Goal: Transaction & Acquisition: Download file/media

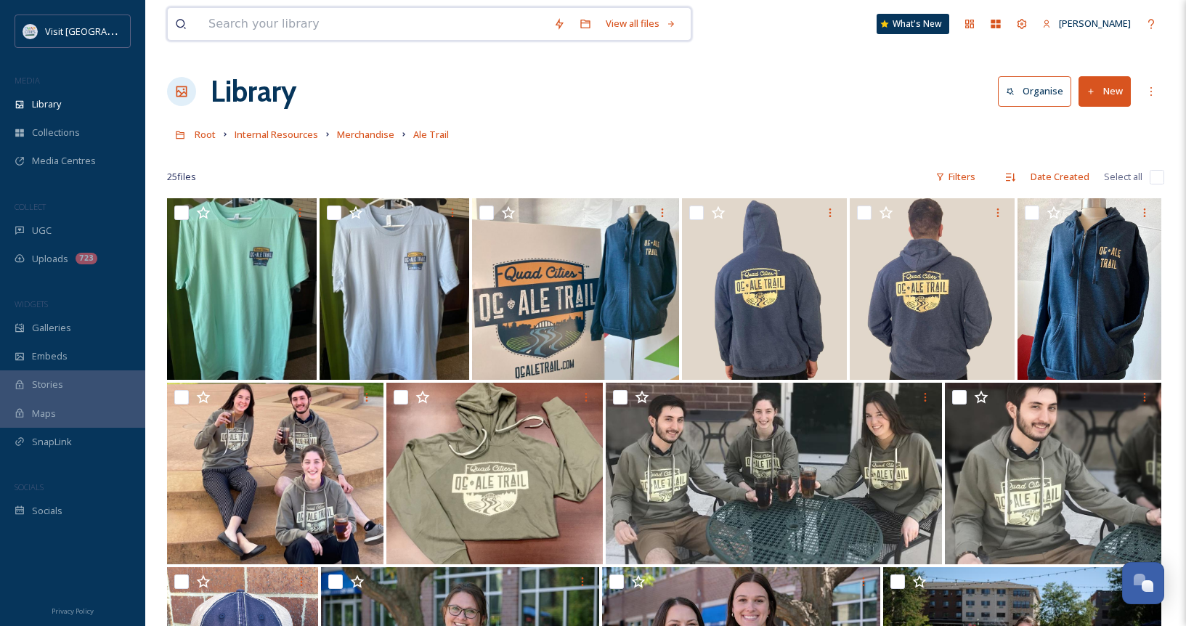
click at [300, 23] on input at bounding box center [373, 24] width 345 height 32
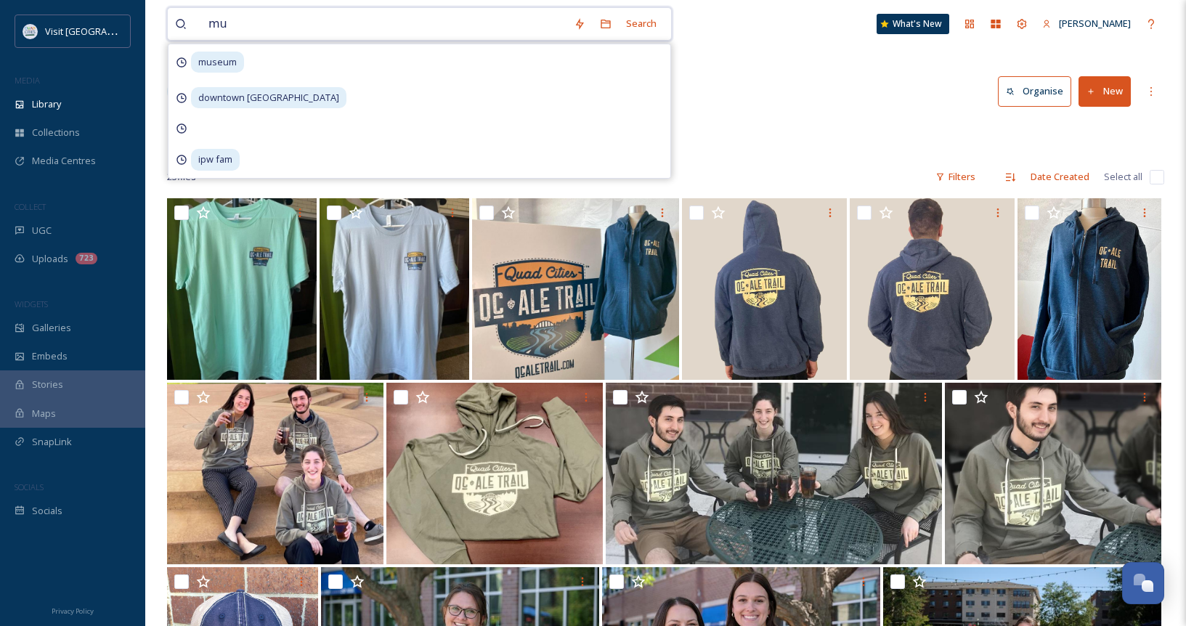
type input "m"
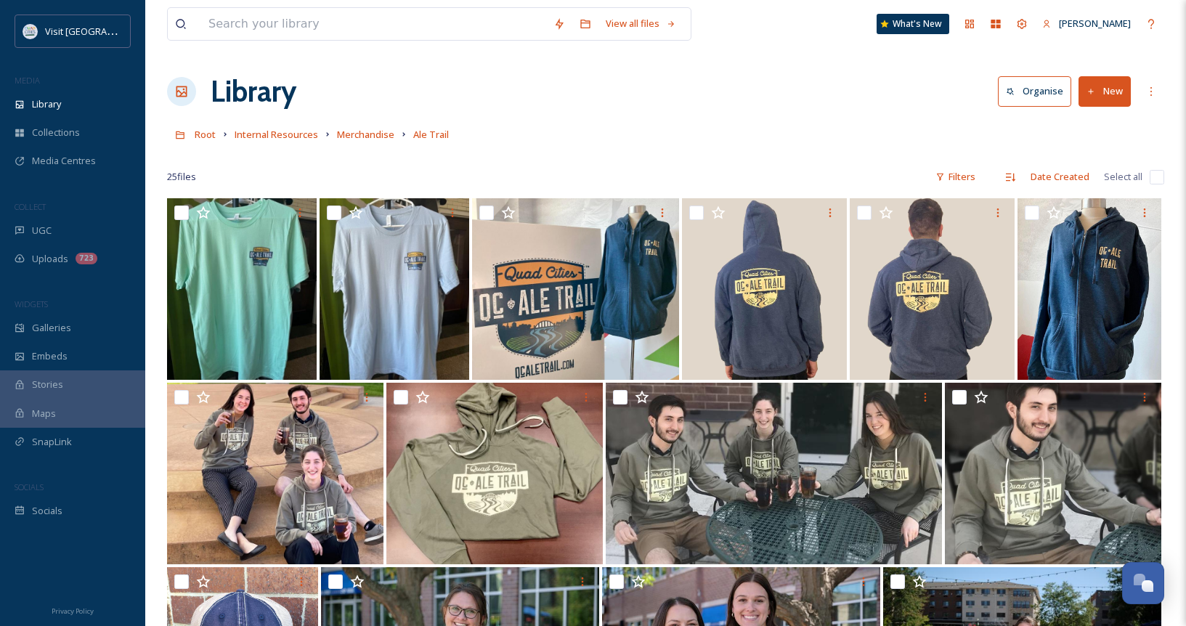
click at [821, 51] on div "View all files What's New [PERSON_NAME] Library Organise New Root Internal Reso…" at bounding box center [665, 578] width 1041 height 1157
click at [73, 261] on div "Uploads 723" at bounding box center [72, 259] width 145 height 28
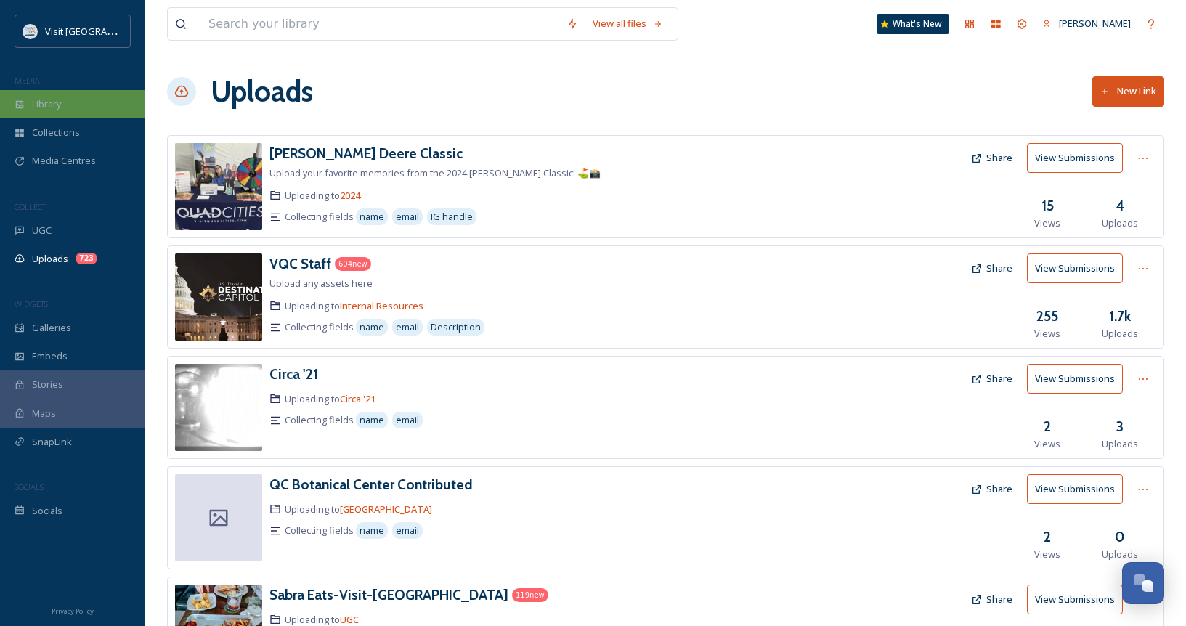
click at [51, 103] on span "Library" at bounding box center [46, 104] width 29 height 14
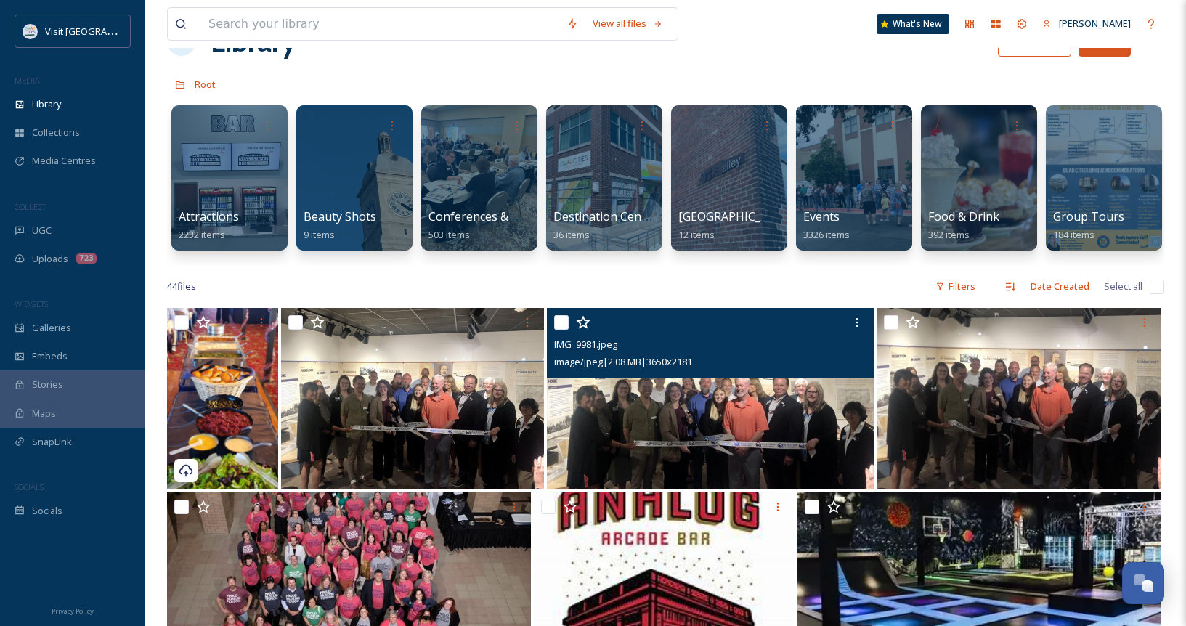
scroll to position [145, 0]
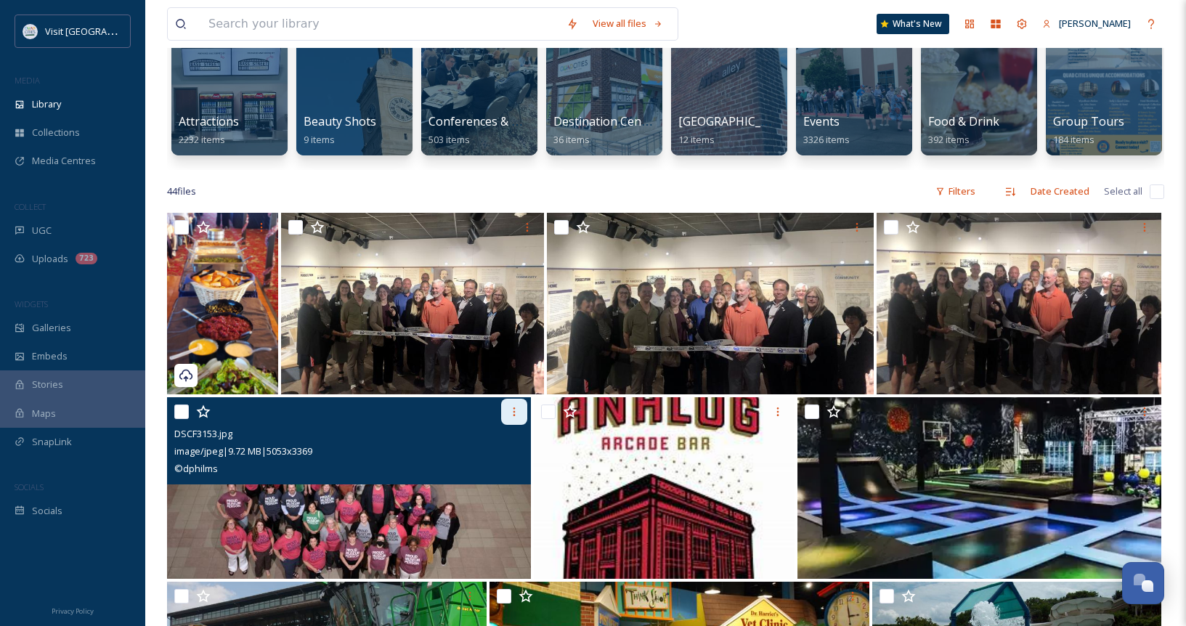
click at [513, 417] on icon at bounding box center [514, 412] width 12 height 12
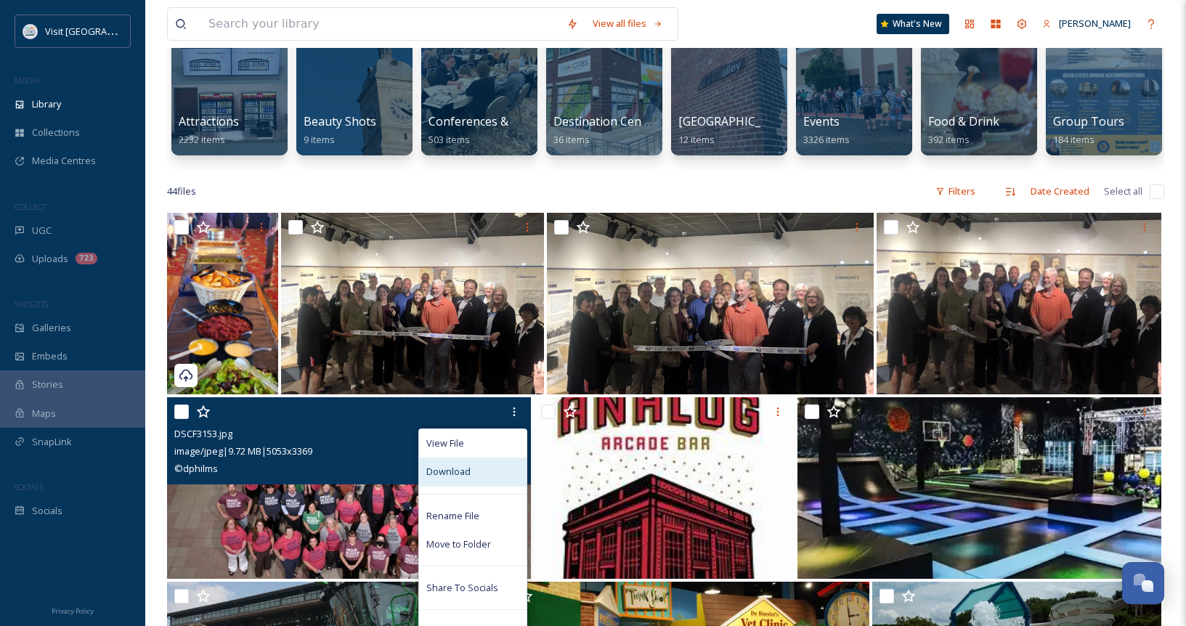
click at [457, 479] on span "Download" at bounding box center [448, 472] width 44 height 14
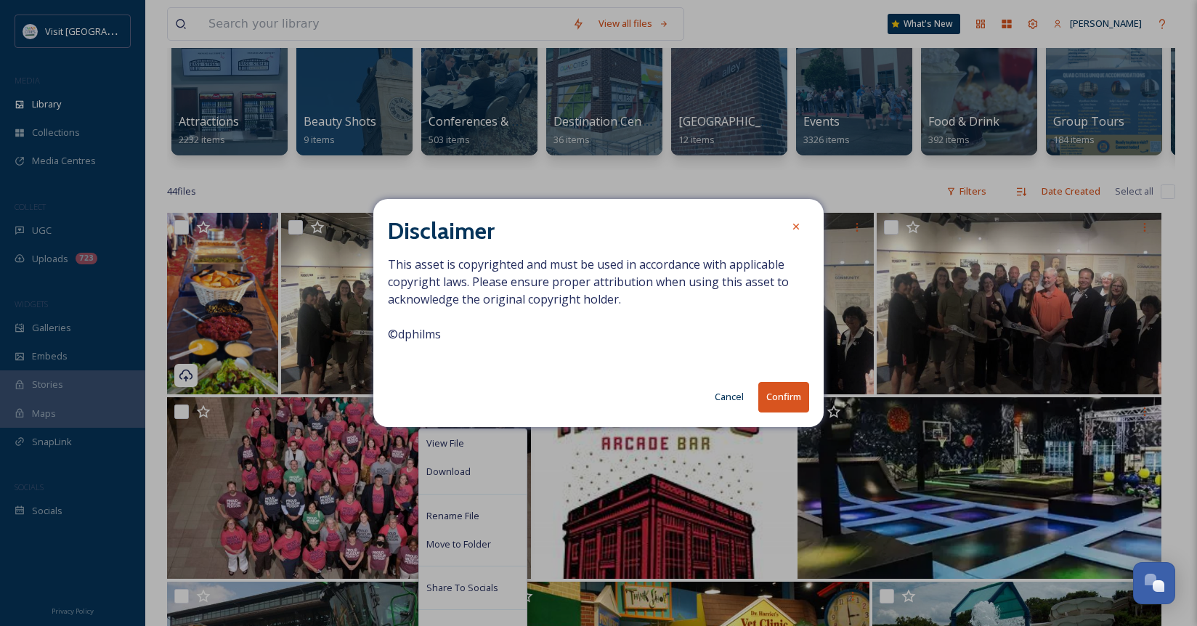
click at [788, 394] on button "Confirm" at bounding box center [783, 397] width 51 height 30
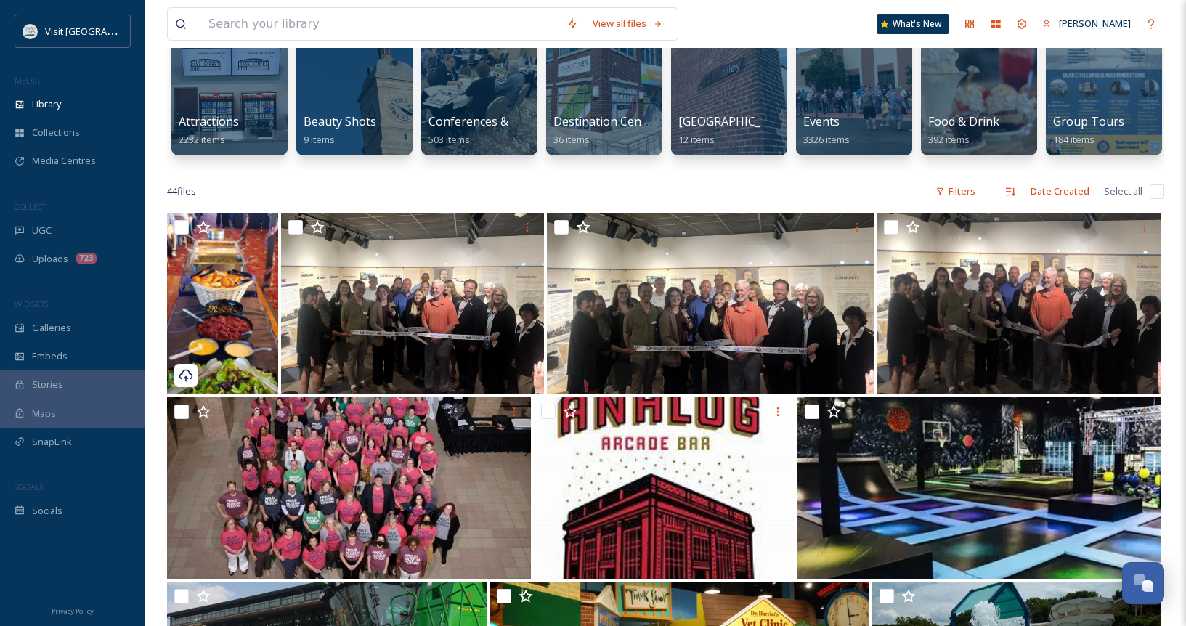
drag, startPoint x: 762, startPoint y: 20, endPoint x: 796, endPoint y: 23, distance: 34.2
click at [762, 20] on div "View all files What's New [PERSON_NAME]" at bounding box center [665, 24] width 997 height 48
click at [359, 22] on input at bounding box center [380, 24] width 358 height 32
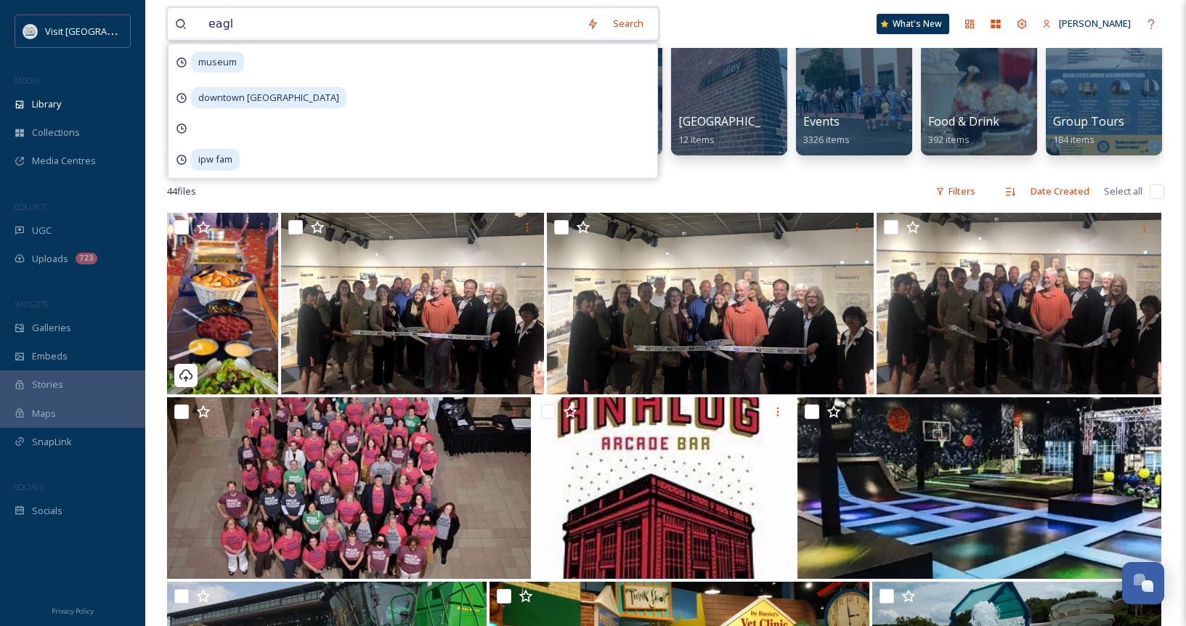
type input "eagle"
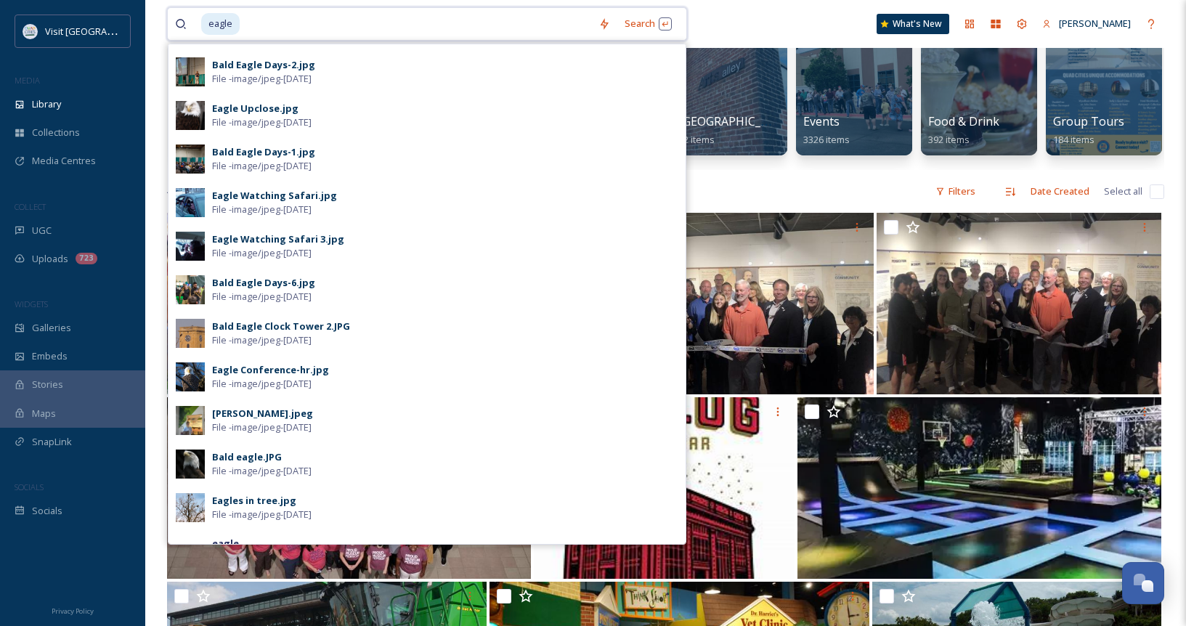
scroll to position [218, 0]
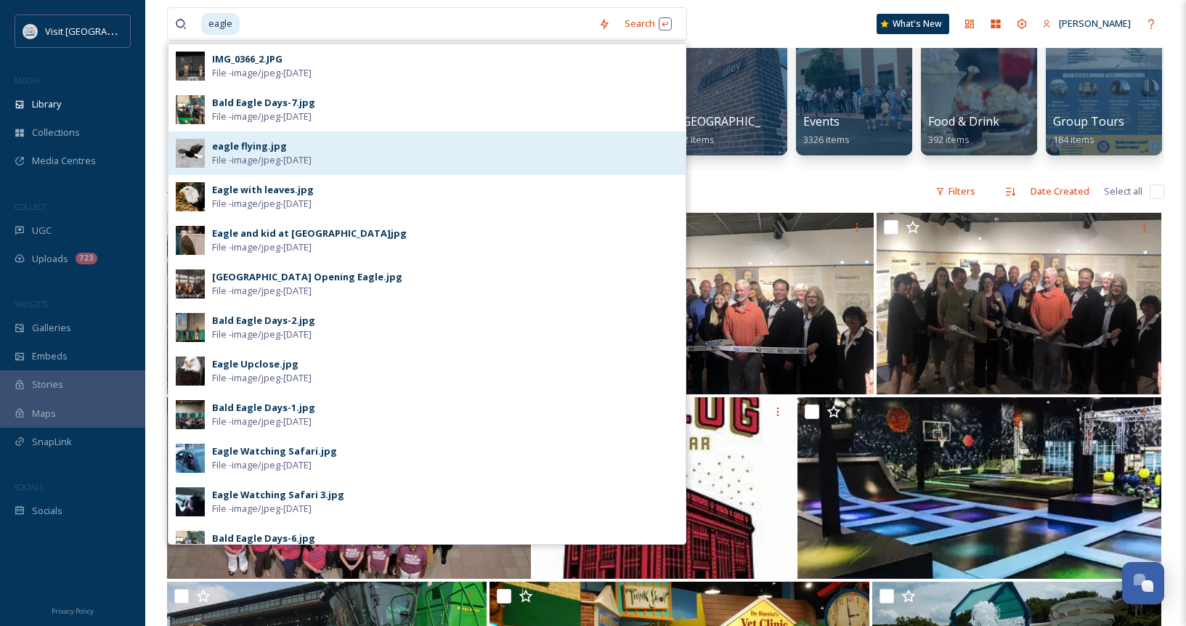
click at [226, 145] on div "eagle flying.jpg" at bounding box center [249, 146] width 75 height 14
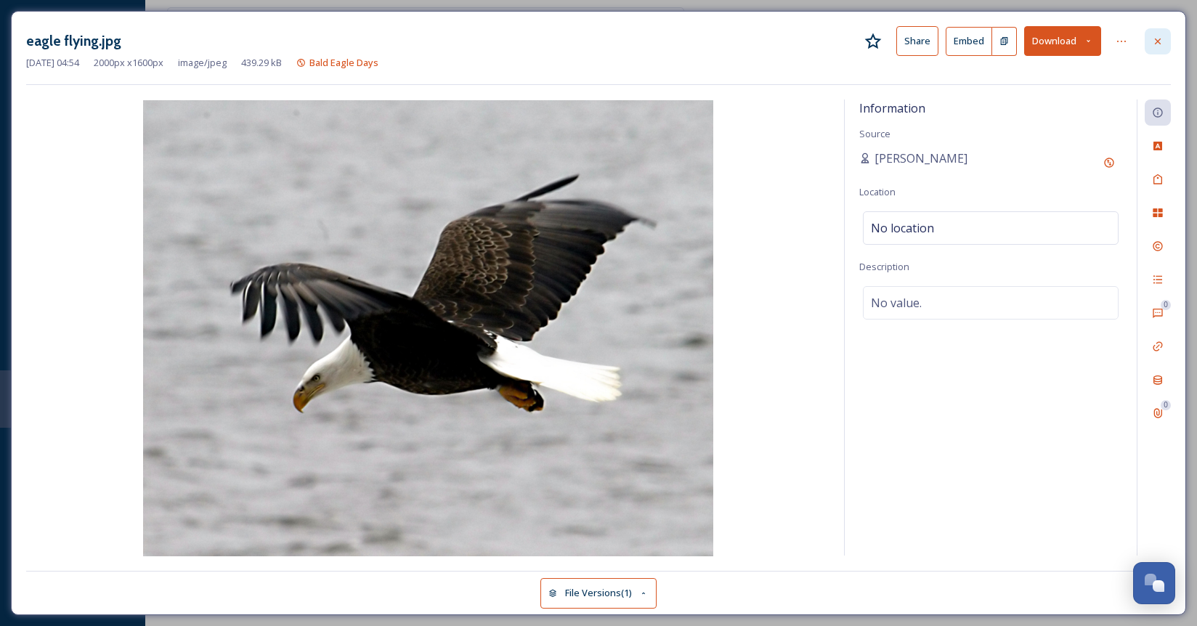
click at [1154, 45] on icon at bounding box center [1158, 42] width 12 height 12
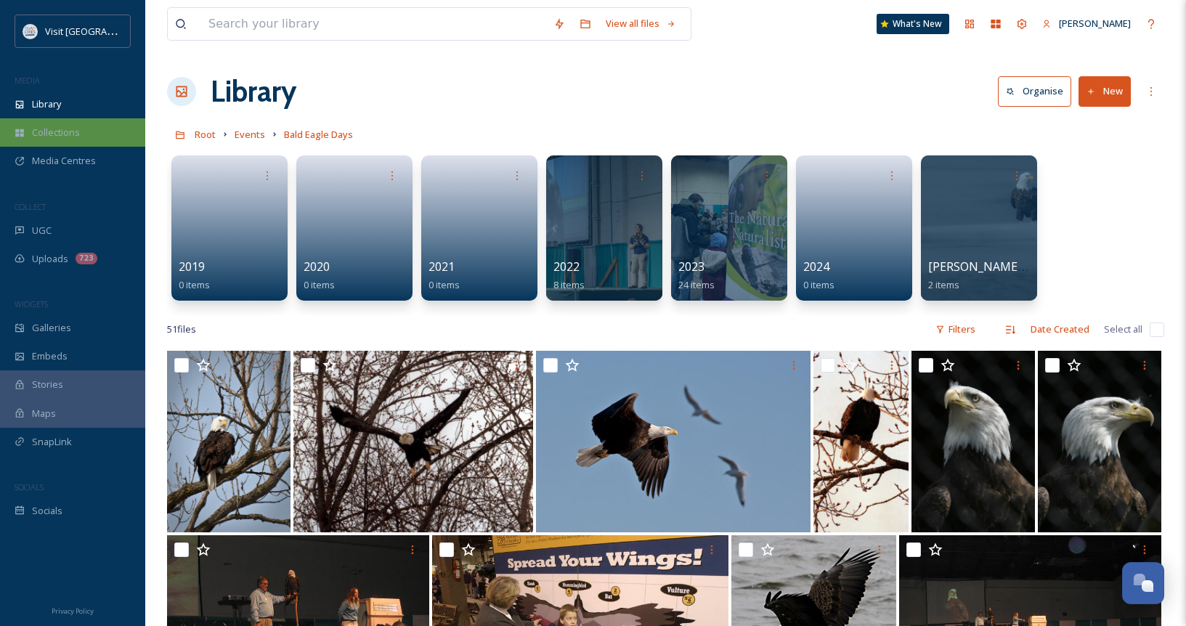
click at [76, 130] on span "Collections" at bounding box center [56, 133] width 48 height 14
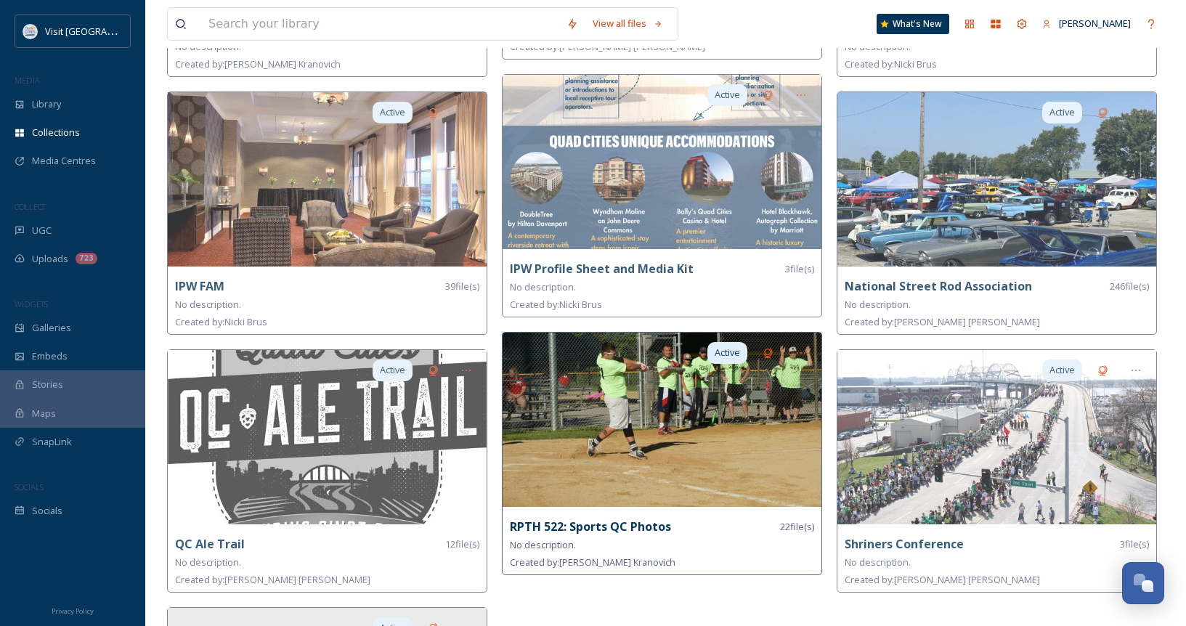
scroll to position [960, 0]
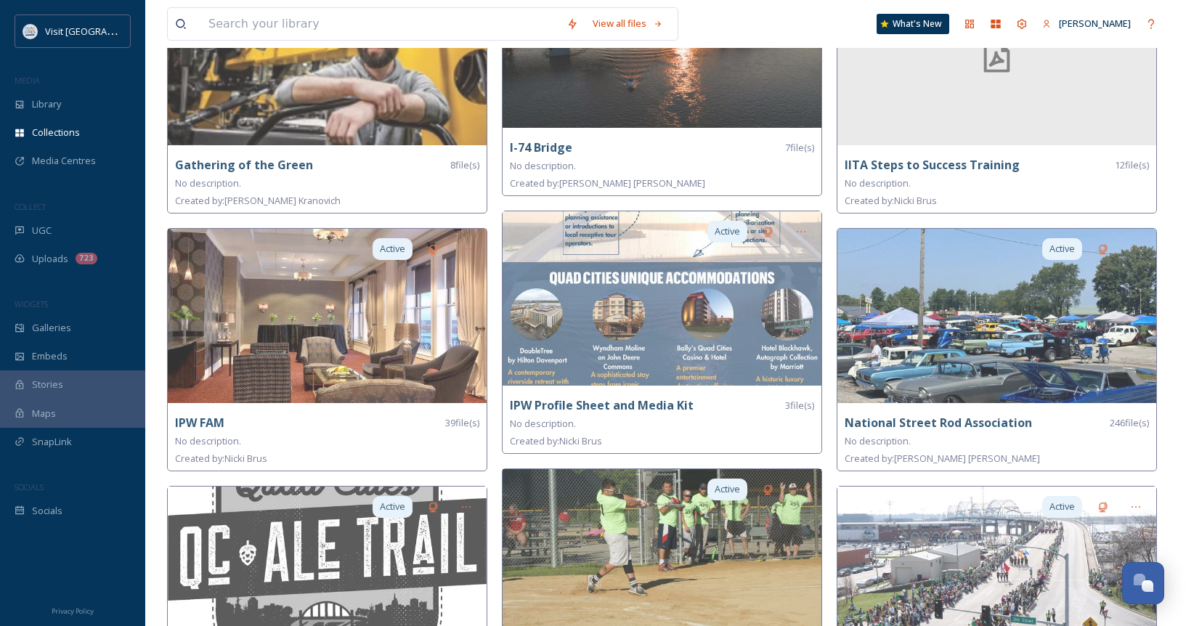
click at [57, 176] on div "Visit Quad Cities MEDIA Library Collections Media Centres COLLECT UGC Uploads 7…" at bounding box center [72, 270] width 145 height 510
click at [69, 163] on span "Media Centres" at bounding box center [64, 161] width 64 height 14
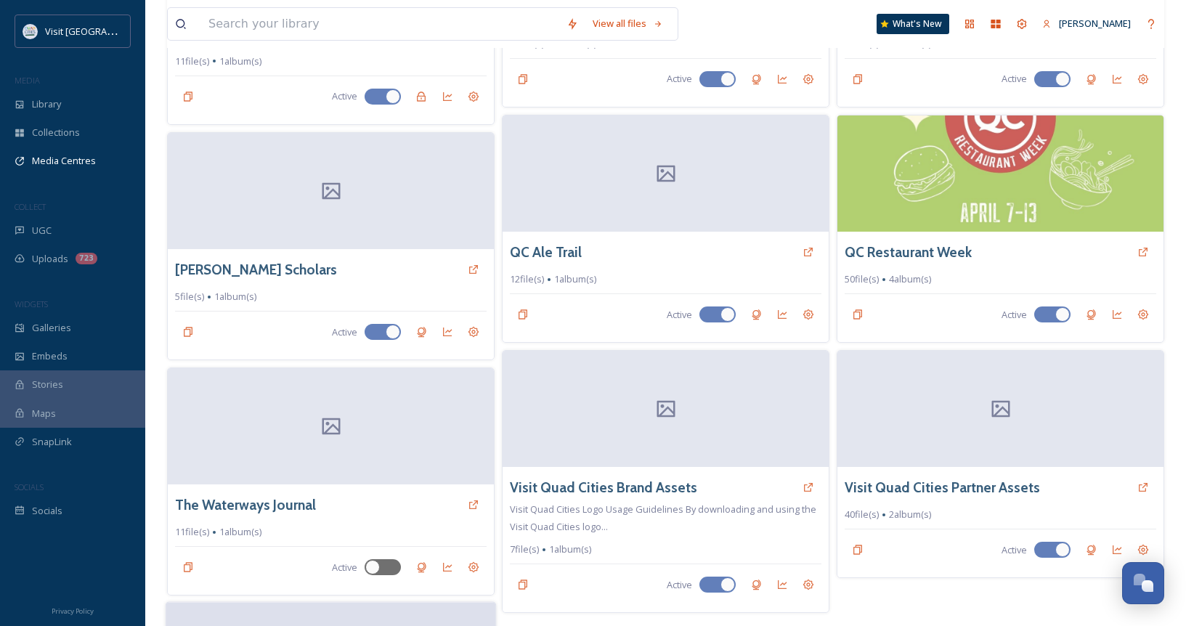
scroll to position [1455, 0]
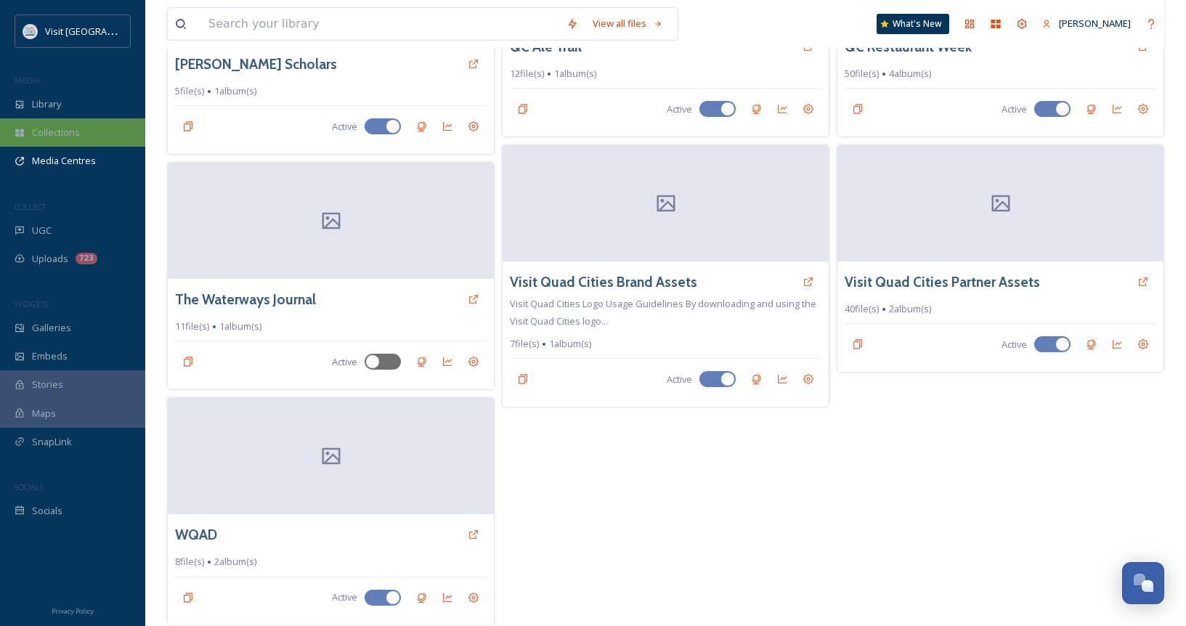
click at [31, 128] on div "Collections" at bounding box center [72, 132] width 145 height 28
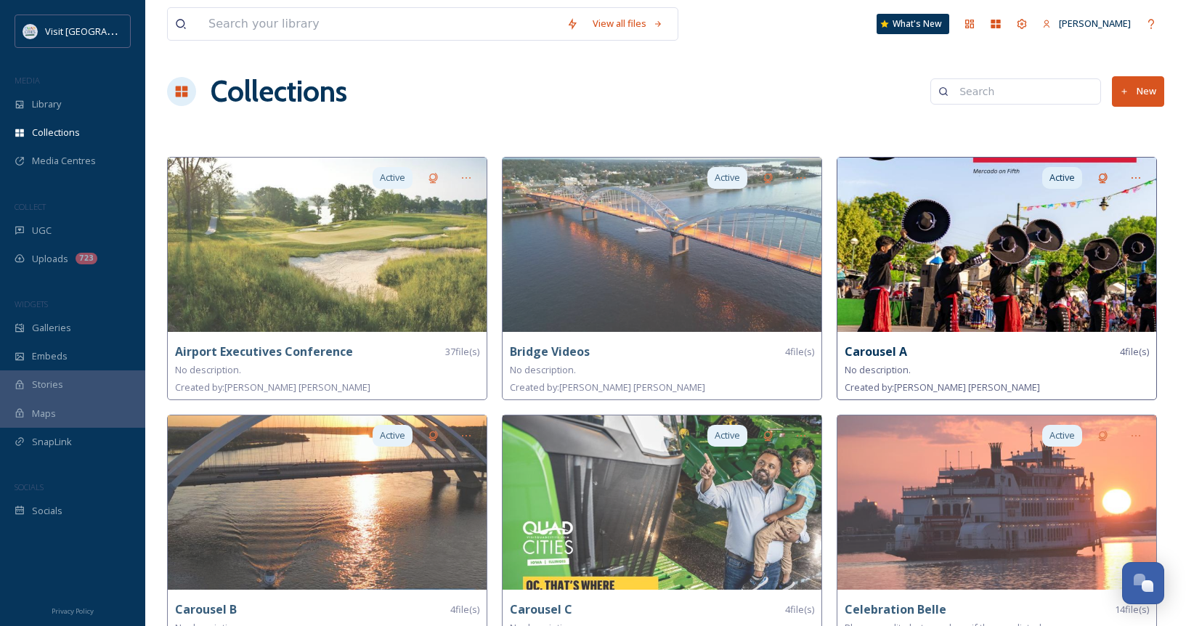
click at [982, 269] on img at bounding box center [996, 245] width 319 height 174
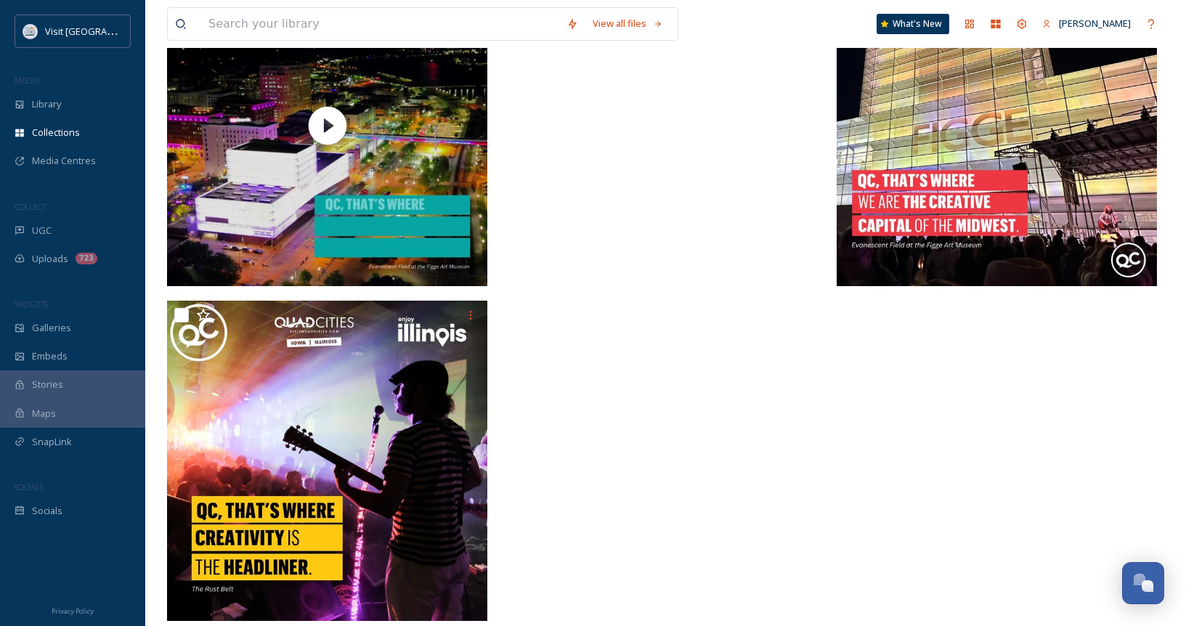
scroll to position [274, 0]
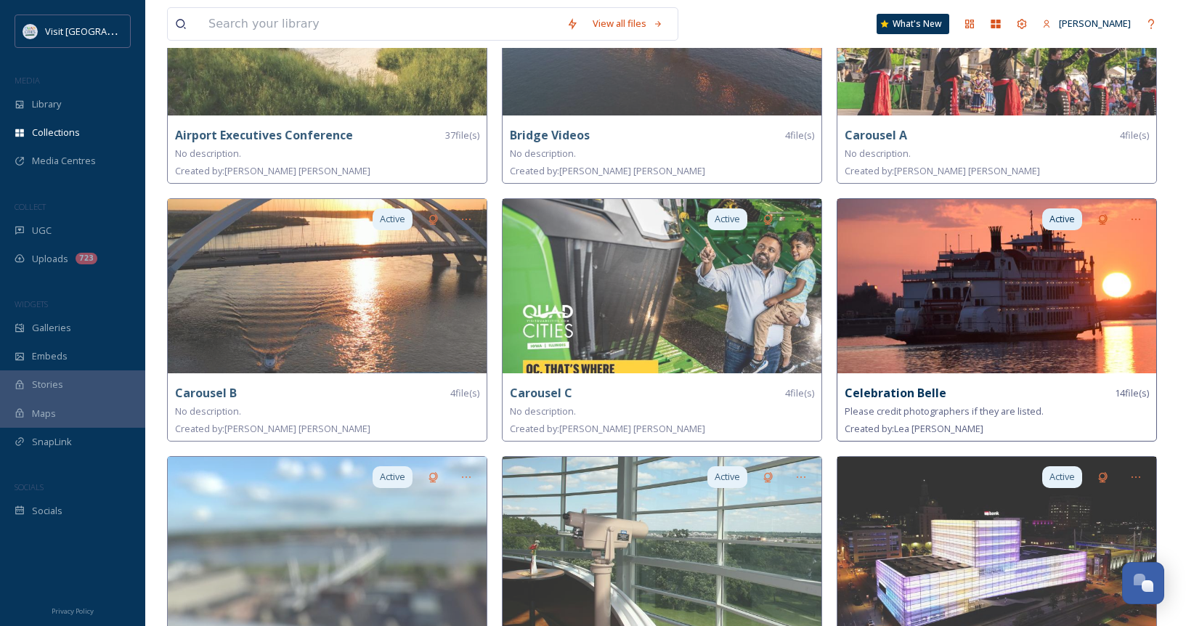
scroll to position [218, 0]
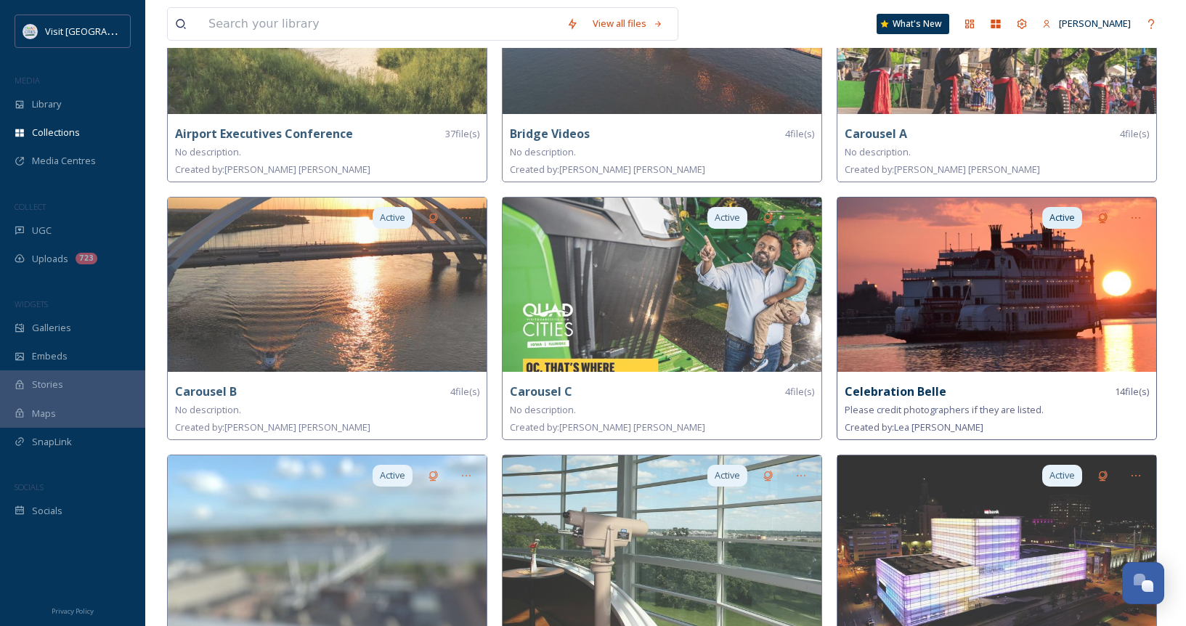
click at [943, 388] on strong "Celebration Belle" at bounding box center [896, 391] width 102 height 16
click at [1079, 391] on div "Celebration Belle 14 file(s)" at bounding box center [997, 392] width 304 height 18
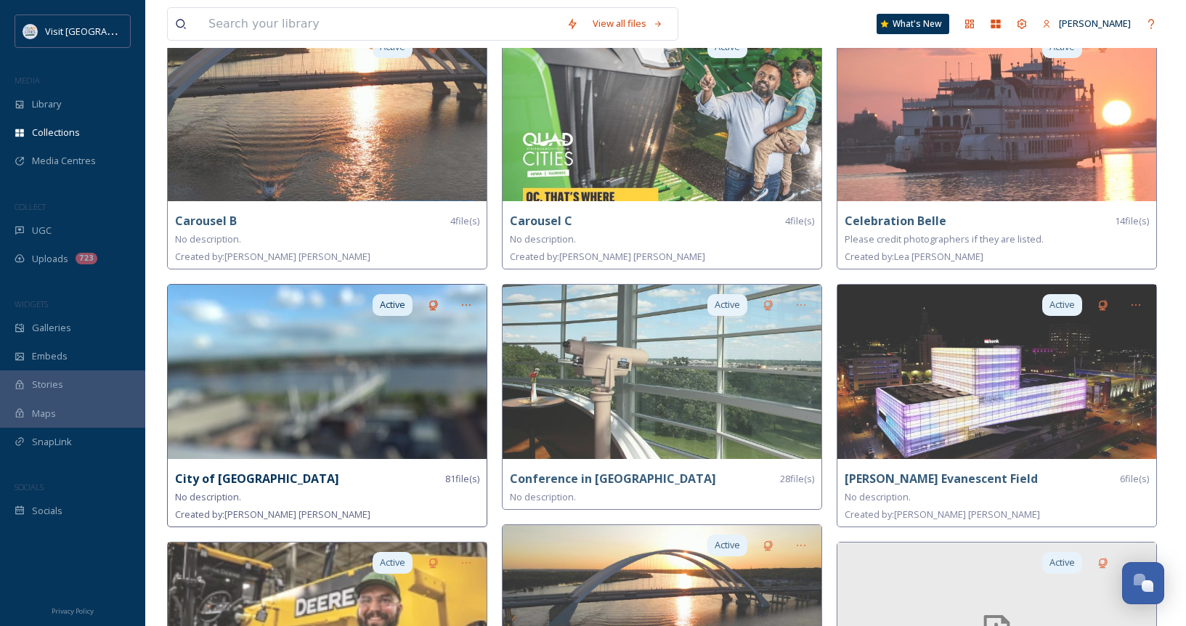
scroll to position [290, 0]
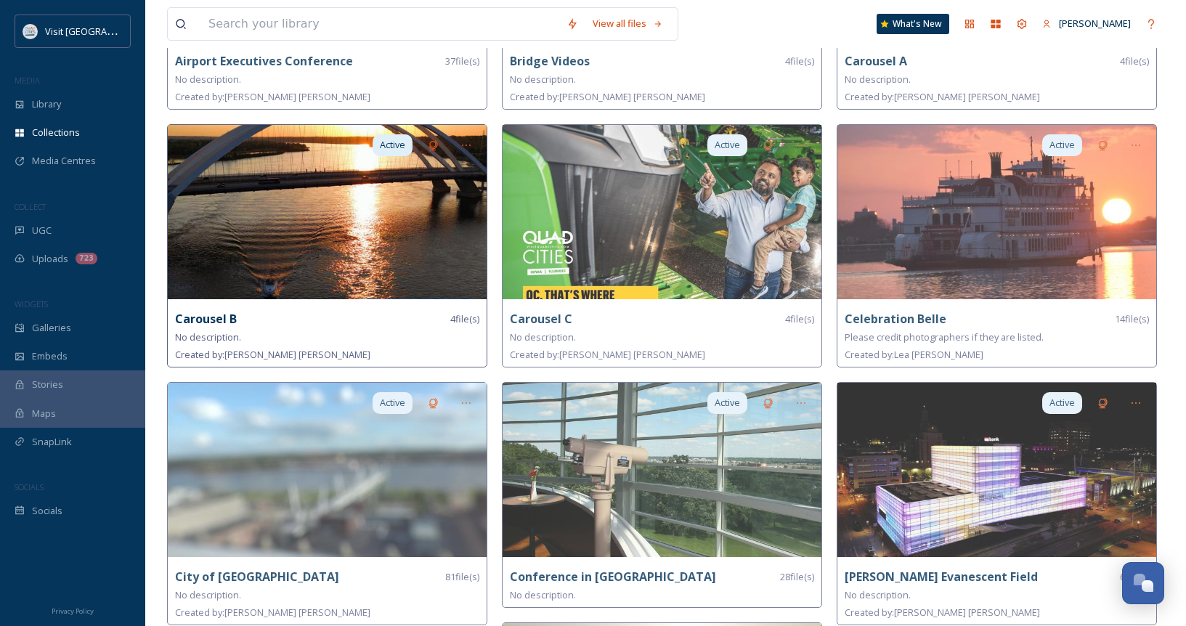
click at [333, 227] on img at bounding box center [327, 212] width 319 height 174
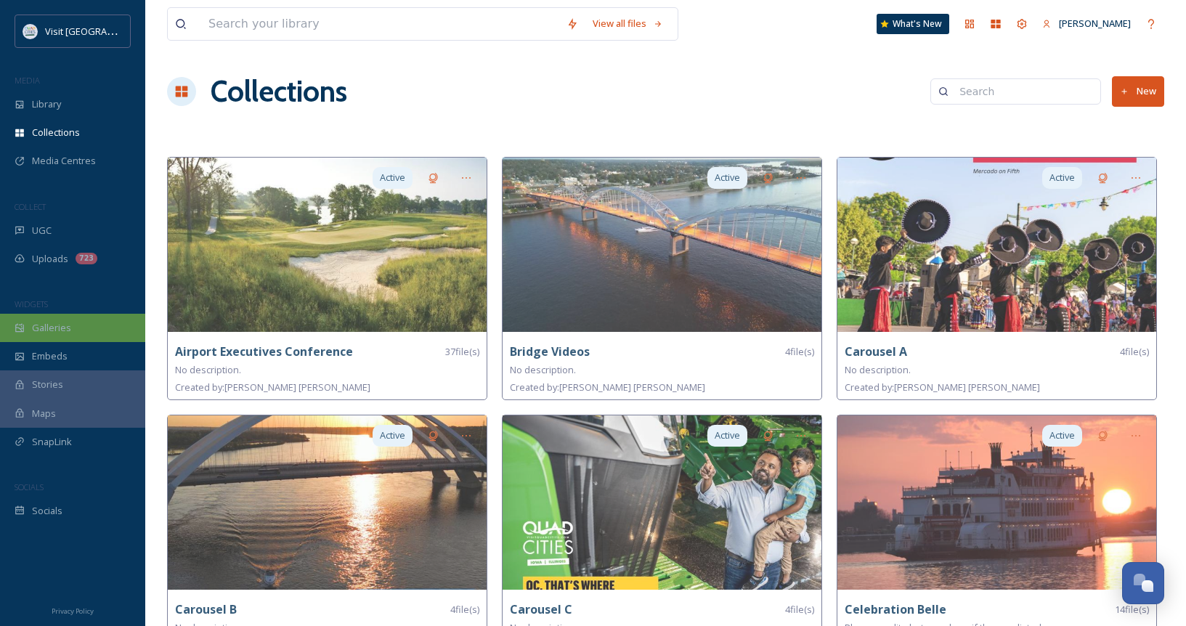
click at [65, 315] on div "Galleries" at bounding box center [72, 328] width 145 height 28
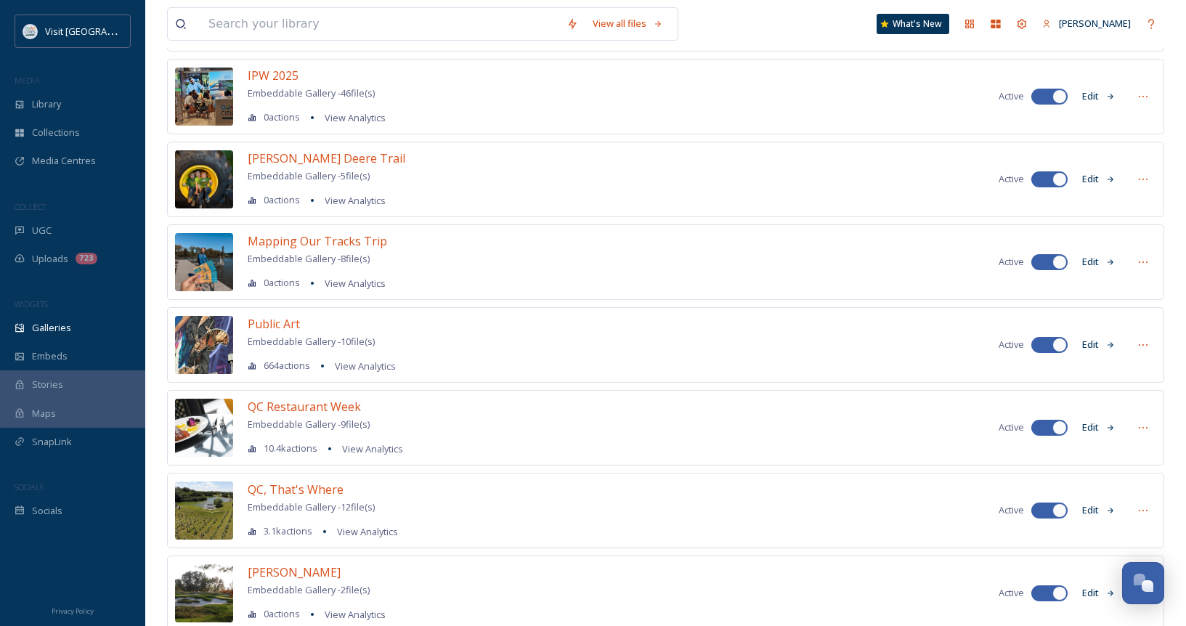
scroll to position [536, 0]
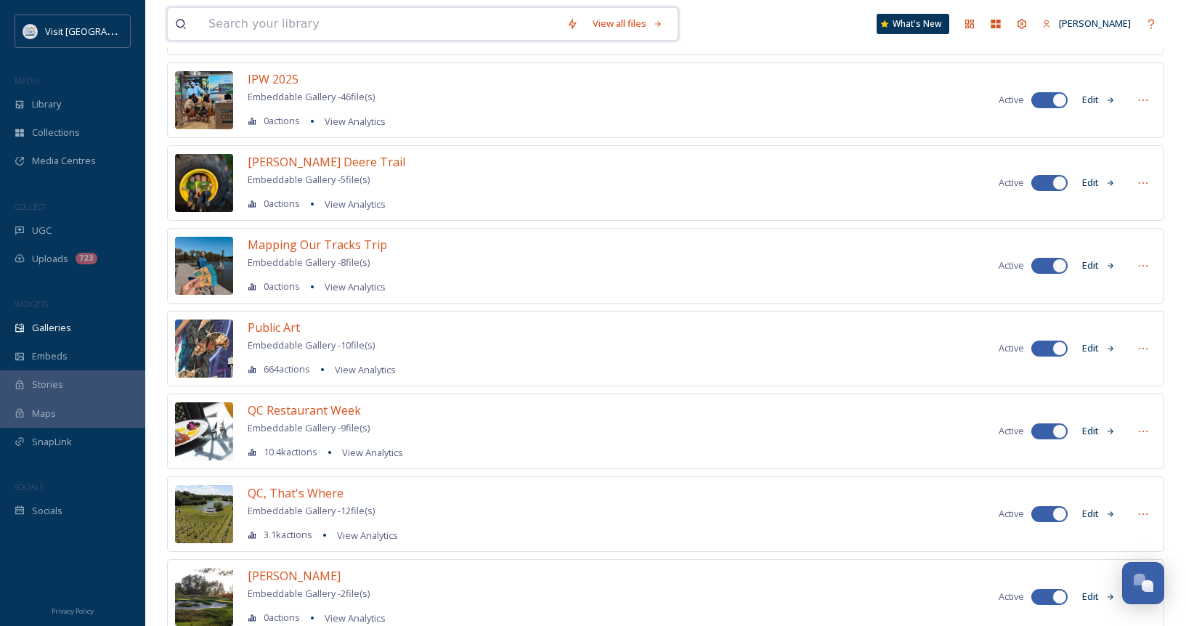
click at [293, 34] on input at bounding box center [380, 24] width 358 height 32
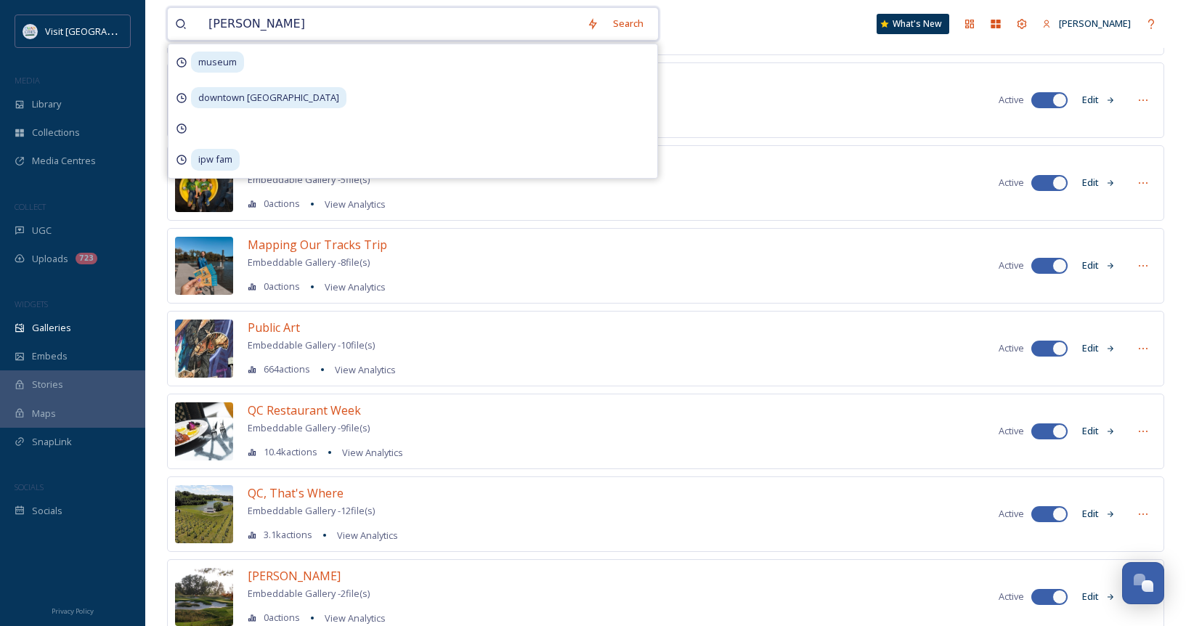
type input "[PERSON_NAME]"
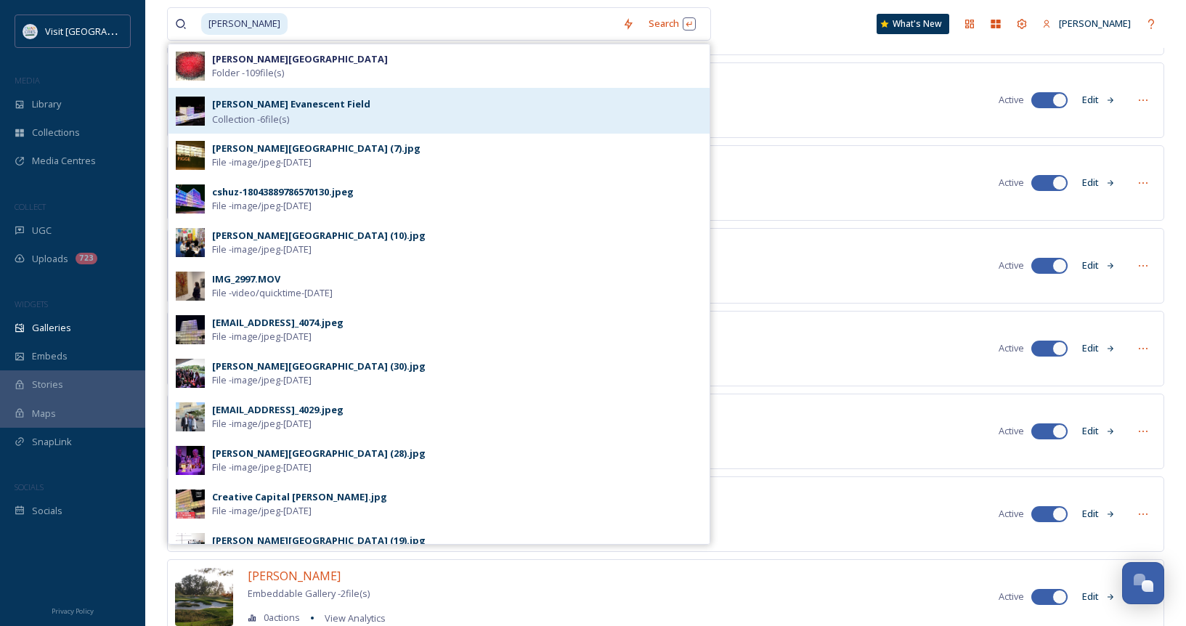
click at [274, 99] on strong "[PERSON_NAME] Evanescent Field" at bounding box center [291, 103] width 158 height 13
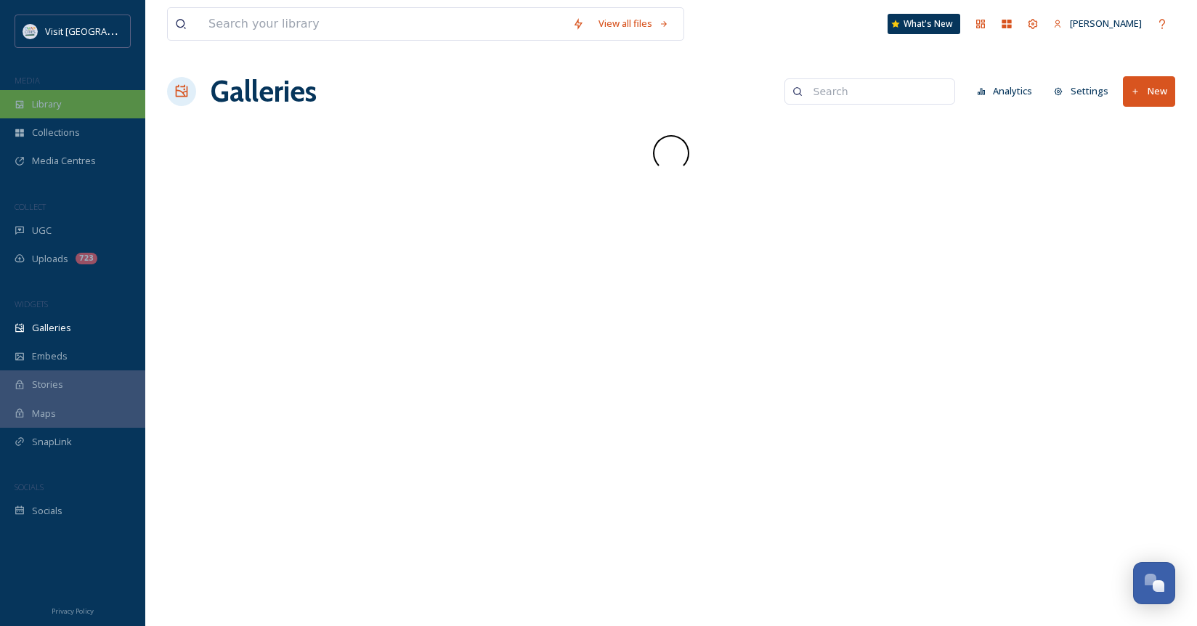
click at [63, 96] on div "Library" at bounding box center [72, 104] width 145 height 28
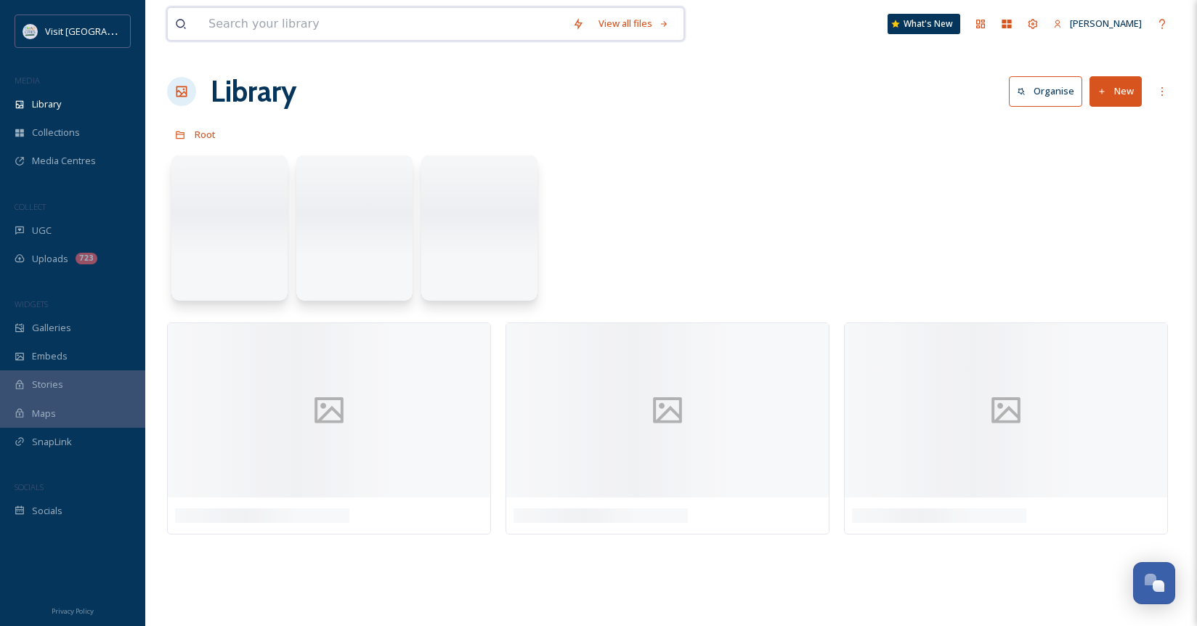
click at [320, 19] on input at bounding box center [383, 24] width 364 height 32
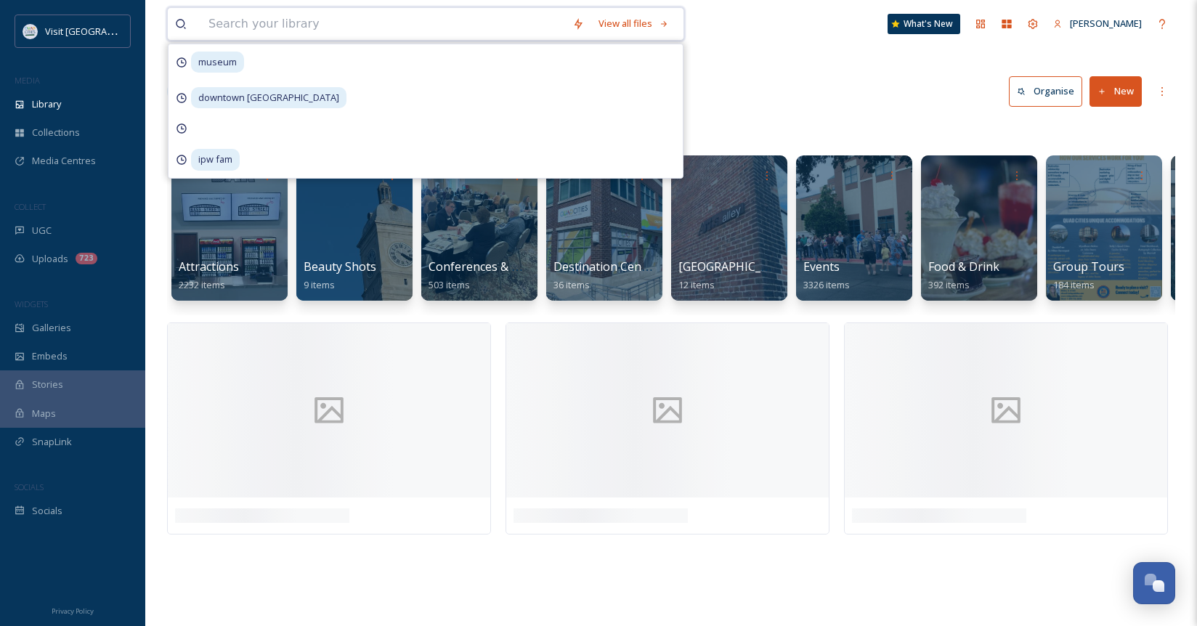
type input "g"
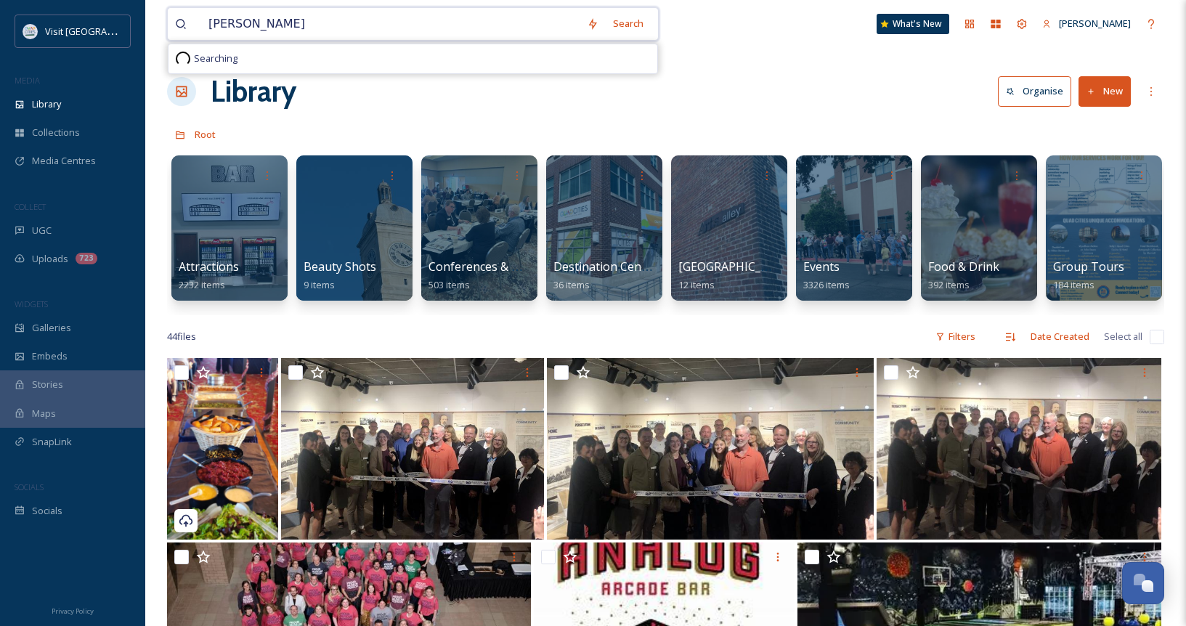
type input "[PERSON_NAME]"
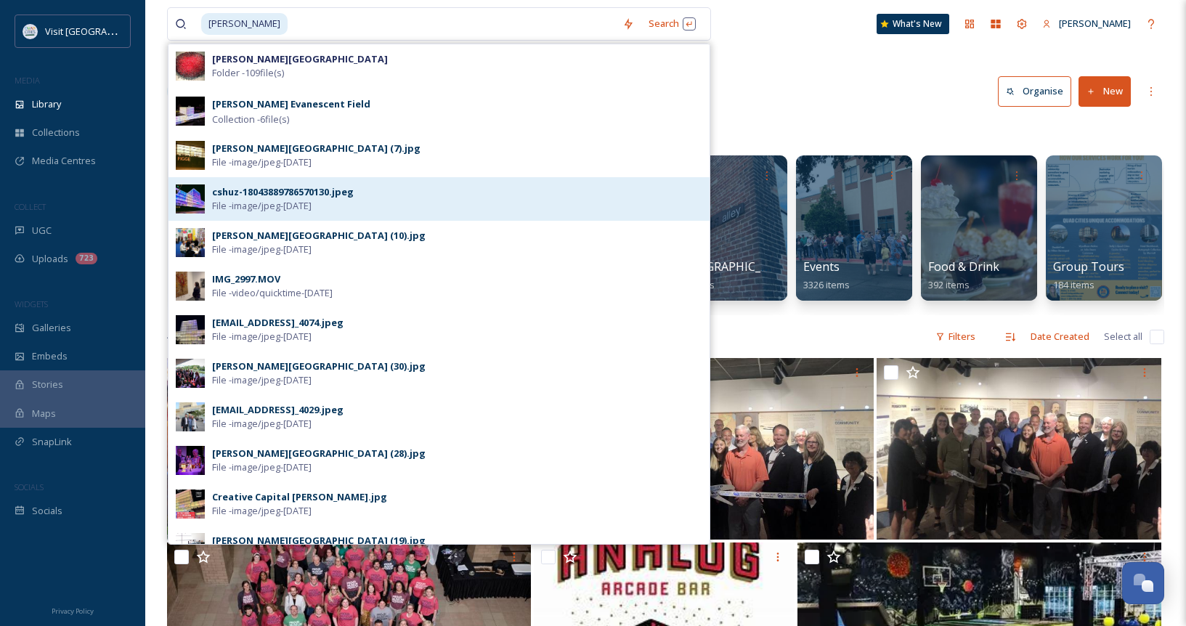
click at [286, 199] on span "File - image/jpeg - [DATE]" at bounding box center [261, 206] width 99 height 14
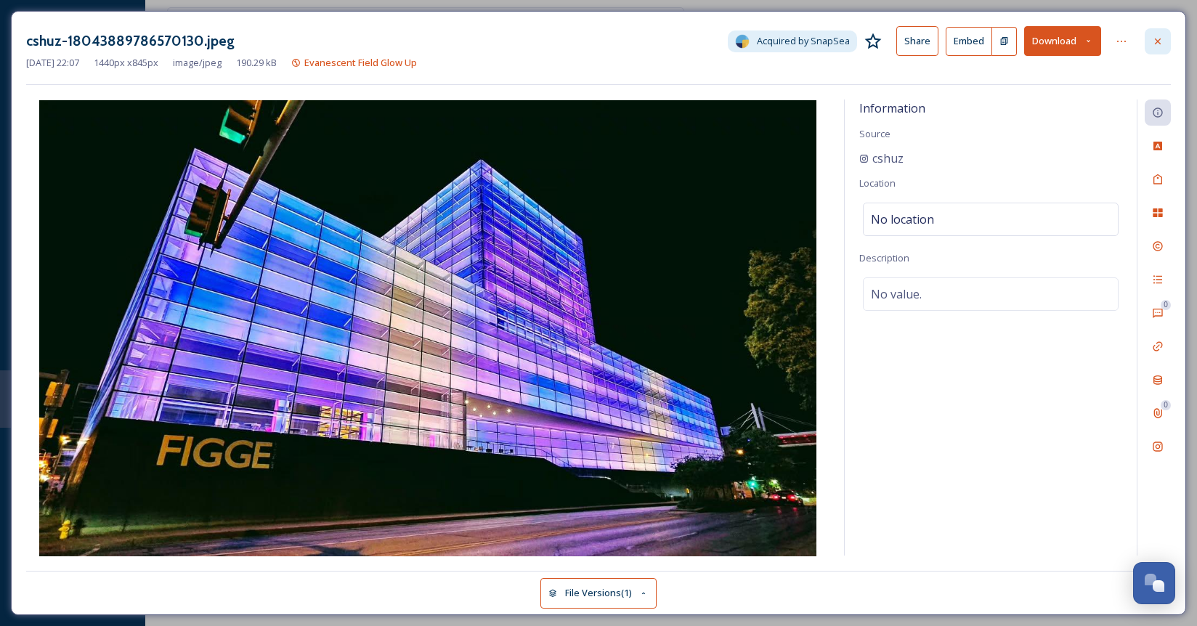
click at [1149, 36] on div at bounding box center [1157, 41] width 26 height 26
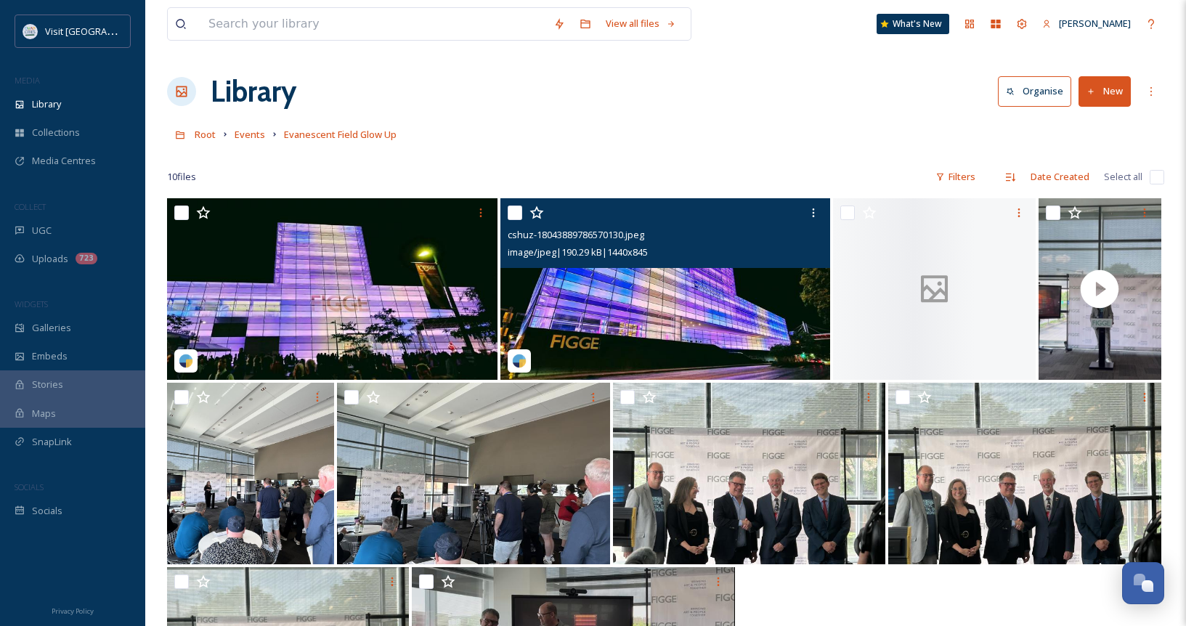
scroll to position [198, 0]
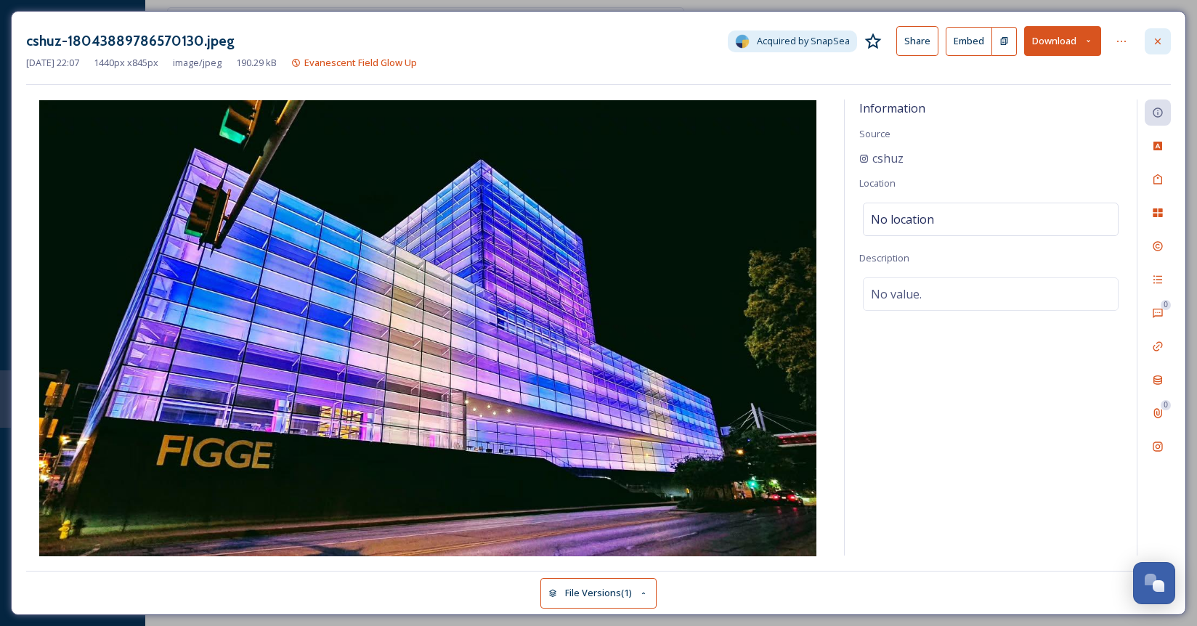
click at [1149, 38] on div at bounding box center [1157, 41] width 26 height 26
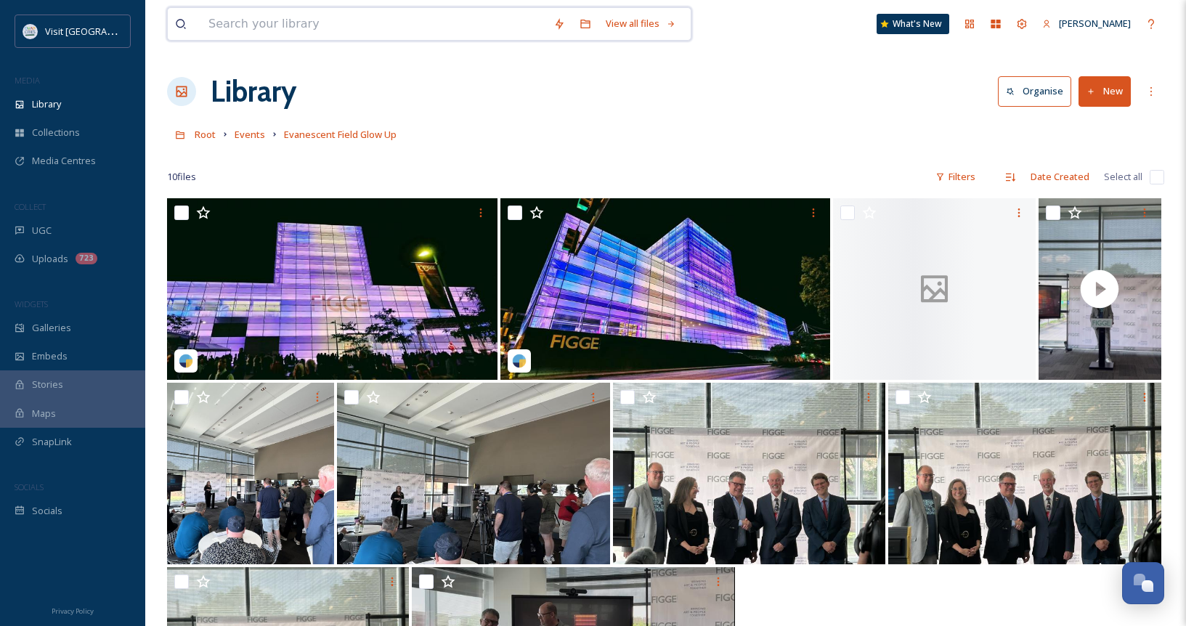
click at [313, 28] on input at bounding box center [373, 24] width 345 height 32
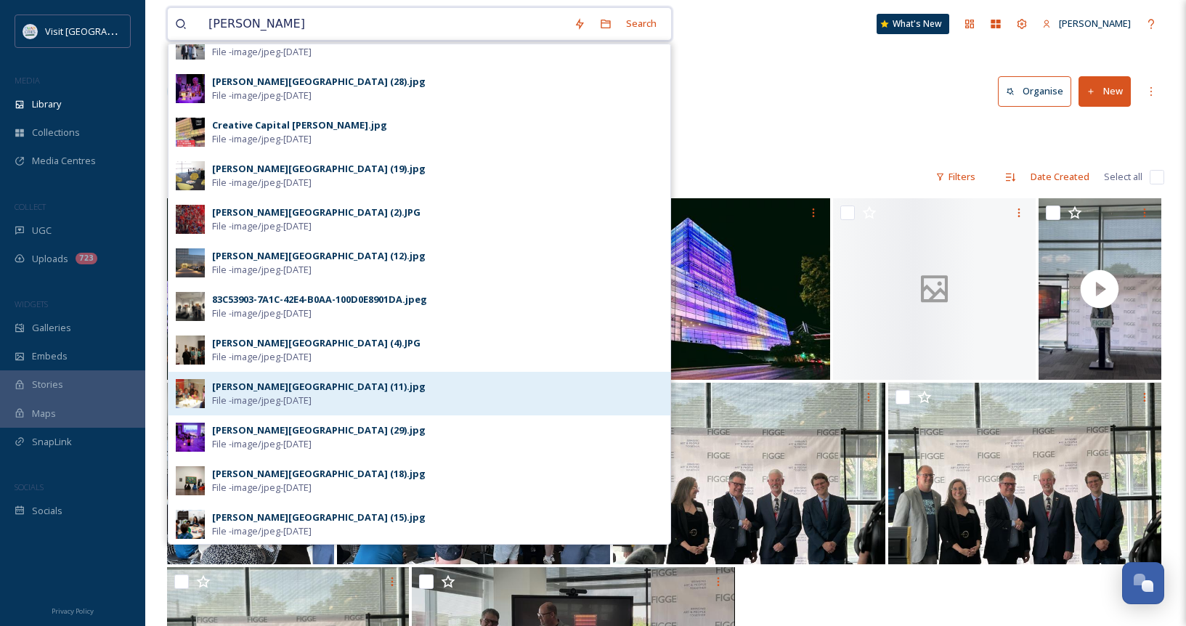
scroll to position [68, 0]
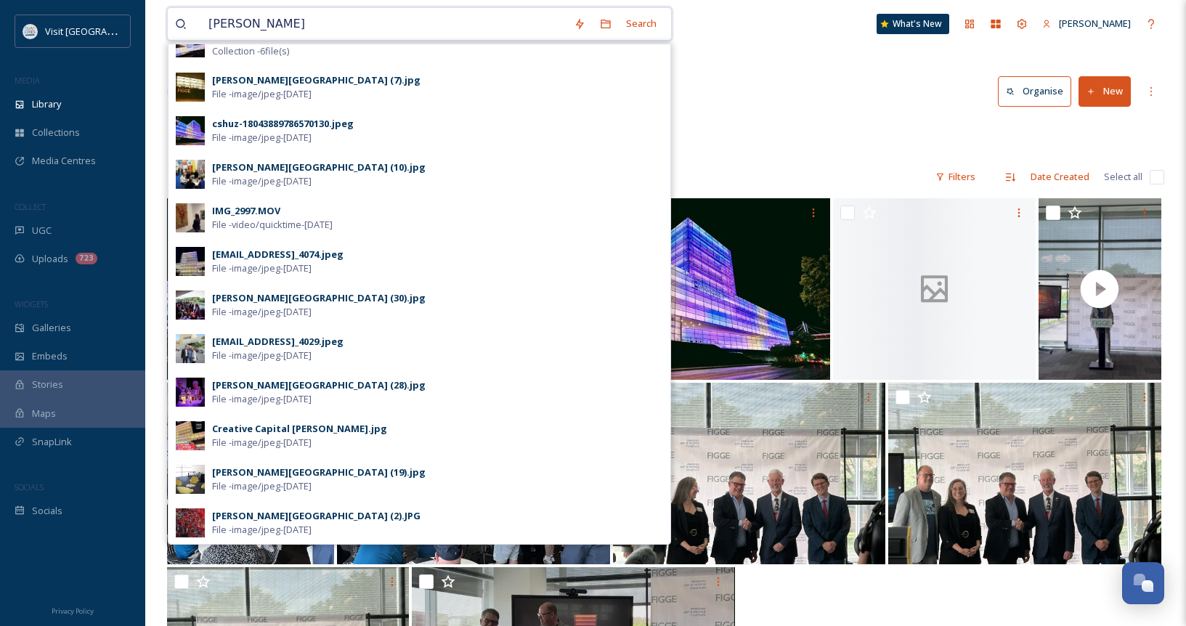
type input "[PERSON_NAME]"
click at [808, 93] on div "Library Organise New" at bounding box center [665, 92] width 997 height 44
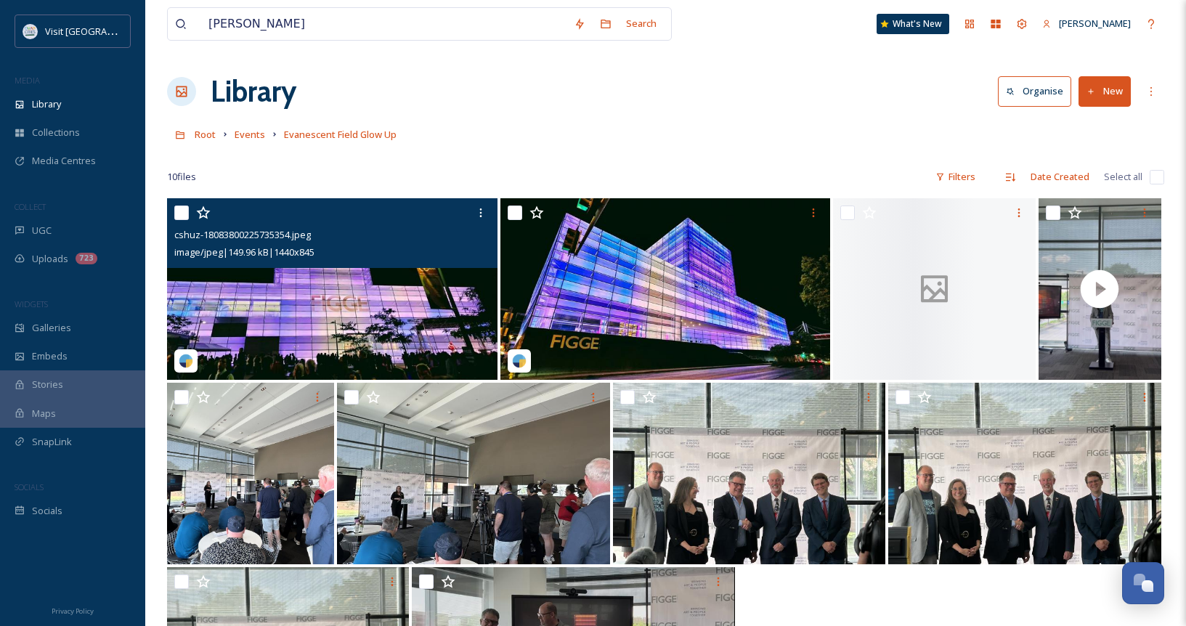
click at [362, 320] on img at bounding box center [332, 289] width 330 height 182
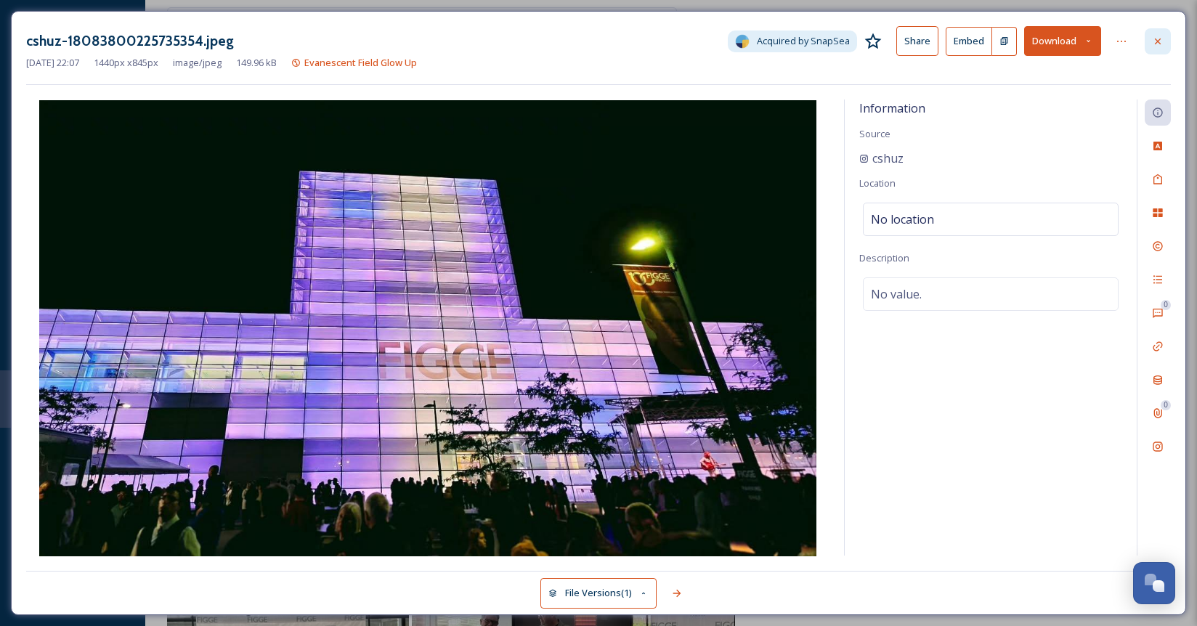
click at [1159, 36] on icon at bounding box center [1158, 42] width 12 height 12
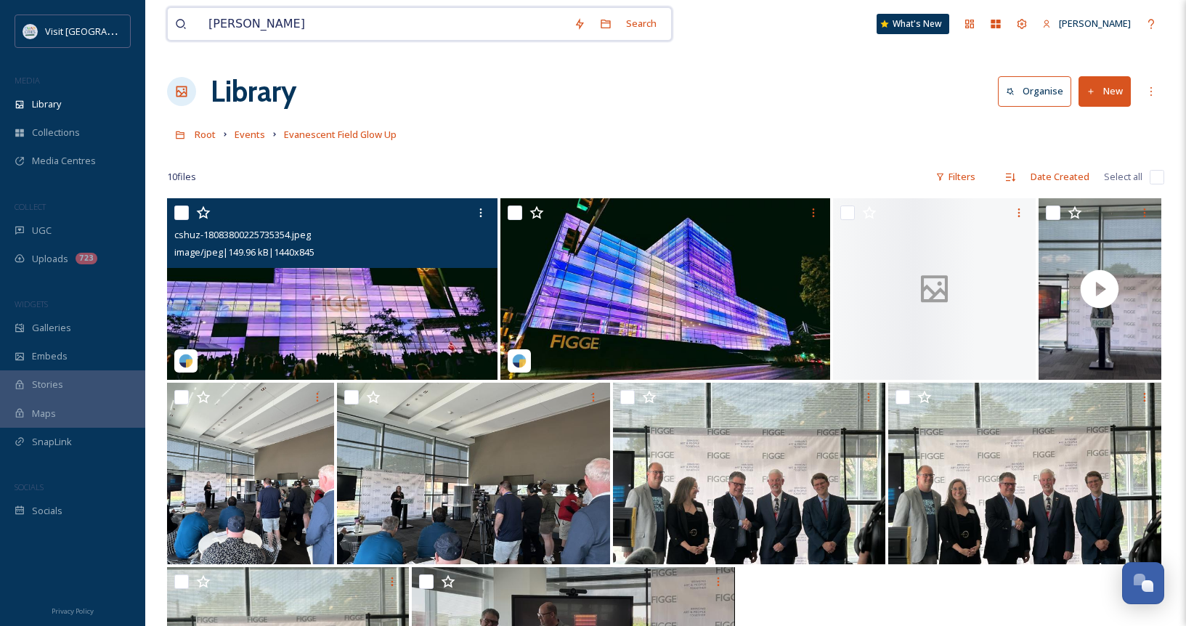
click at [274, 23] on input "[PERSON_NAME]" at bounding box center [383, 24] width 365 height 32
click at [861, 70] on div "Library Organise New" at bounding box center [665, 92] width 997 height 44
click at [345, 23] on input "[PERSON_NAME]" at bounding box center [383, 24] width 365 height 32
drag, startPoint x: 332, startPoint y: 18, endPoint x: 170, endPoint y: 17, distance: 161.9
click at [170, 17] on div "[PERSON_NAME] Search" at bounding box center [419, 23] width 505 height 33
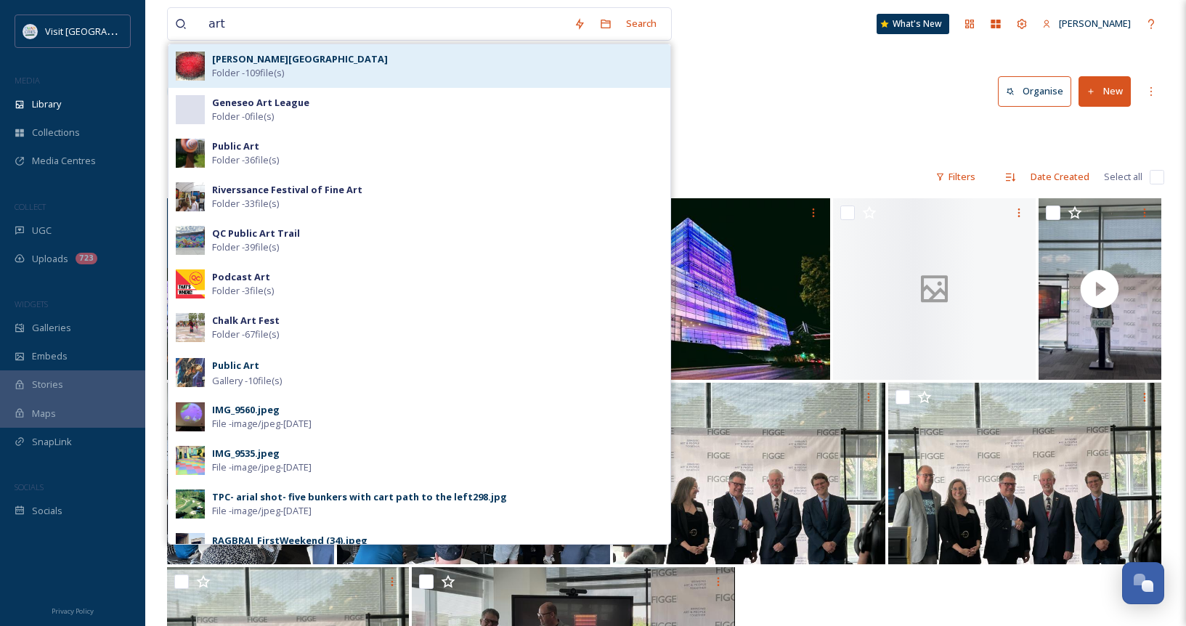
click at [288, 65] on span "[PERSON_NAME][GEOGRAPHIC_DATA]" at bounding box center [300, 59] width 176 height 14
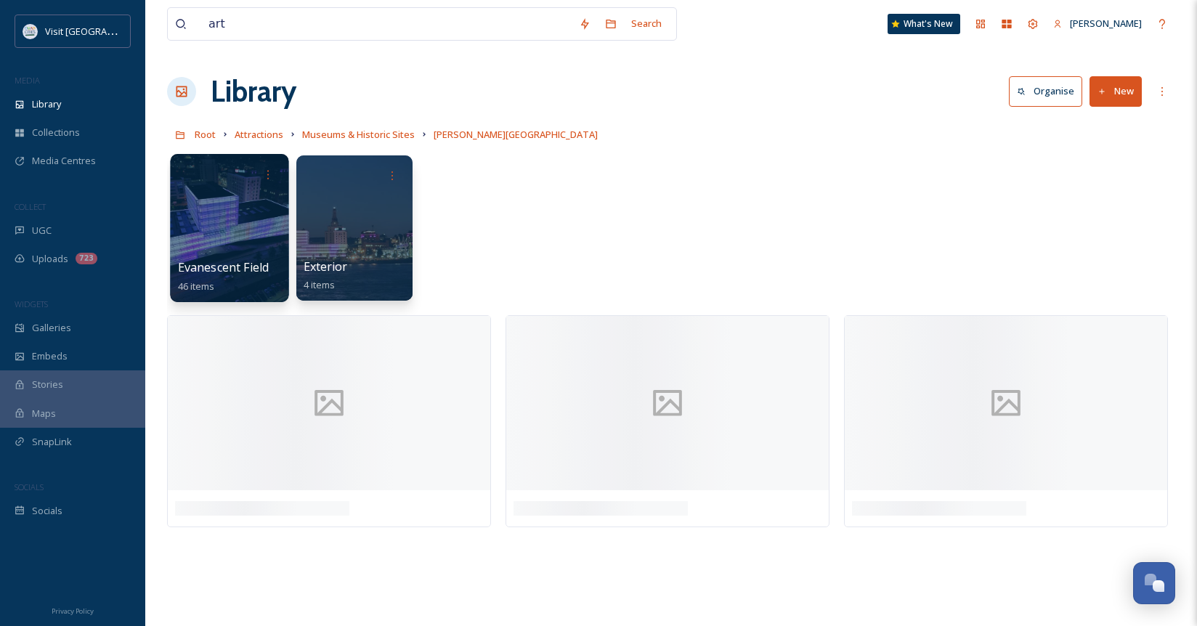
click at [250, 229] on div at bounding box center [229, 228] width 118 height 148
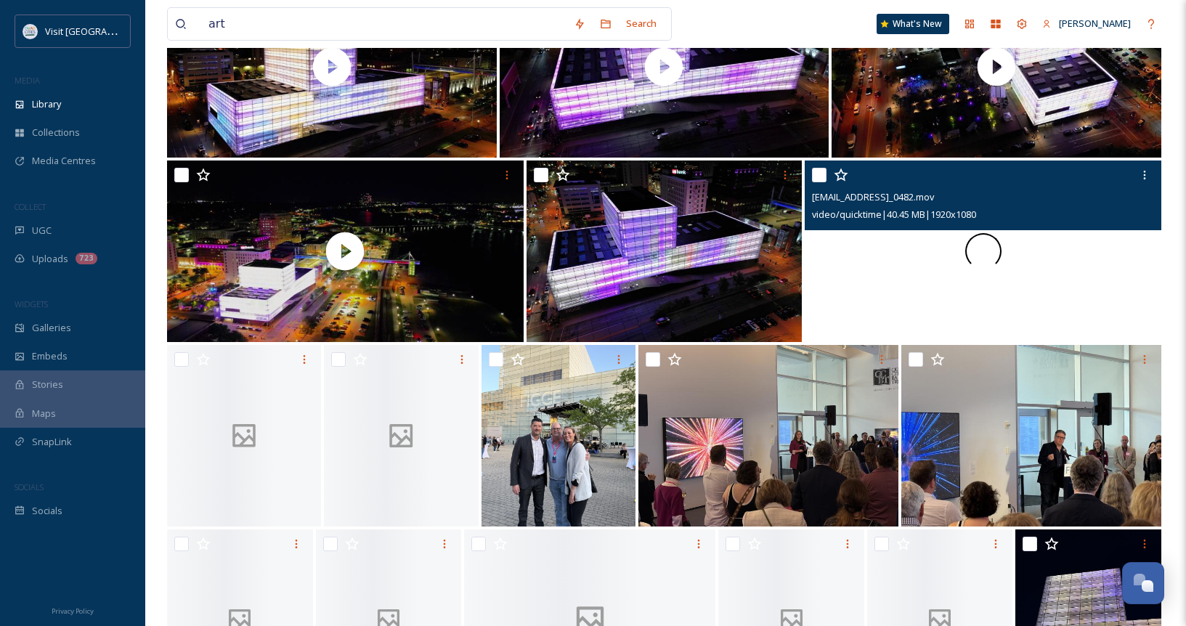
scroll to position [1145, 0]
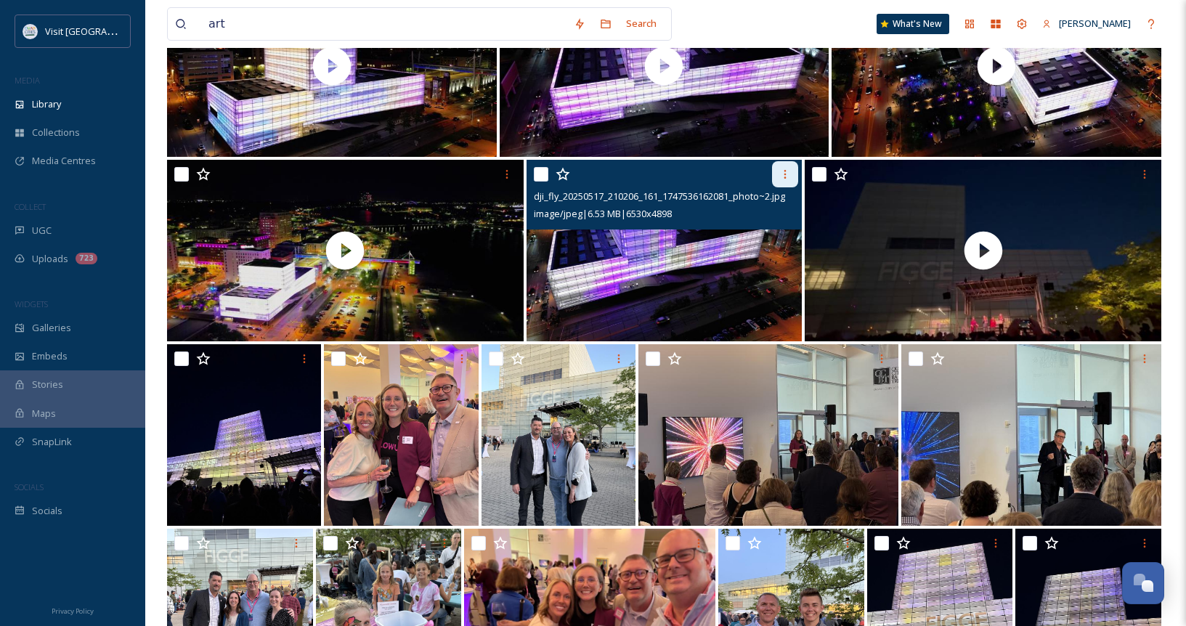
click at [794, 171] on div at bounding box center [785, 174] width 26 height 26
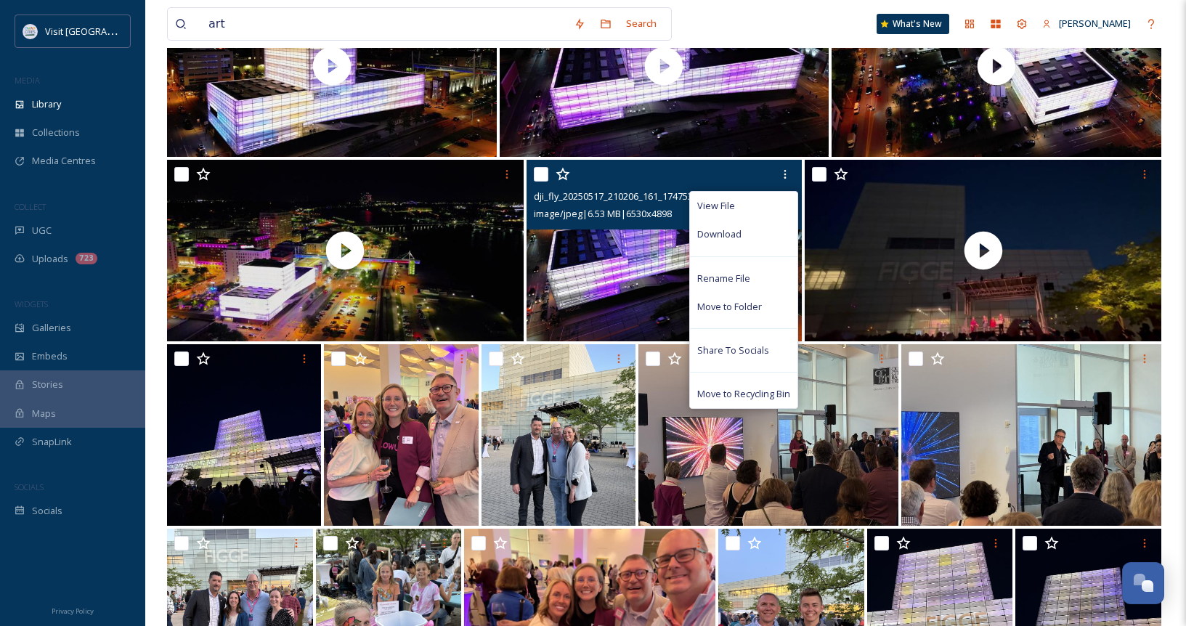
click at [733, 240] on span "Download" at bounding box center [719, 234] width 44 height 14
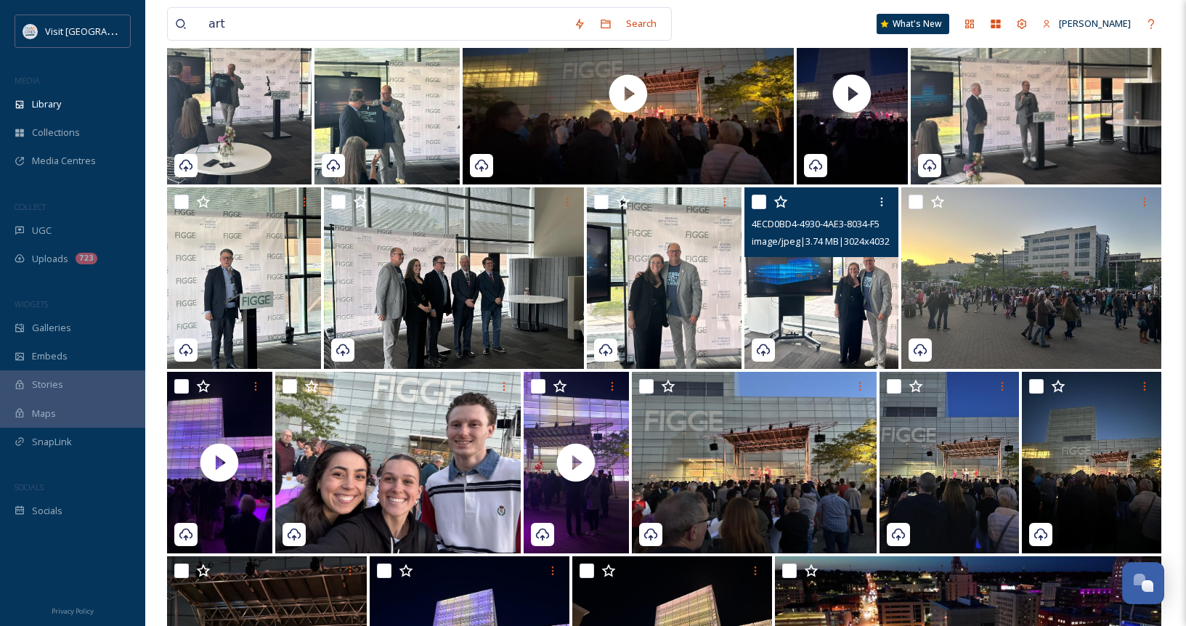
scroll to position [54, 0]
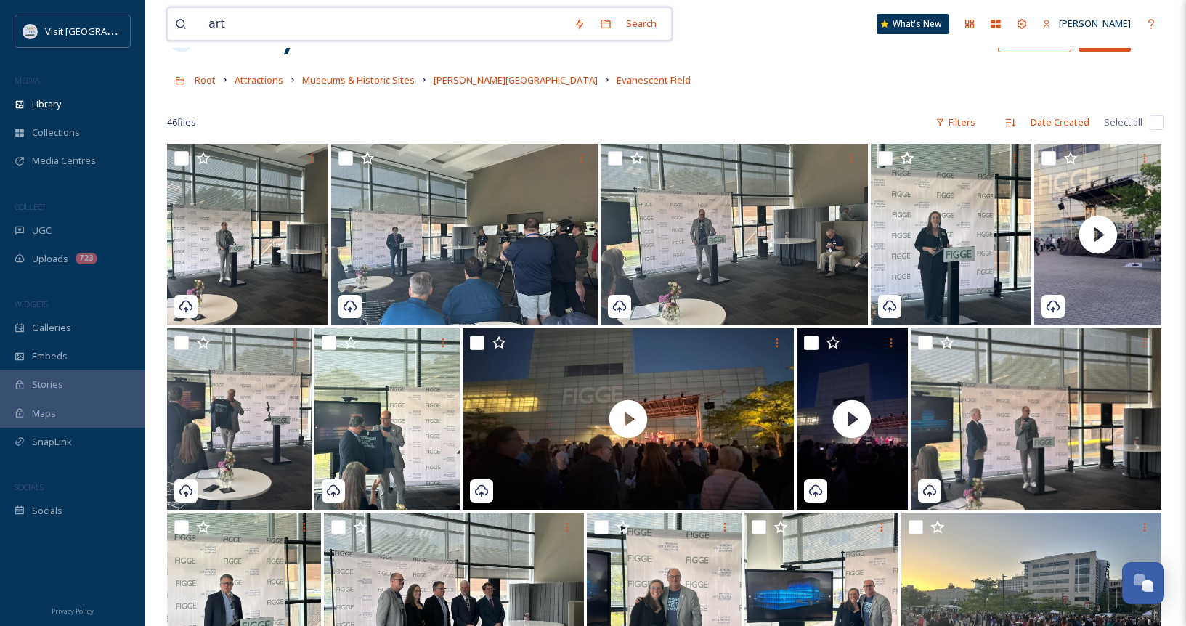
click at [282, 20] on input "art" at bounding box center [383, 24] width 365 height 32
type input "a"
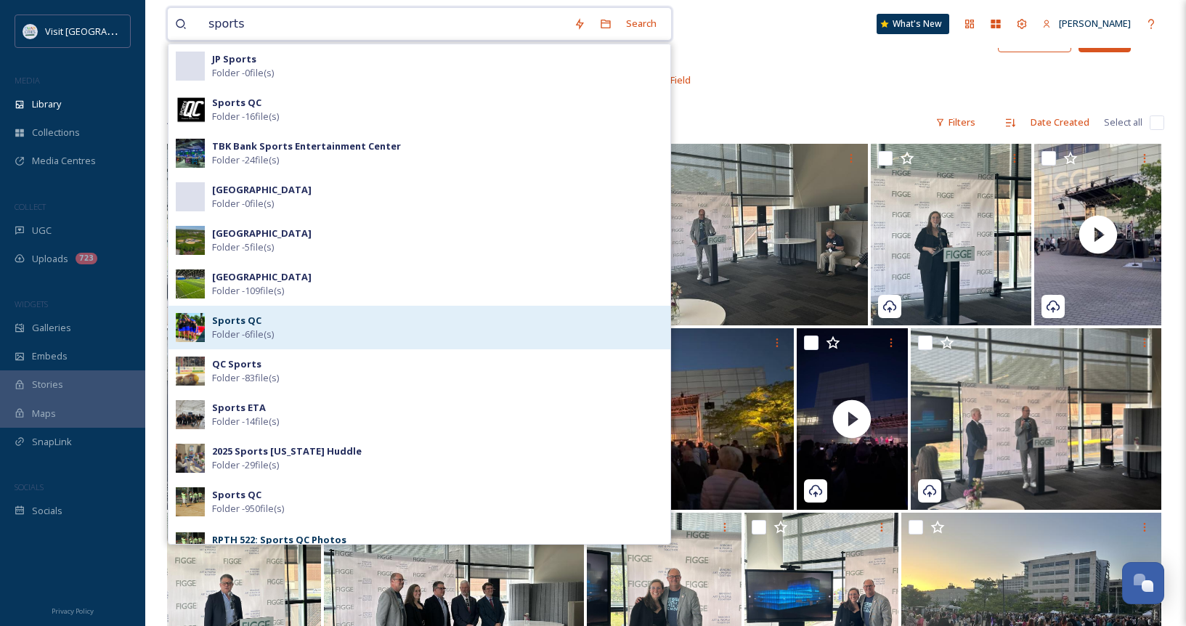
type input "sports"
click at [276, 327] on div "Sports QC Folder - 6 file(s)" at bounding box center [437, 328] width 451 height 28
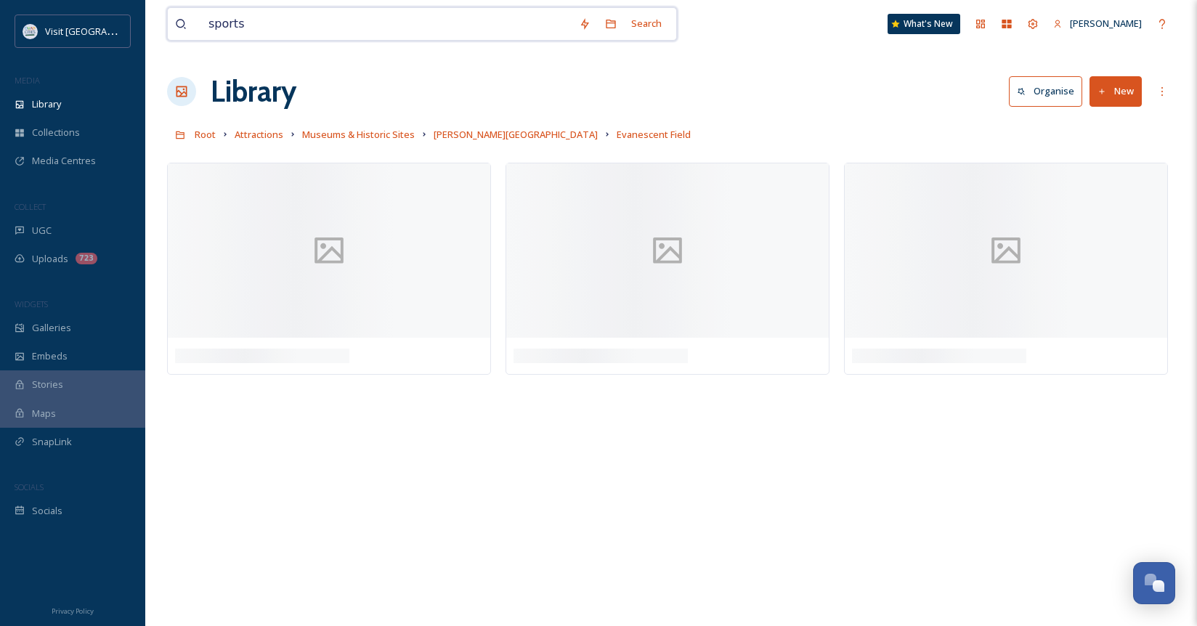
click at [341, 23] on input "sports" at bounding box center [386, 24] width 370 height 32
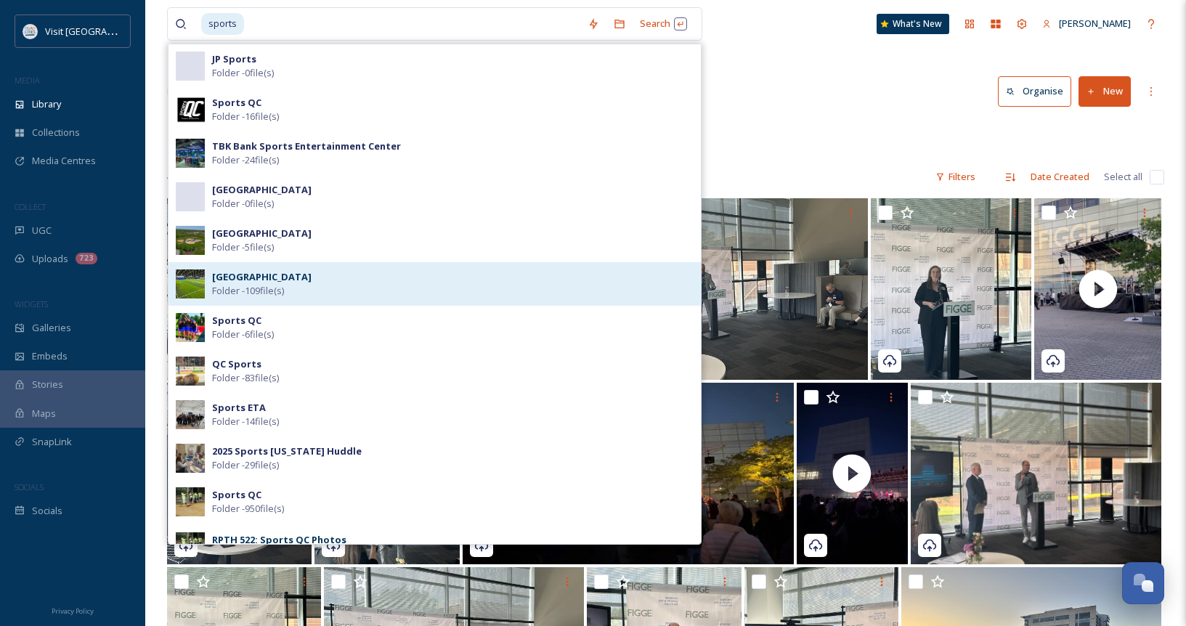
click at [351, 288] on div "TBK Bank Sports Complex Folder - 109 file(s)" at bounding box center [452, 284] width 481 height 28
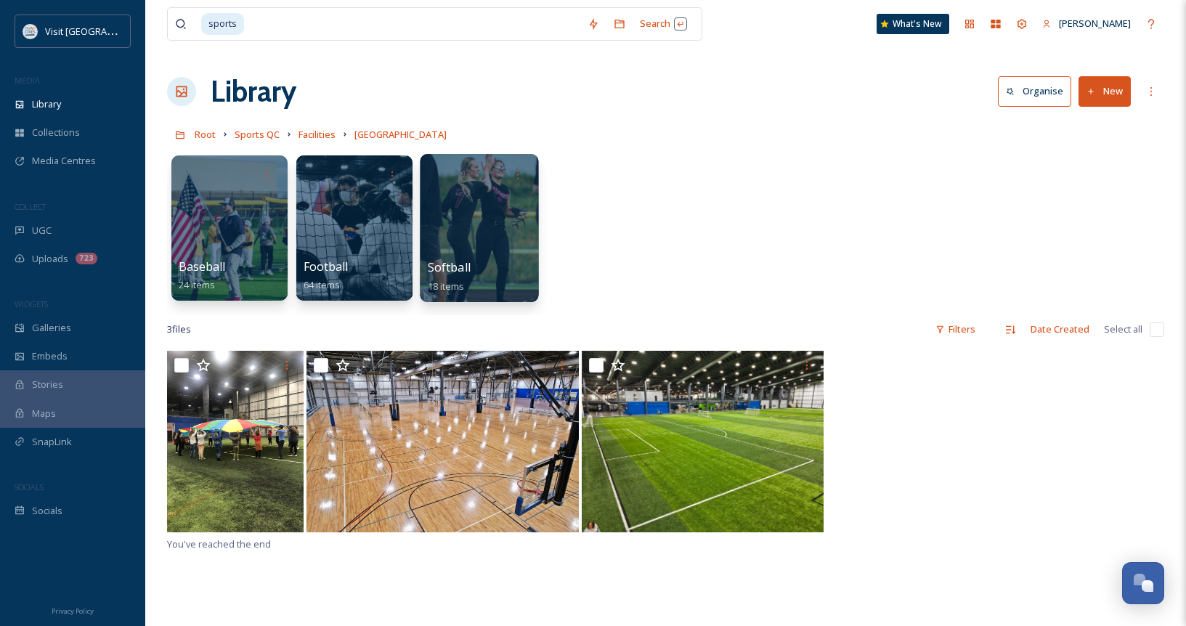
click at [454, 221] on div at bounding box center [479, 228] width 118 height 148
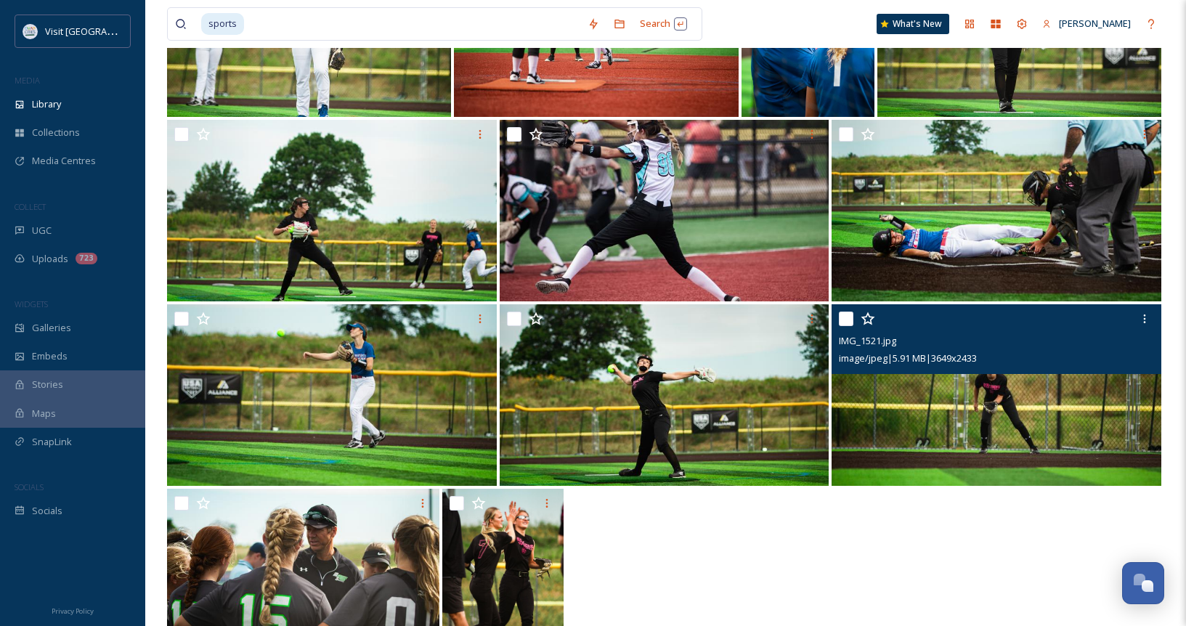
scroll to position [696, 0]
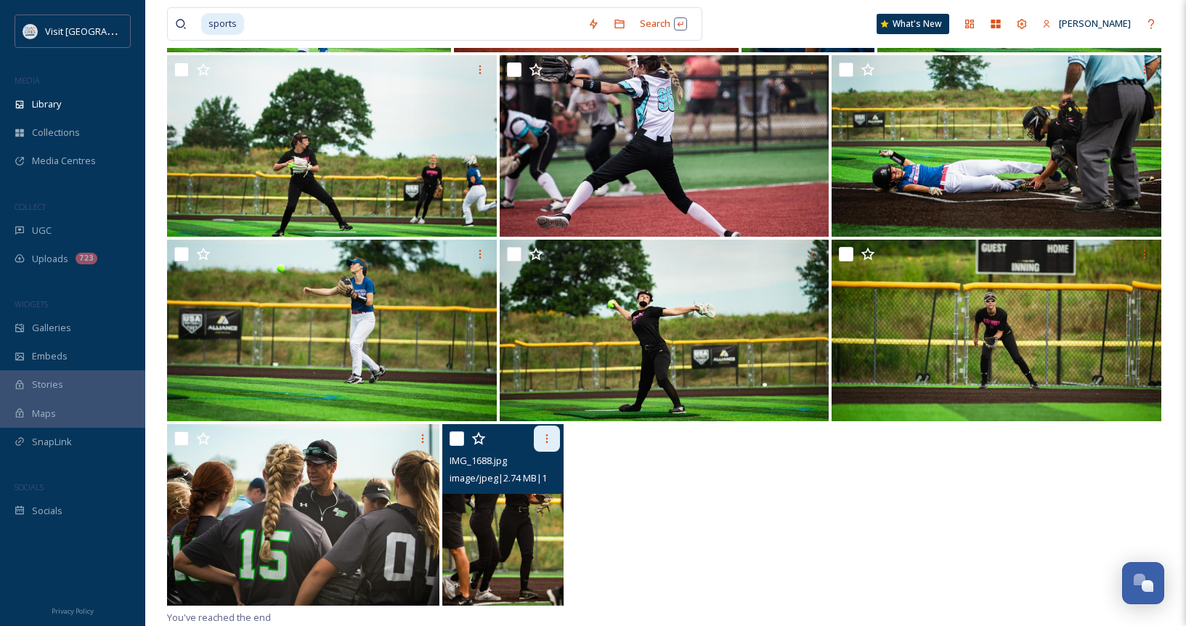
click at [548, 438] on icon at bounding box center [547, 439] width 12 height 12
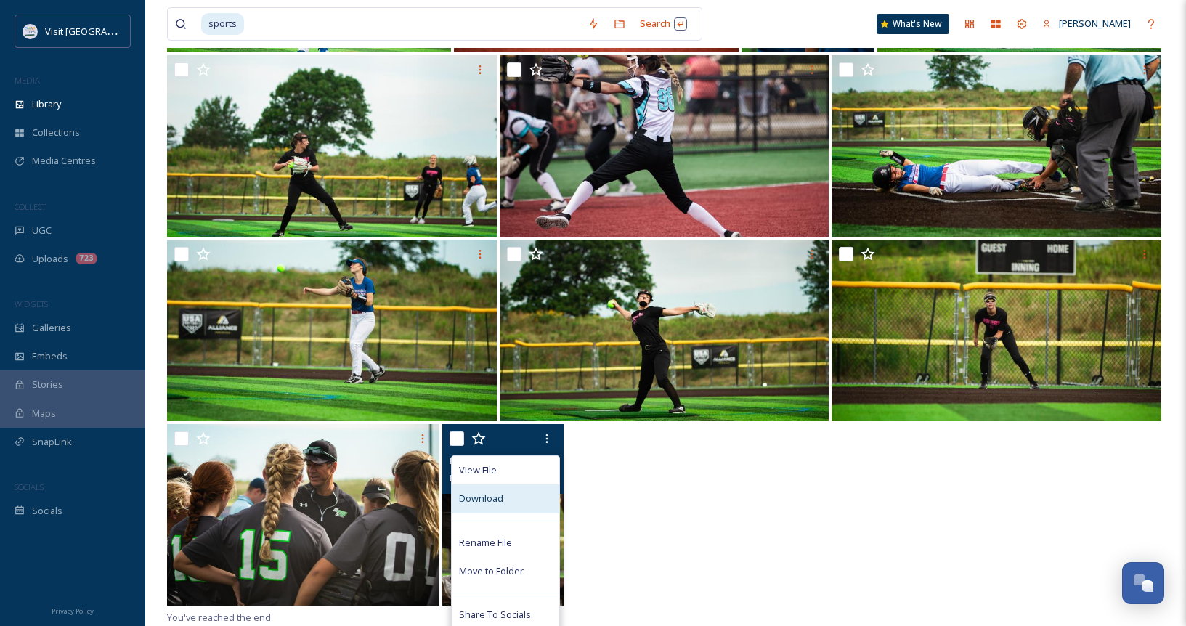
click at [490, 495] on span "Download" at bounding box center [481, 499] width 44 height 14
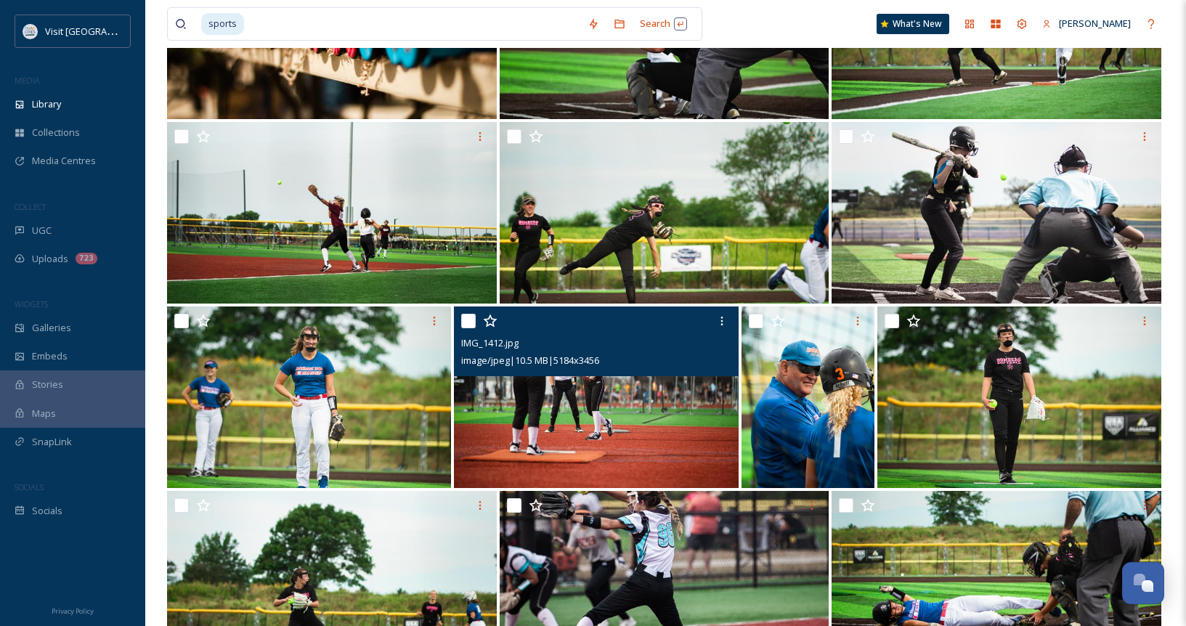
scroll to position [0, 0]
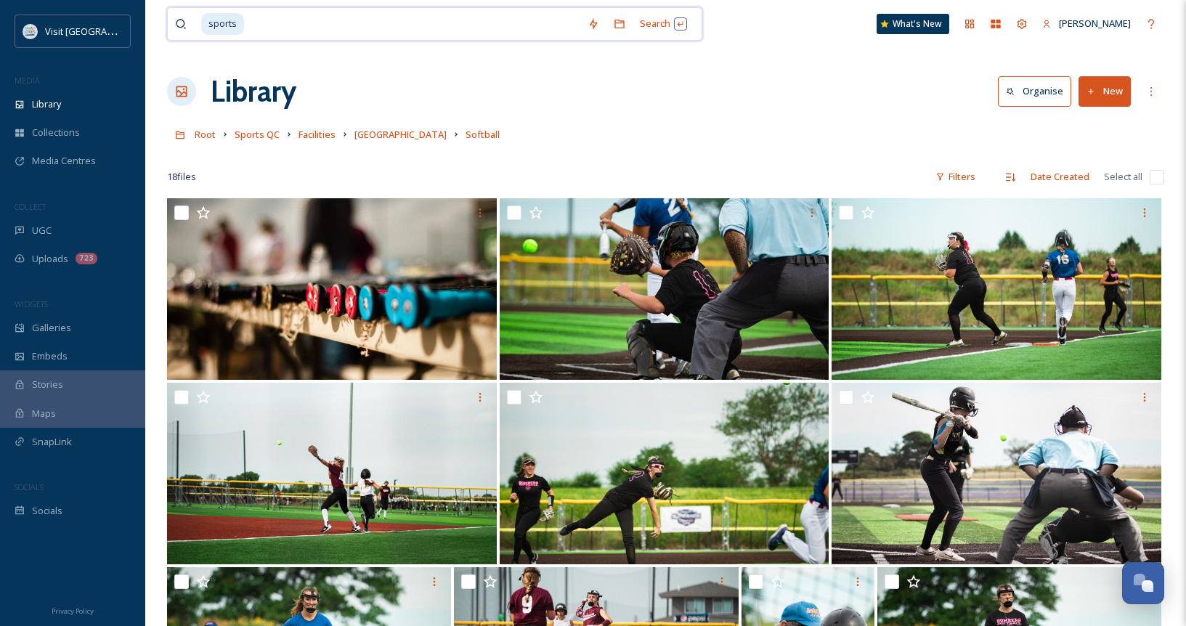
click at [247, 22] on input at bounding box center [412, 24] width 335 height 32
type input "s"
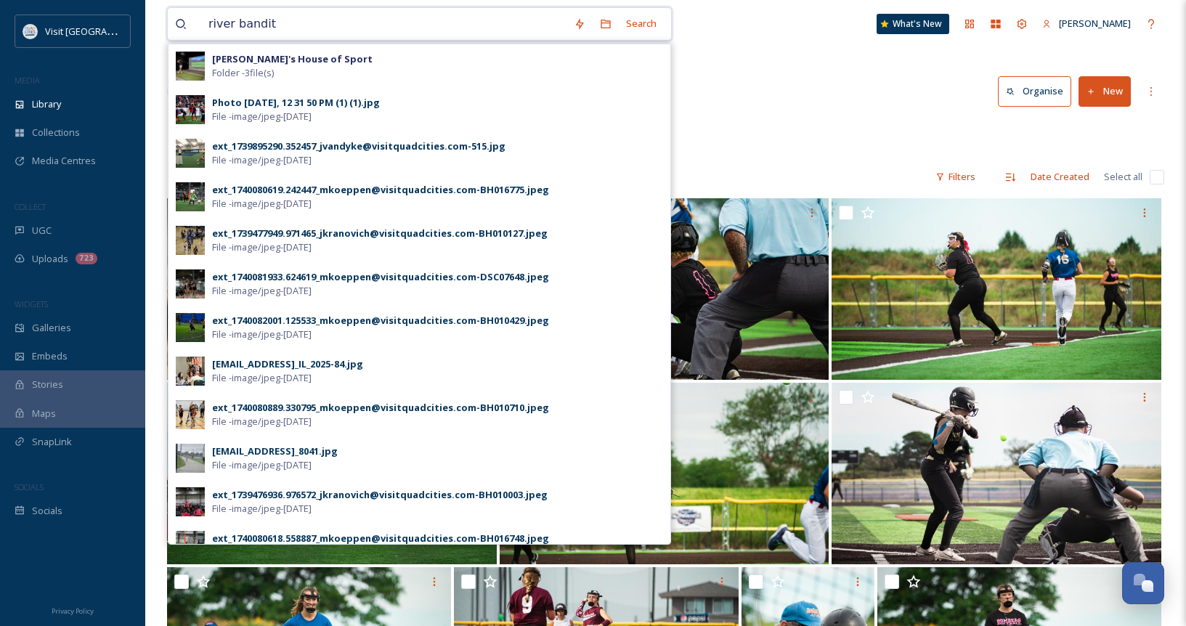
type input "river bandits"
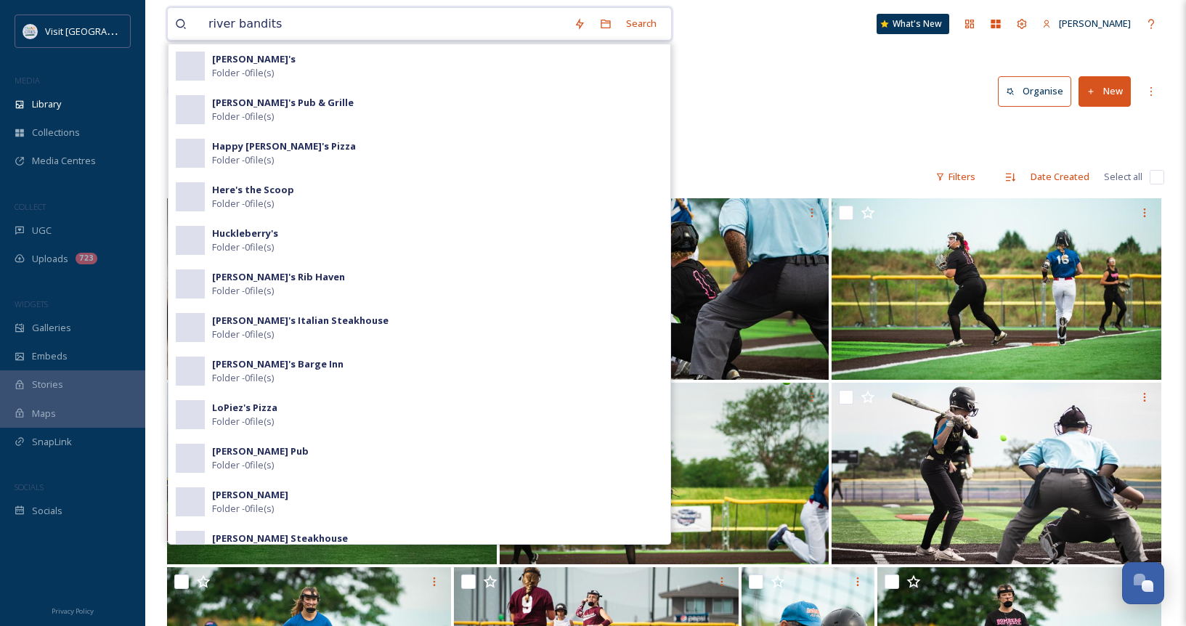
drag, startPoint x: 319, startPoint y: 23, endPoint x: 190, endPoint y: 21, distance: 128.5
click at [190, 21] on div "river bandits" at bounding box center [370, 24] width 391 height 32
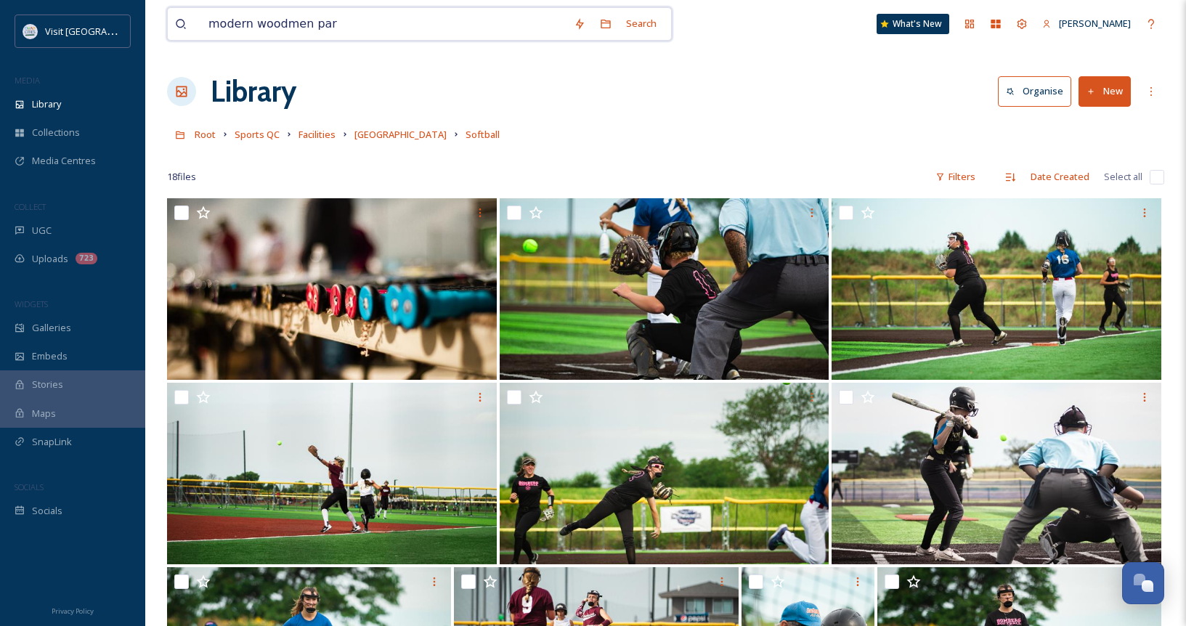
type input "modern [GEOGRAPHIC_DATA]"
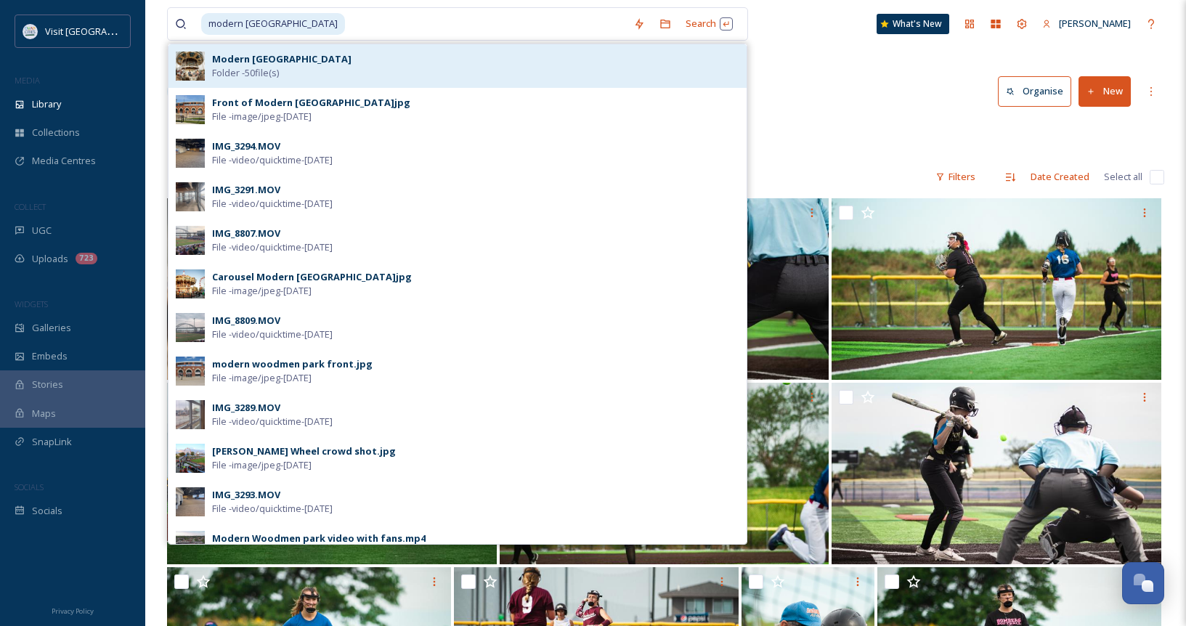
click at [349, 65] on div "Modern Woodmen Park Folder - 50 file(s)" at bounding box center [475, 66] width 527 height 28
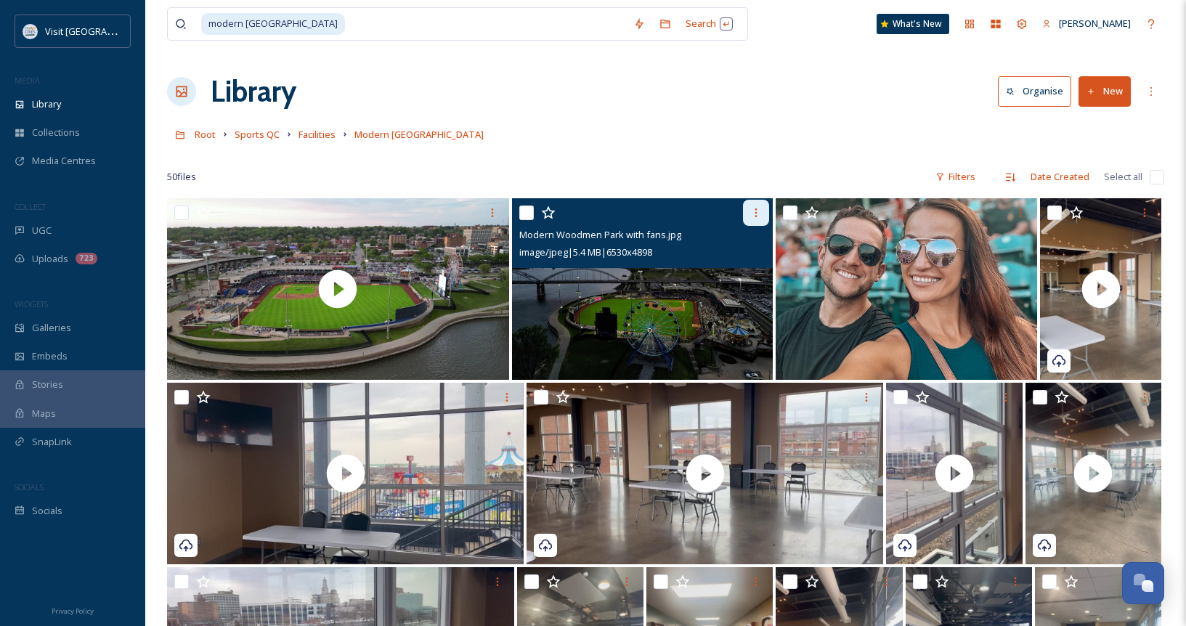
click at [764, 206] on div at bounding box center [756, 213] width 26 height 26
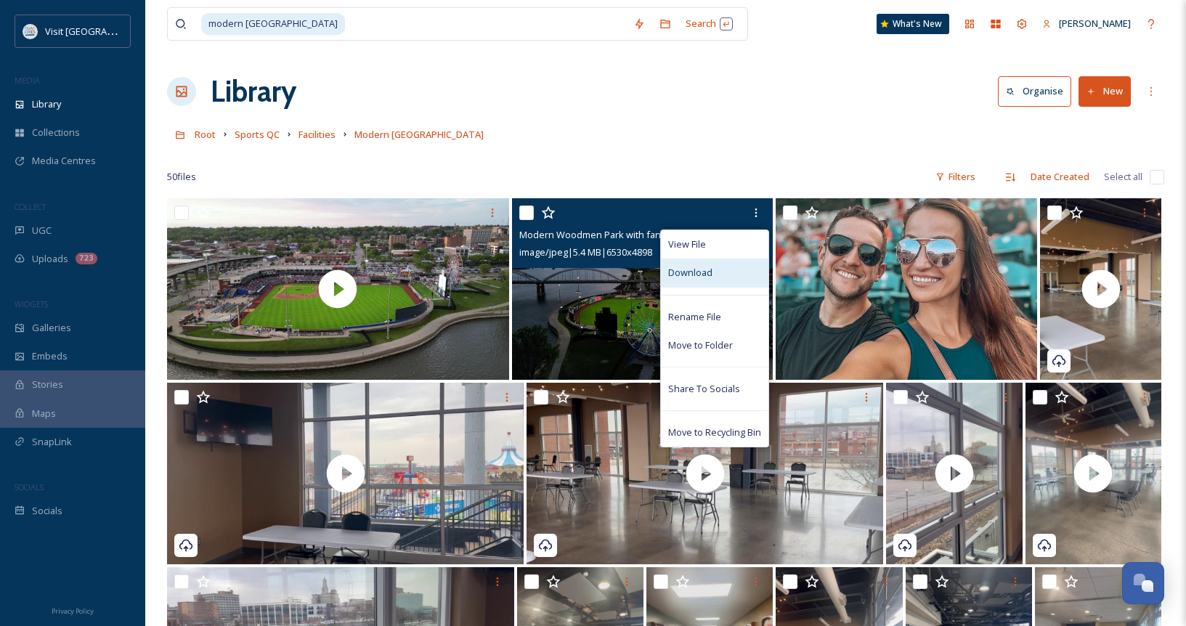
click at [725, 267] on div "Download" at bounding box center [714, 273] width 107 height 28
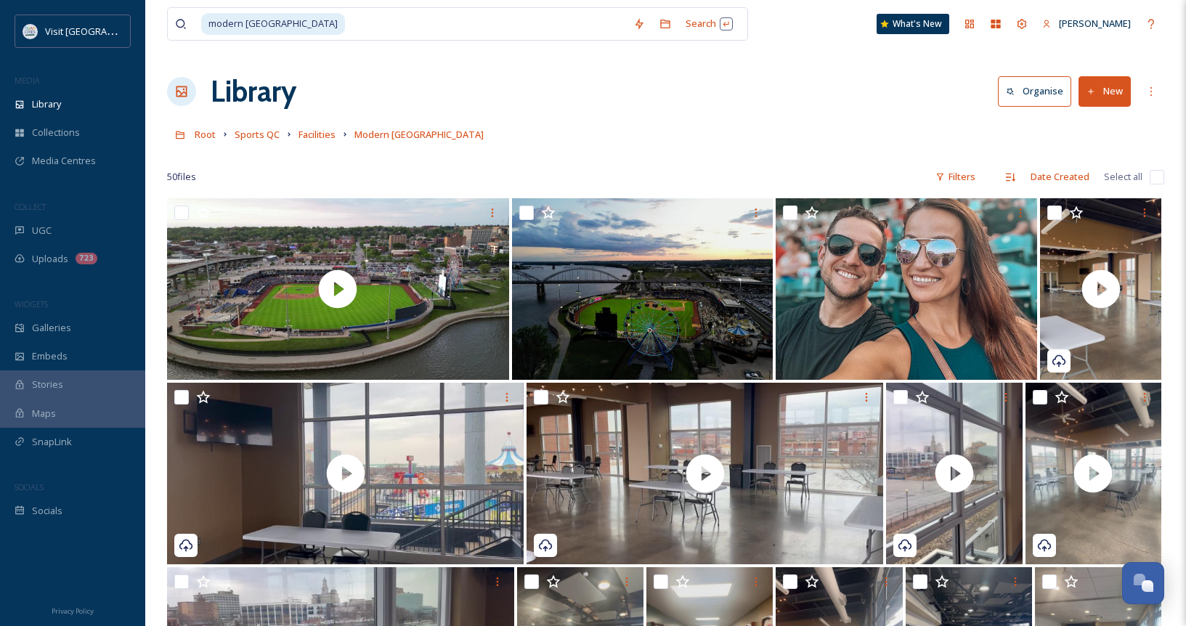
click at [683, 123] on div "Root Sports QC Facilities Modern [GEOGRAPHIC_DATA]" at bounding box center [665, 135] width 997 height 28
click at [46, 99] on span "Library" at bounding box center [46, 104] width 29 height 14
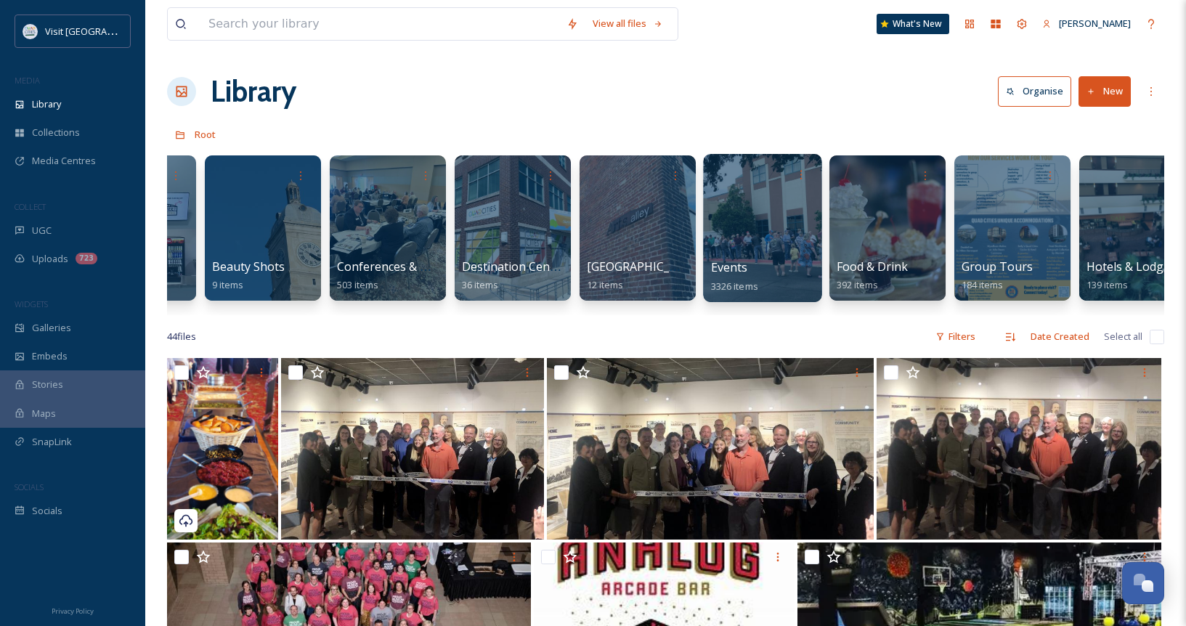
scroll to position [0, 97]
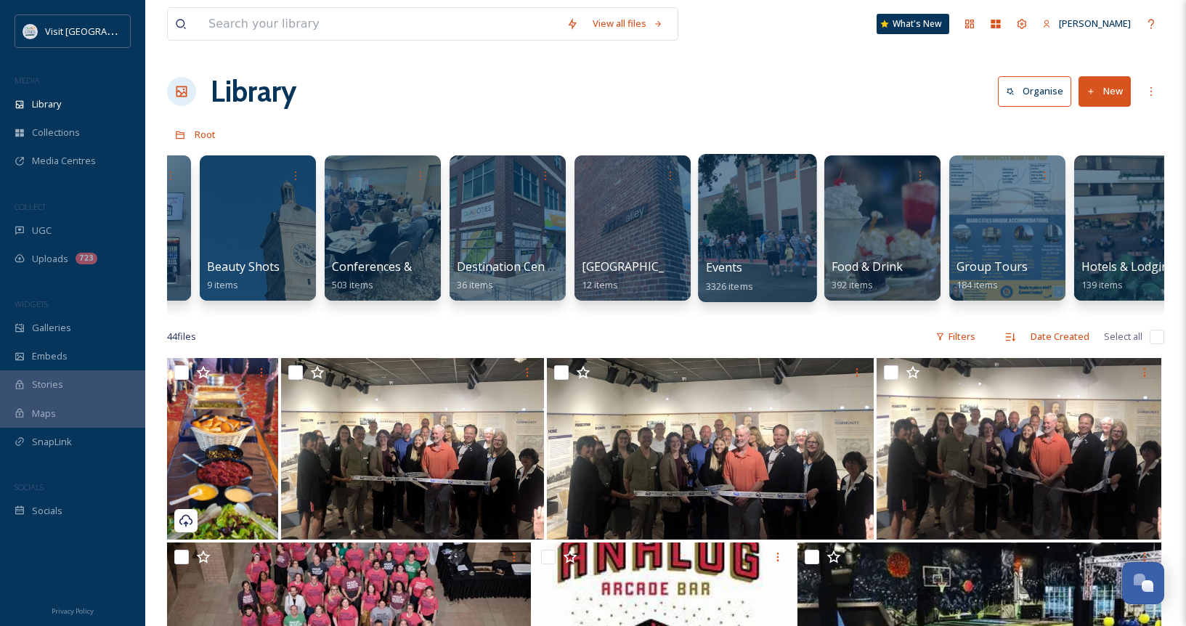
click at [735, 236] on div at bounding box center [757, 228] width 118 height 148
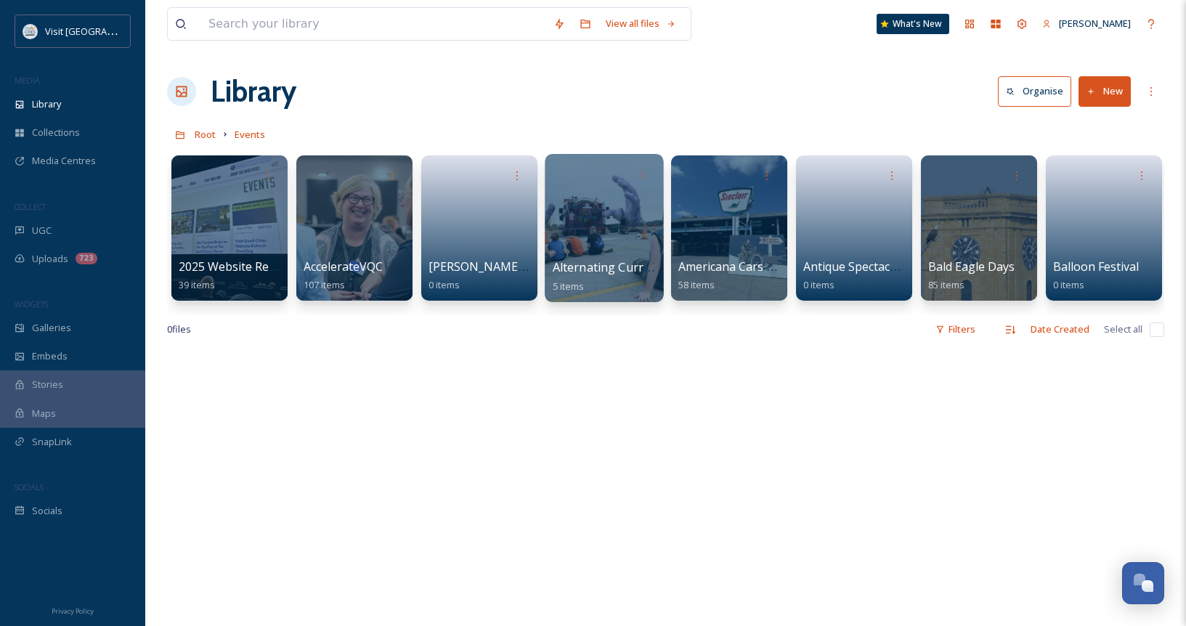
click at [575, 192] on div at bounding box center [604, 228] width 118 height 148
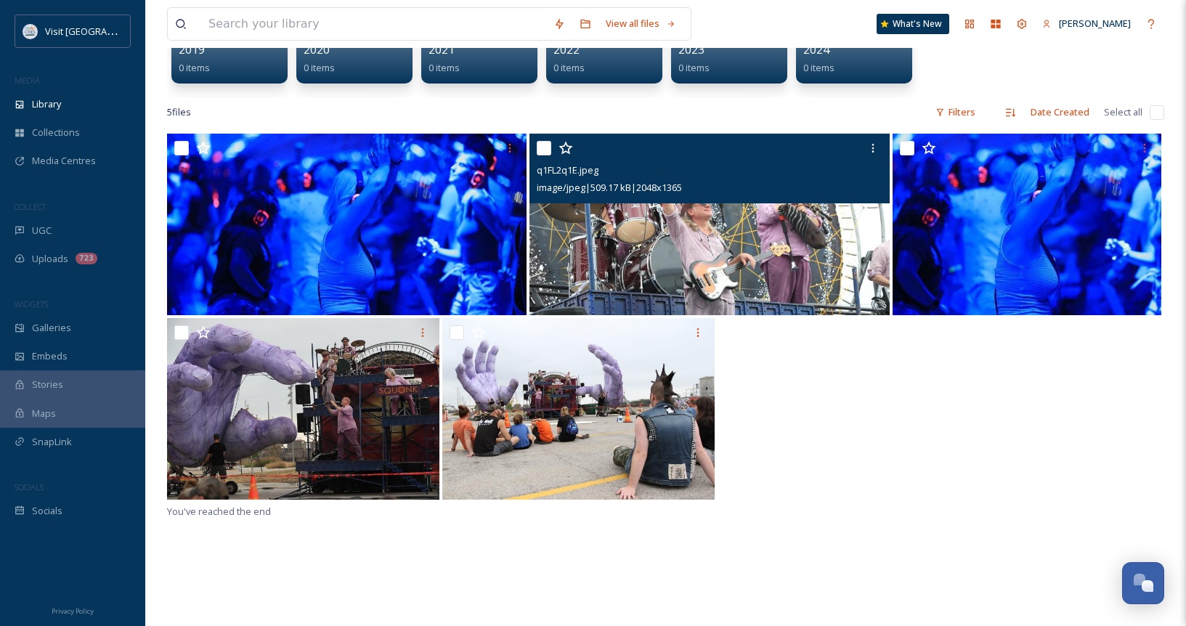
scroll to position [218, 0]
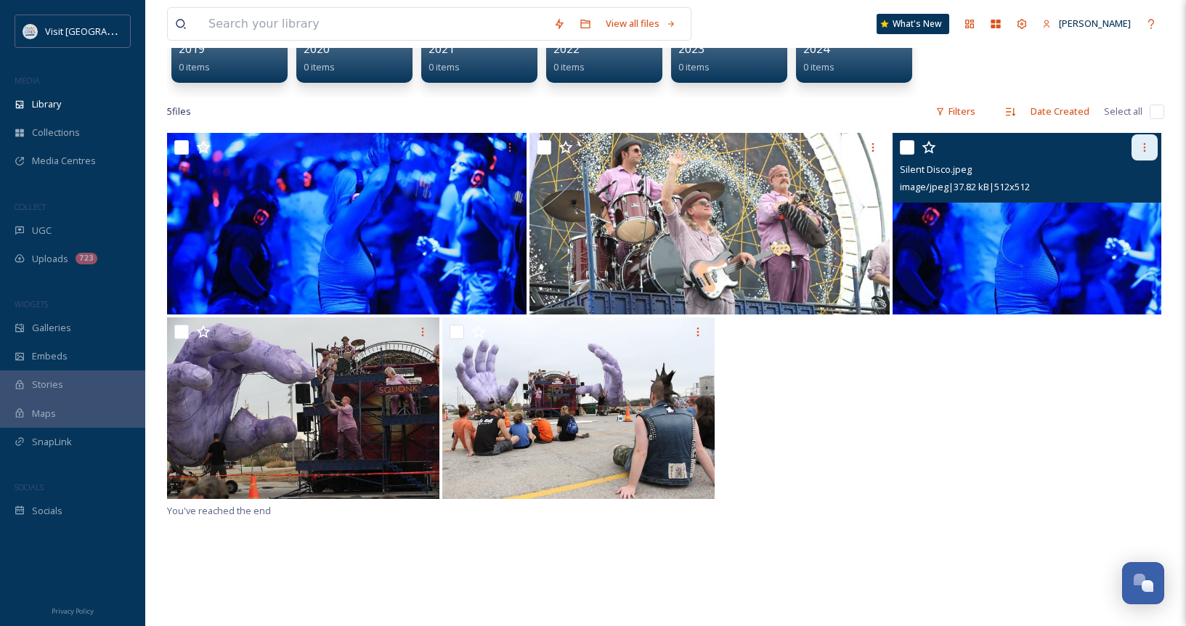
click at [1145, 143] on icon at bounding box center [1145, 148] width 12 height 12
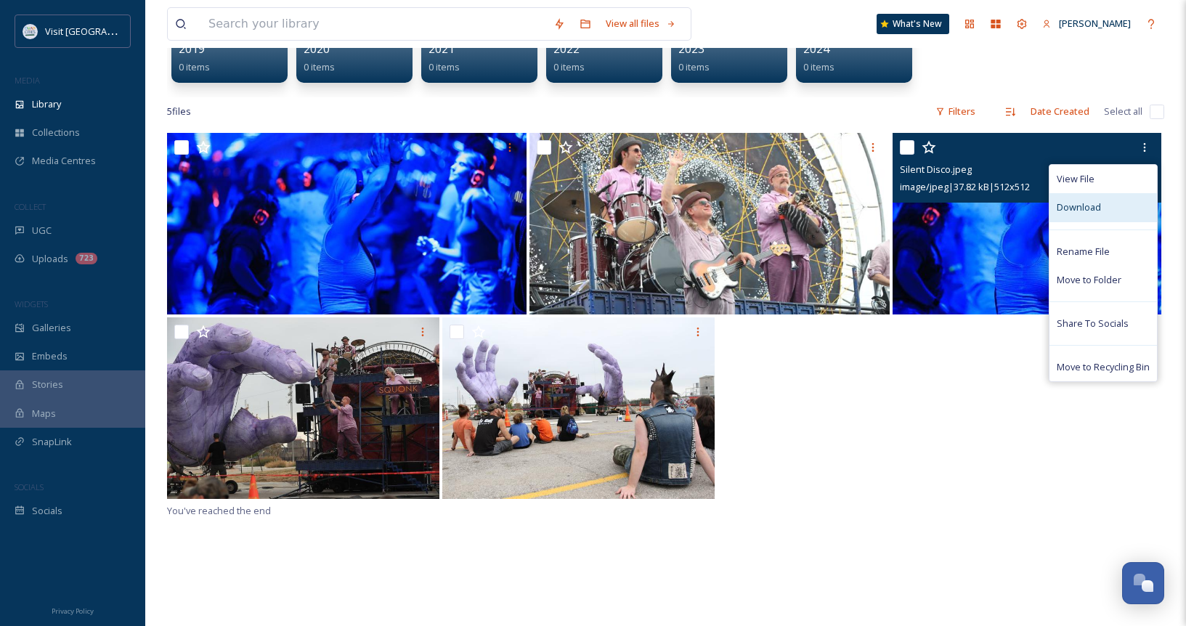
click at [1096, 198] on div "Download" at bounding box center [1102, 207] width 107 height 28
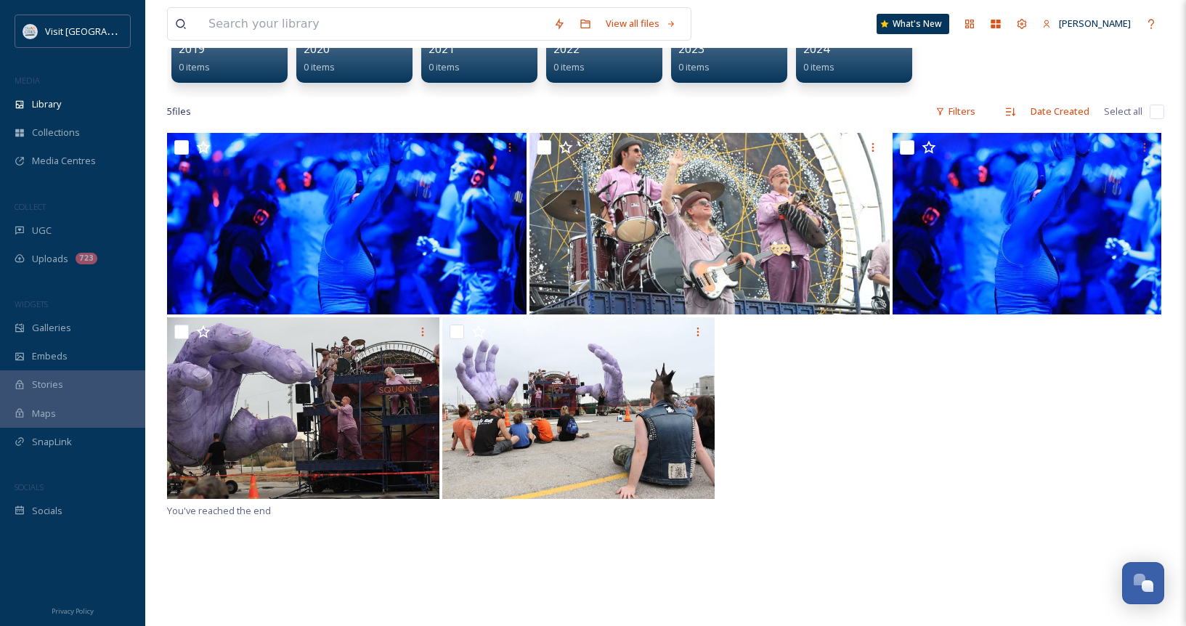
drag, startPoint x: 788, startPoint y: 386, endPoint x: 700, endPoint y: 213, distance: 193.2
click at [788, 386] on div at bounding box center [665, 409] width 997 height 184
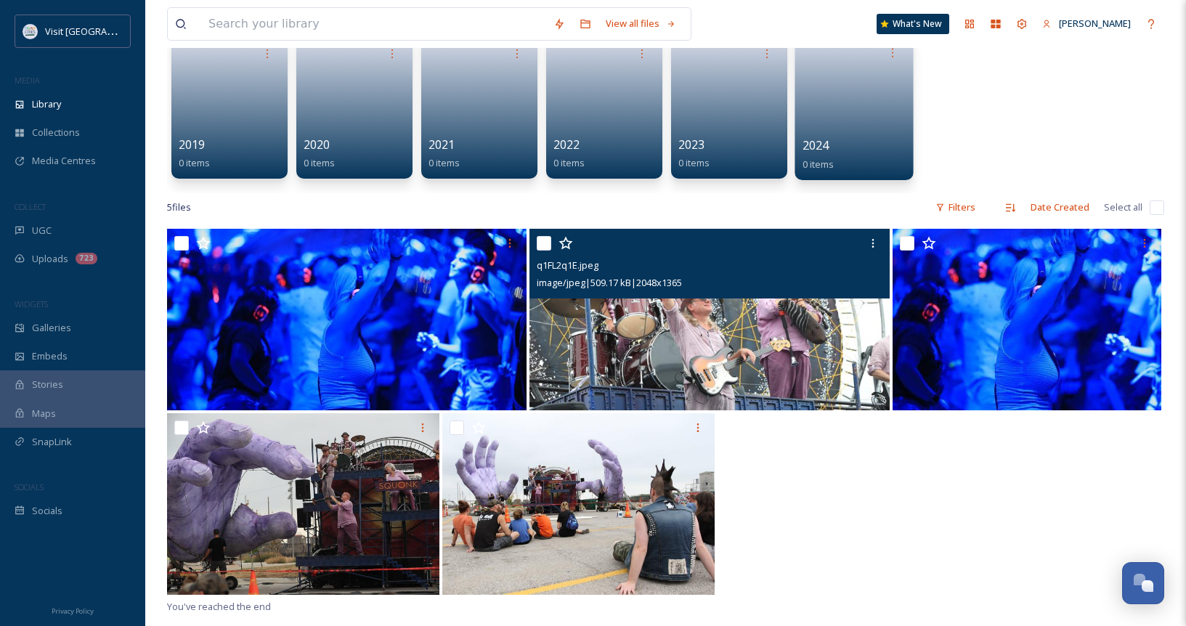
scroll to position [0, 0]
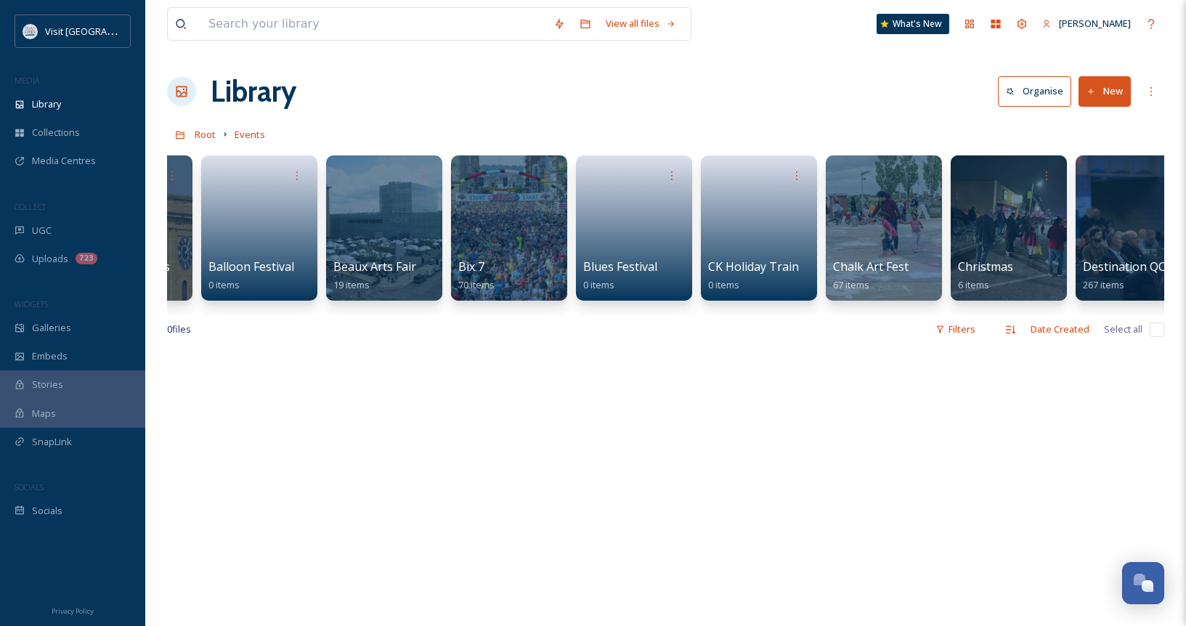
scroll to position [0, 1111]
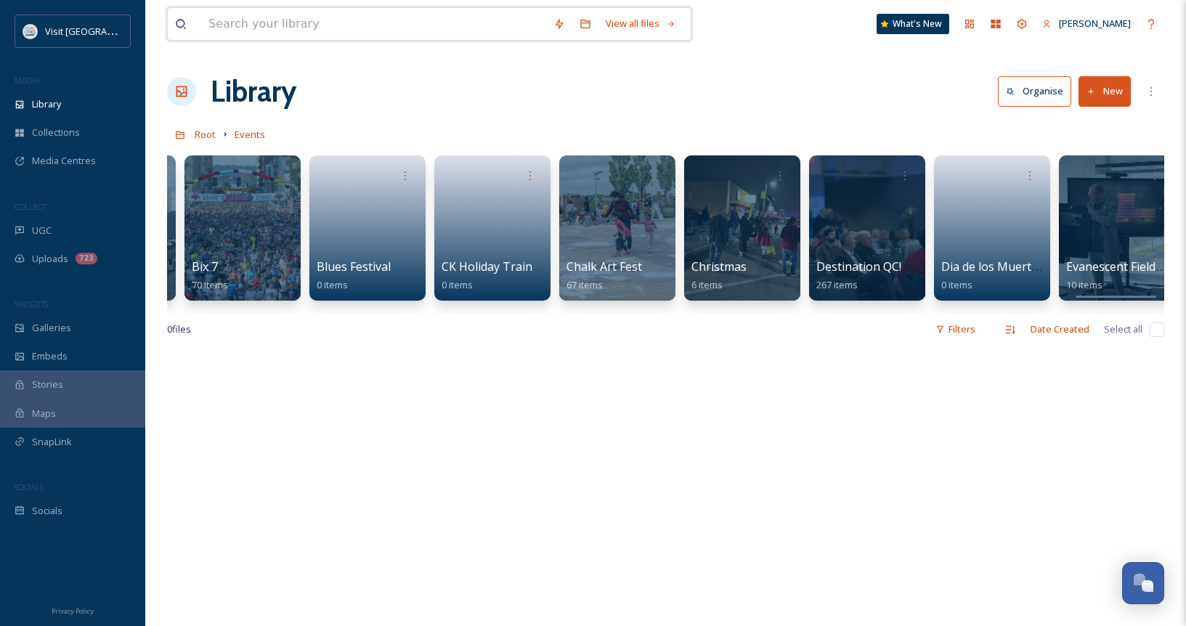
click at [420, 23] on input at bounding box center [373, 24] width 345 height 32
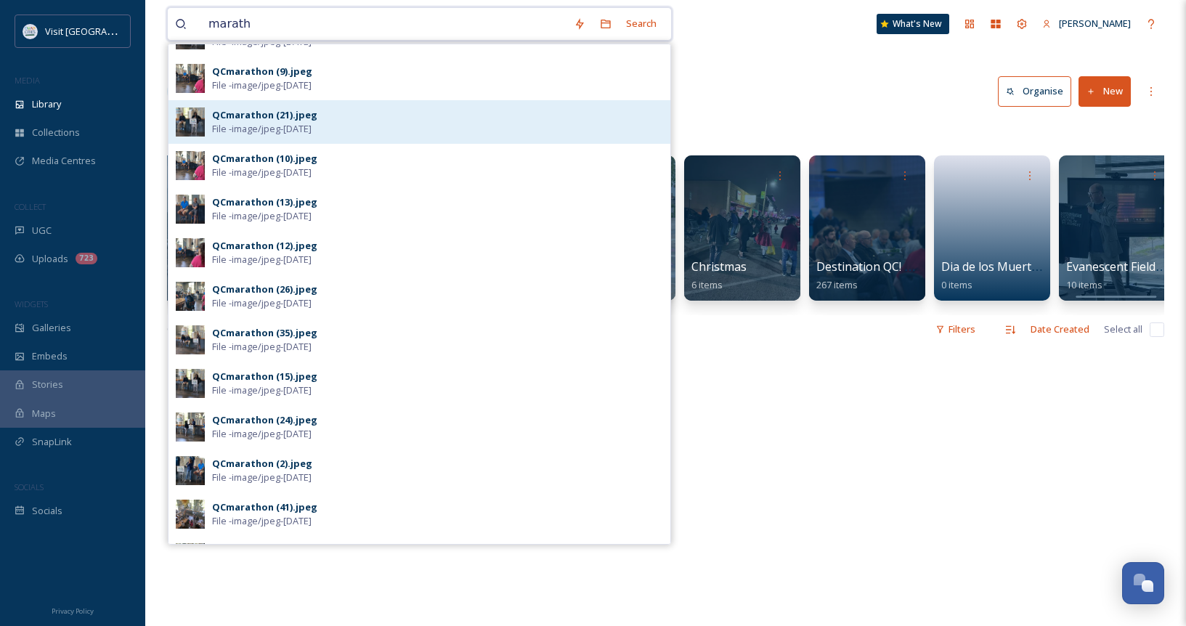
scroll to position [0, 0]
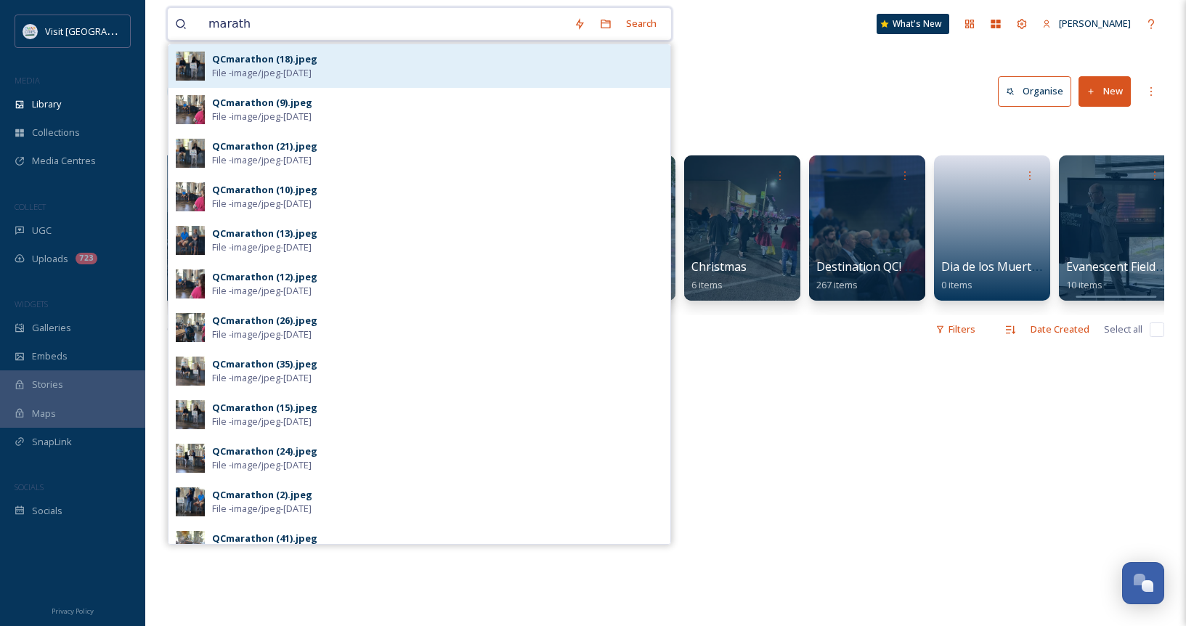
type input "marath"
click at [282, 64] on div "QCmarathon (18).jpeg" at bounding box center [264, 59] width 105 height 14
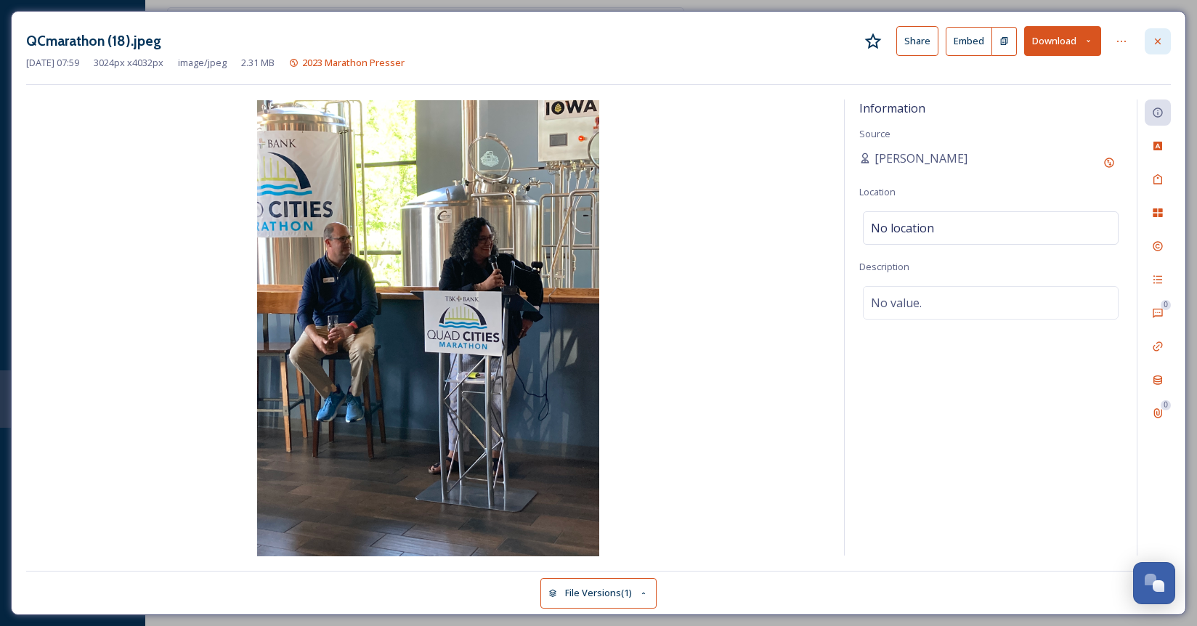
click at [1157, 42] on icon at bounding box center [1158, 41] width 6 height 6
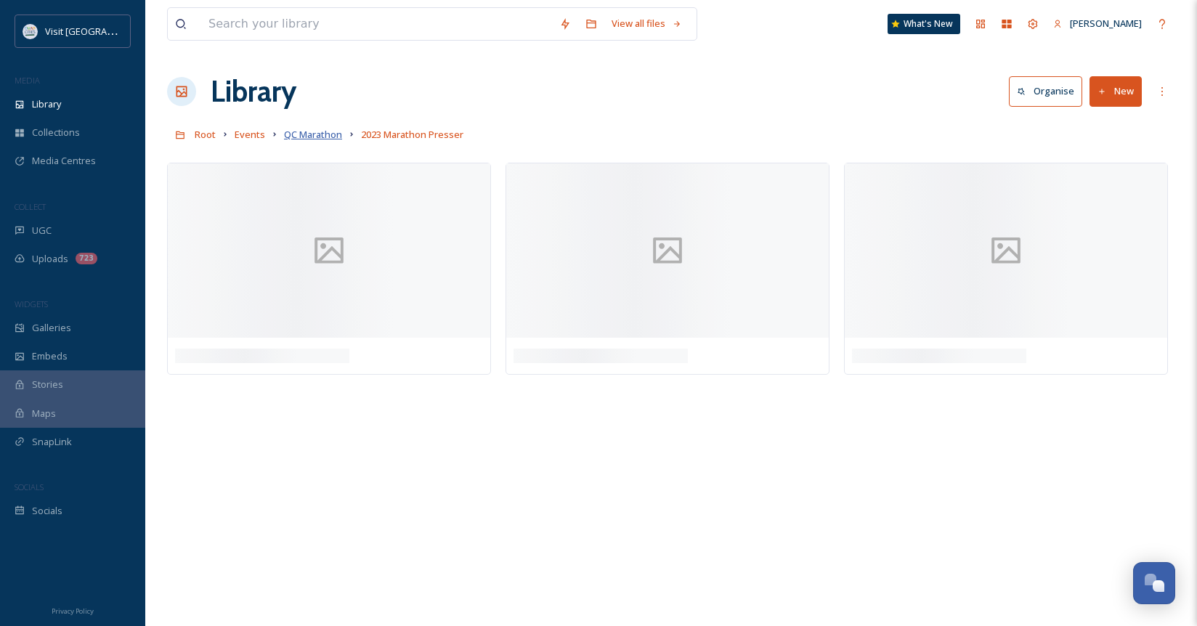
click at [327, 131] on span "QC Marathon" at bounding box center [313, 134] width 58 height 13
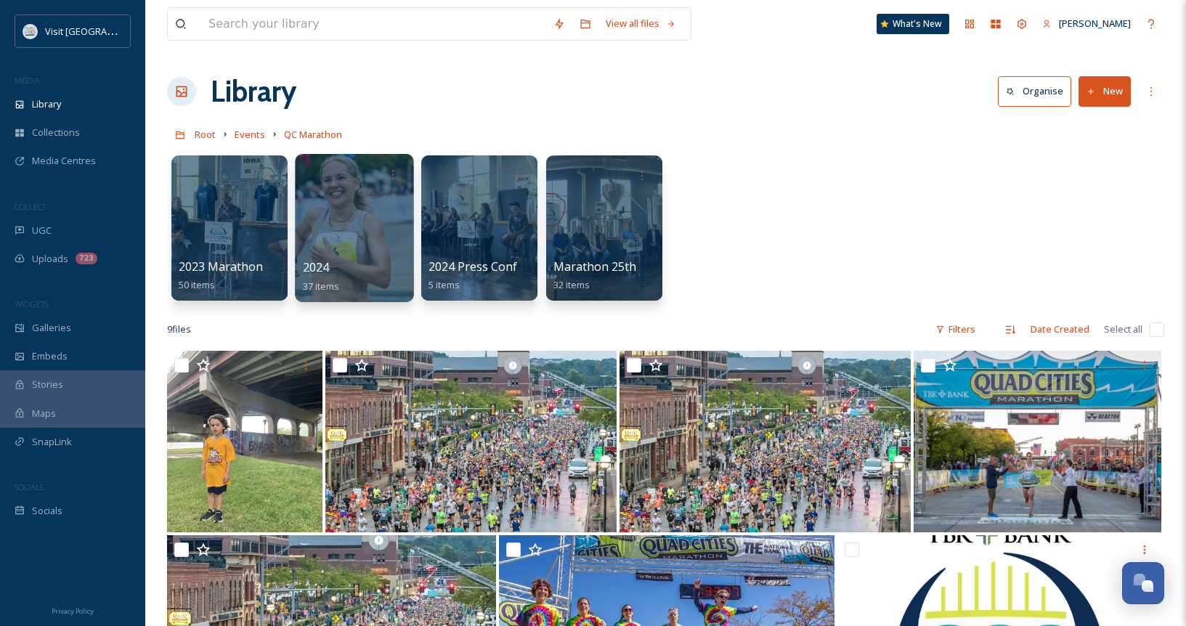
click at [357, 220] on div at bounding box center [354, 228] width 118 height 148
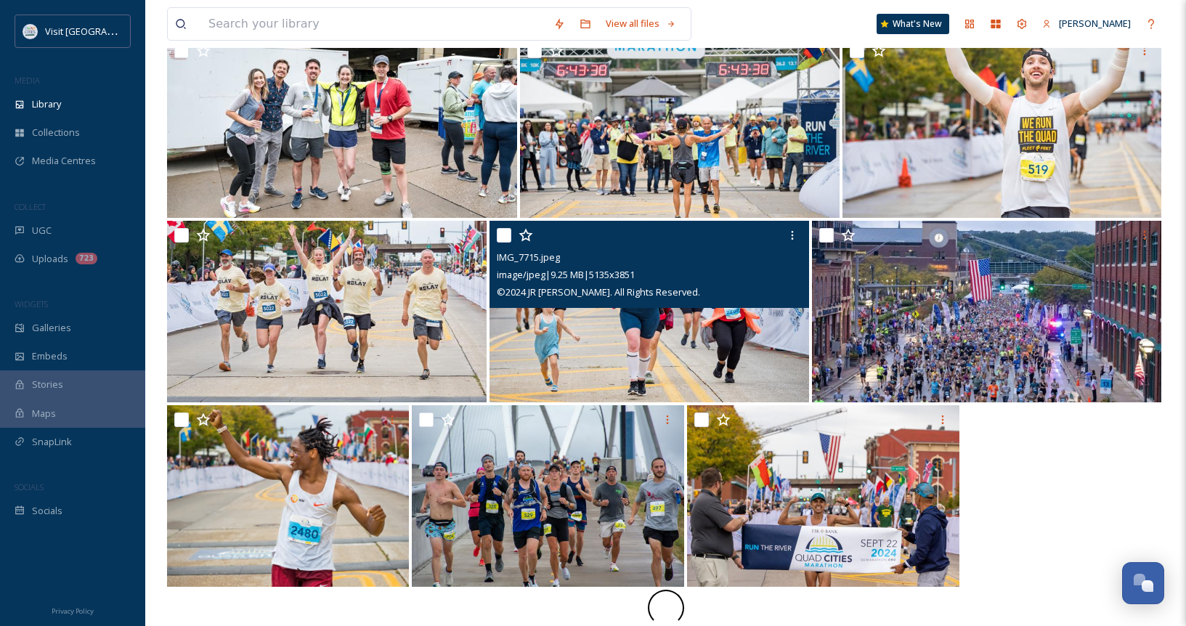
scroll to position [531, 0]
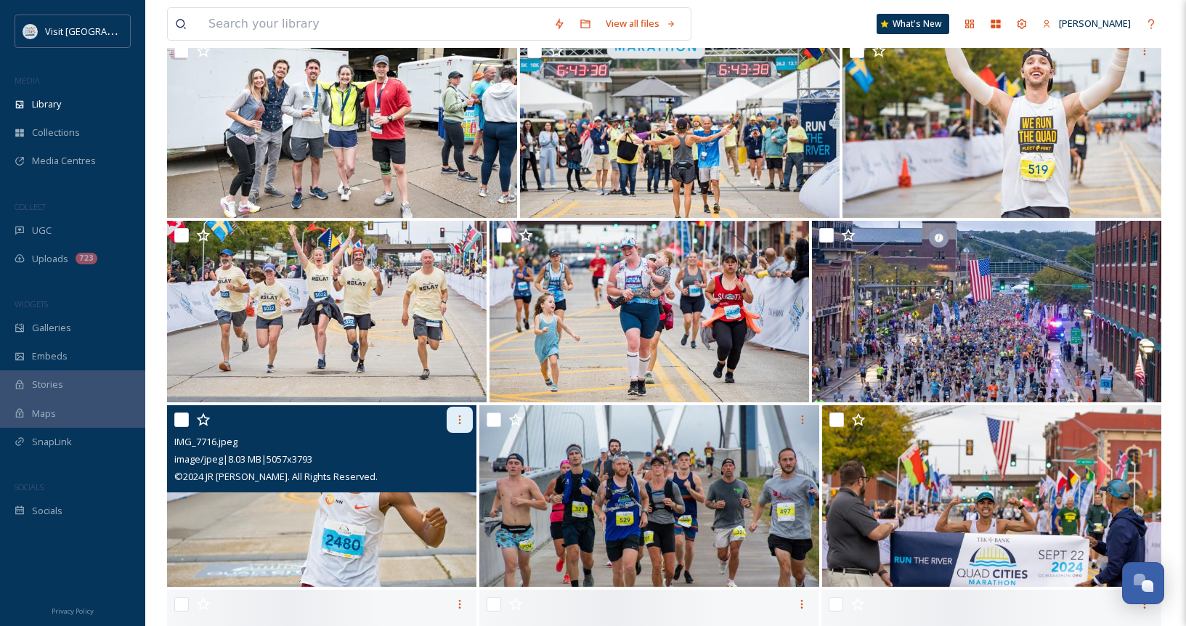
click at [400, 421] on div at bounding box center [323, 420] width 298 height 26
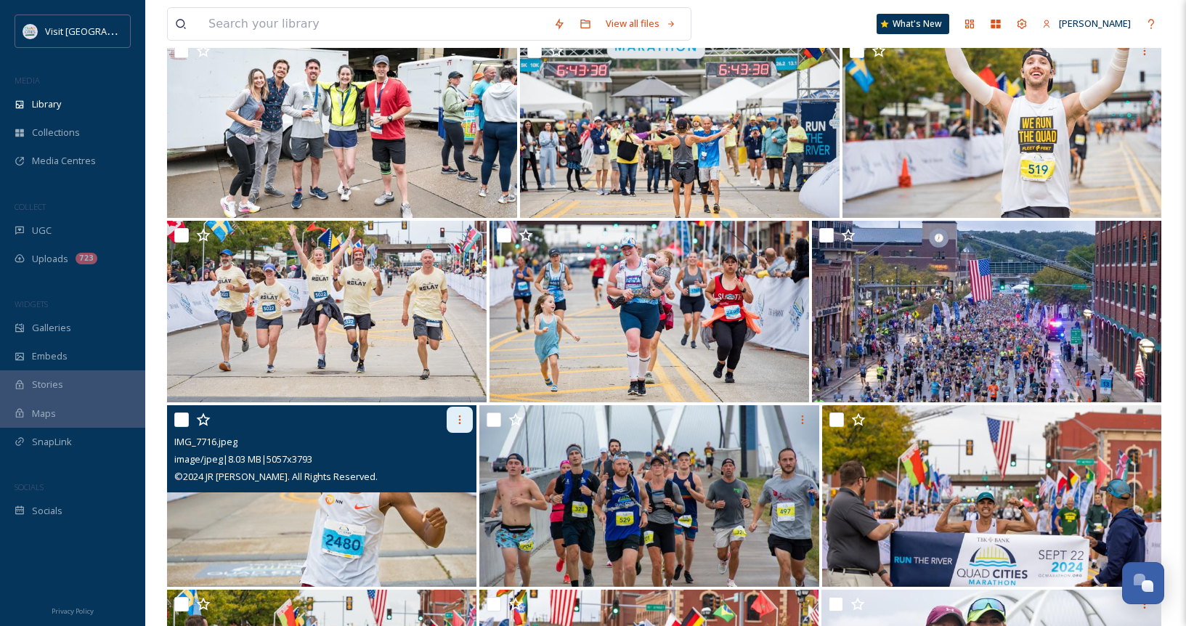
click at [469, 410] on div at bounding box center [460, 420] width 26 height 26
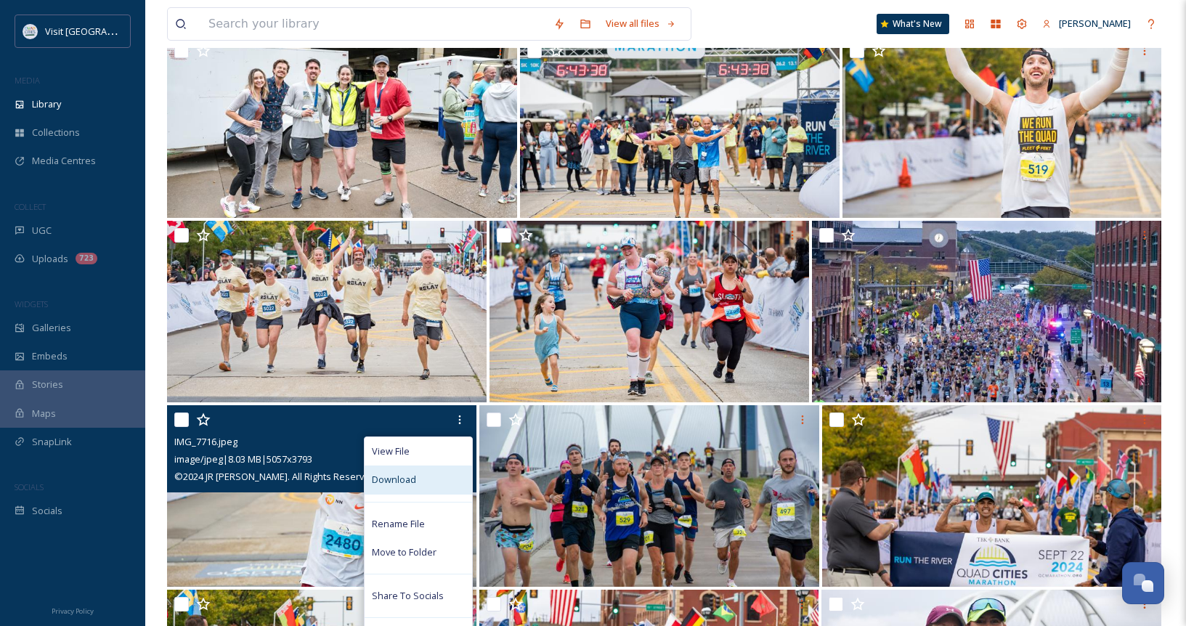
click at [412, 475] on span "Download" at bounding box center [394, 480] width 44 height 14
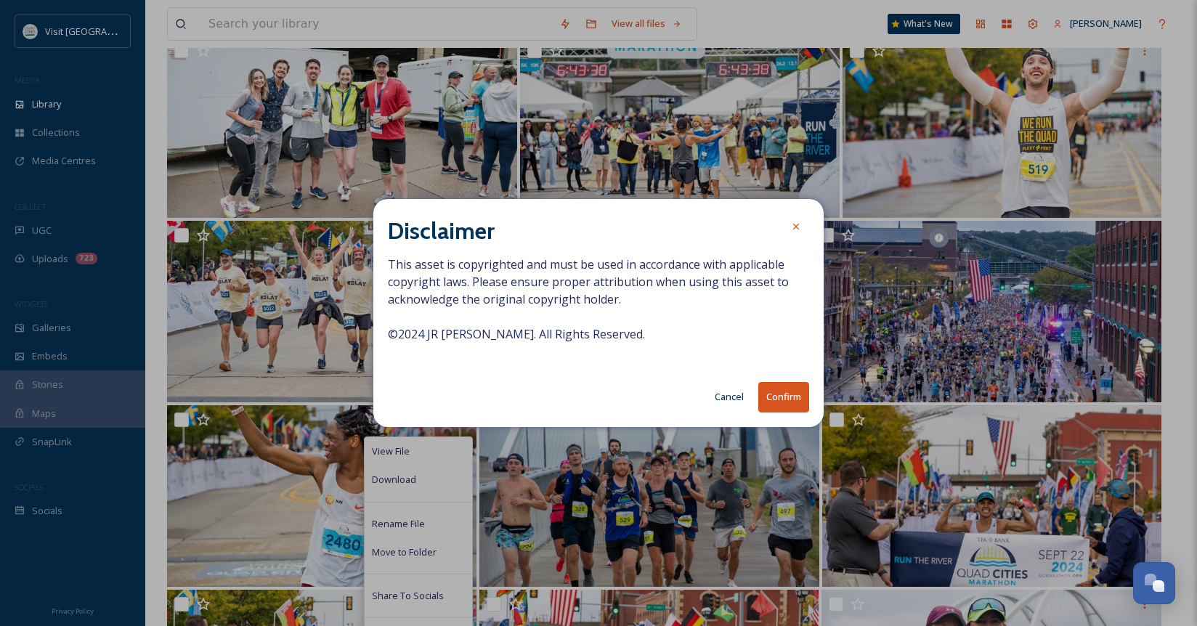
click at [780, 406] on button "Confirm" at bounding box center [783, 397] width 51 height 30
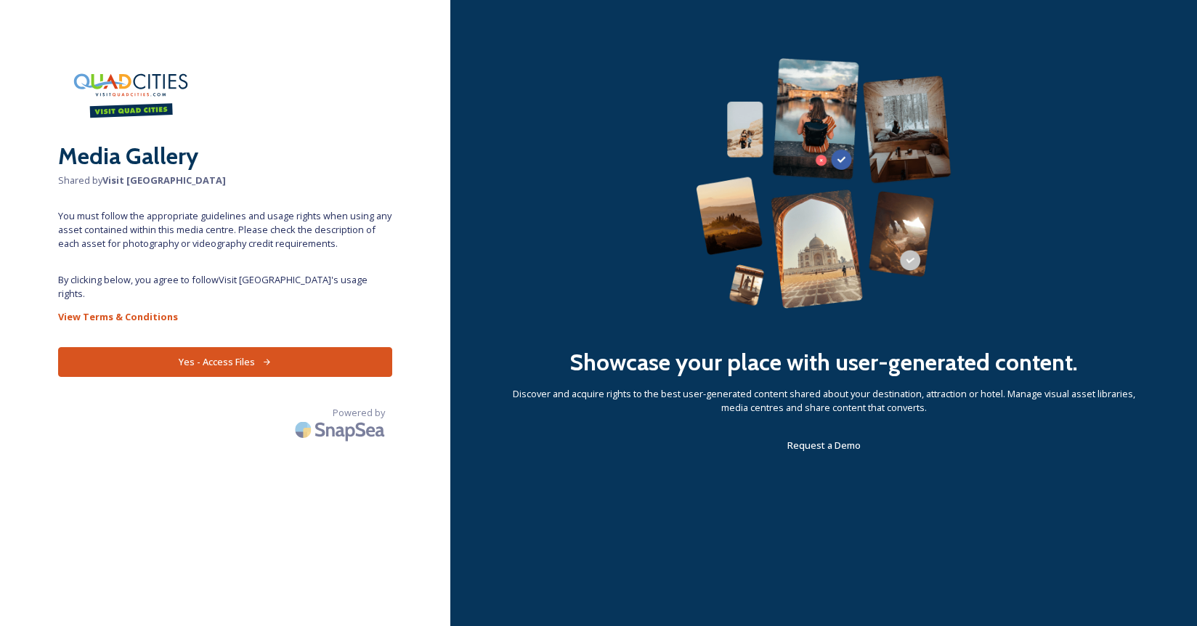
click at [200, 347] on button "Yes - Access Files" at bounding box center [225, 362] width 334 height 30
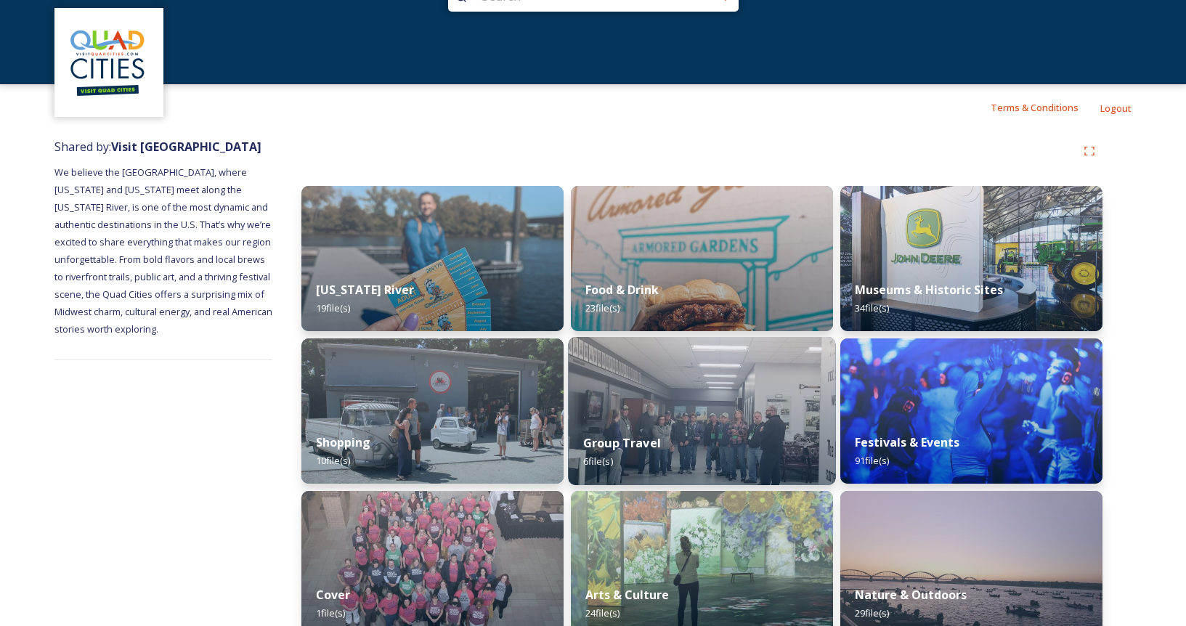
scroll to position [71, 0]
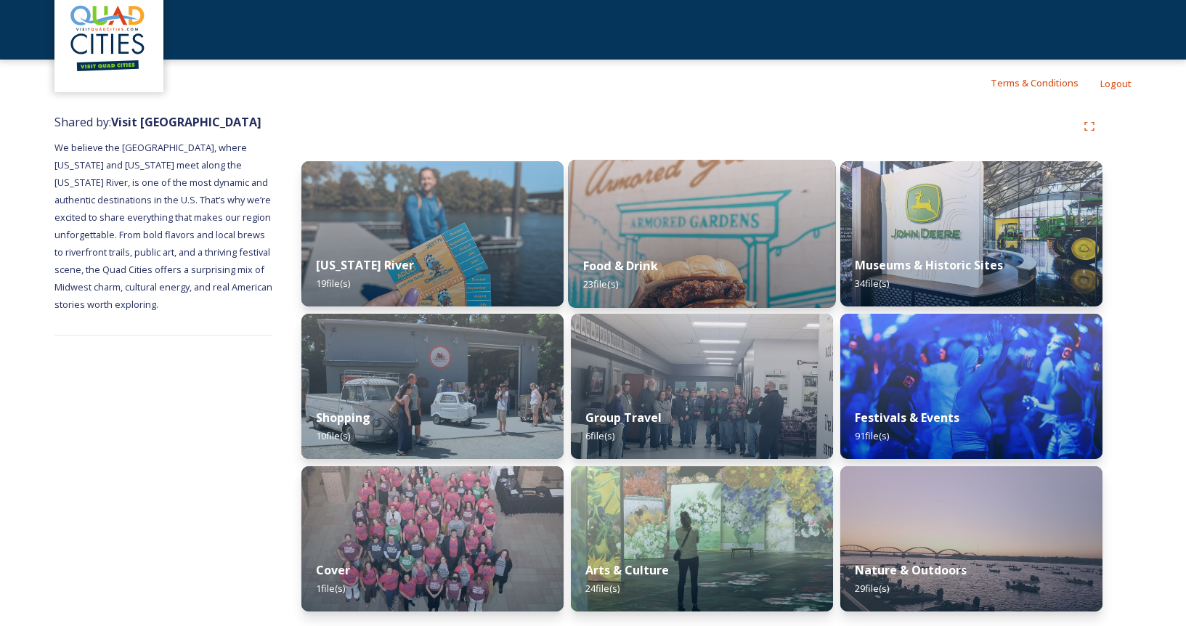
click at [707, 223] on img at bounding box center [701, 234] width 267 height 148
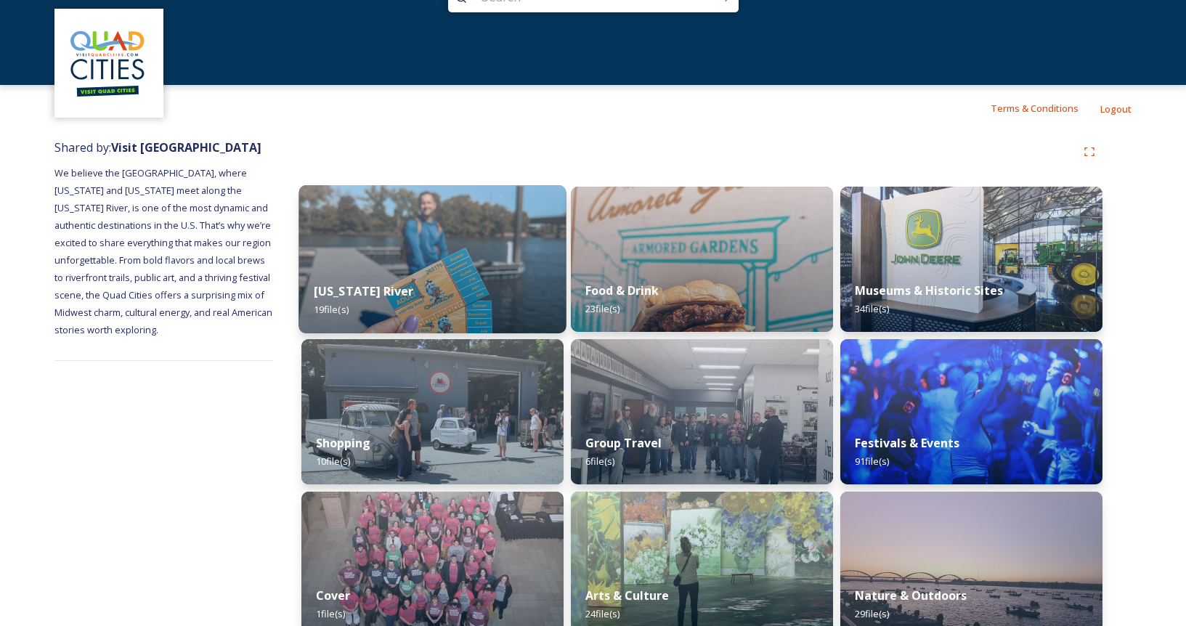
scroll to position [71, 0]
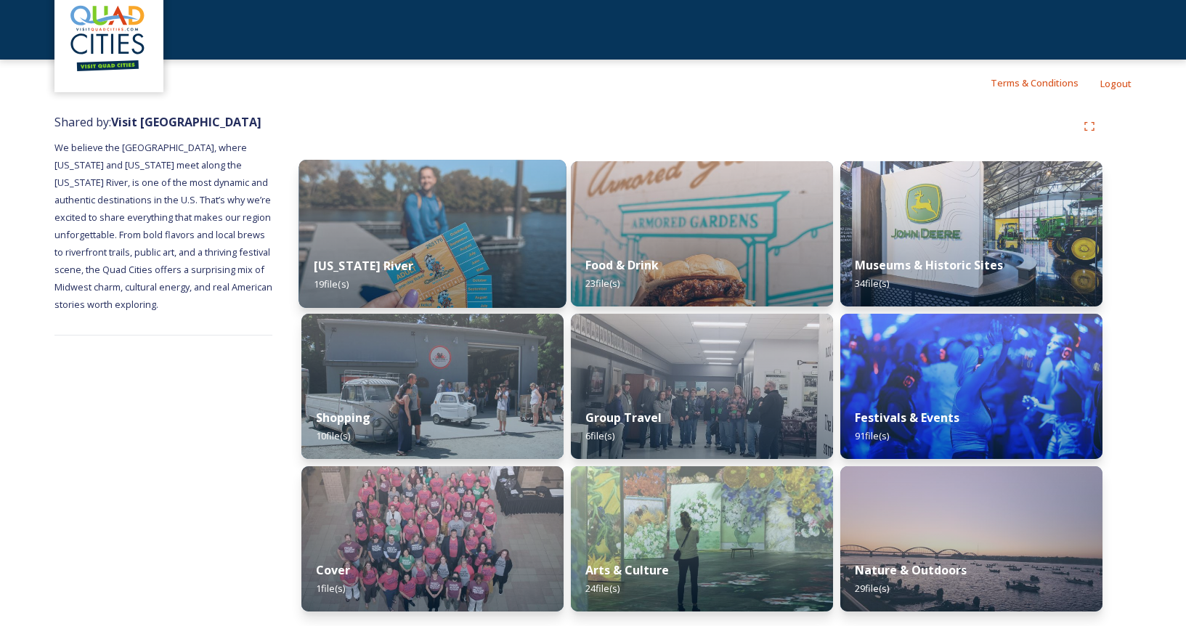
click at [426, 219] on img at bounding box center [431, 234] width 267 height 148
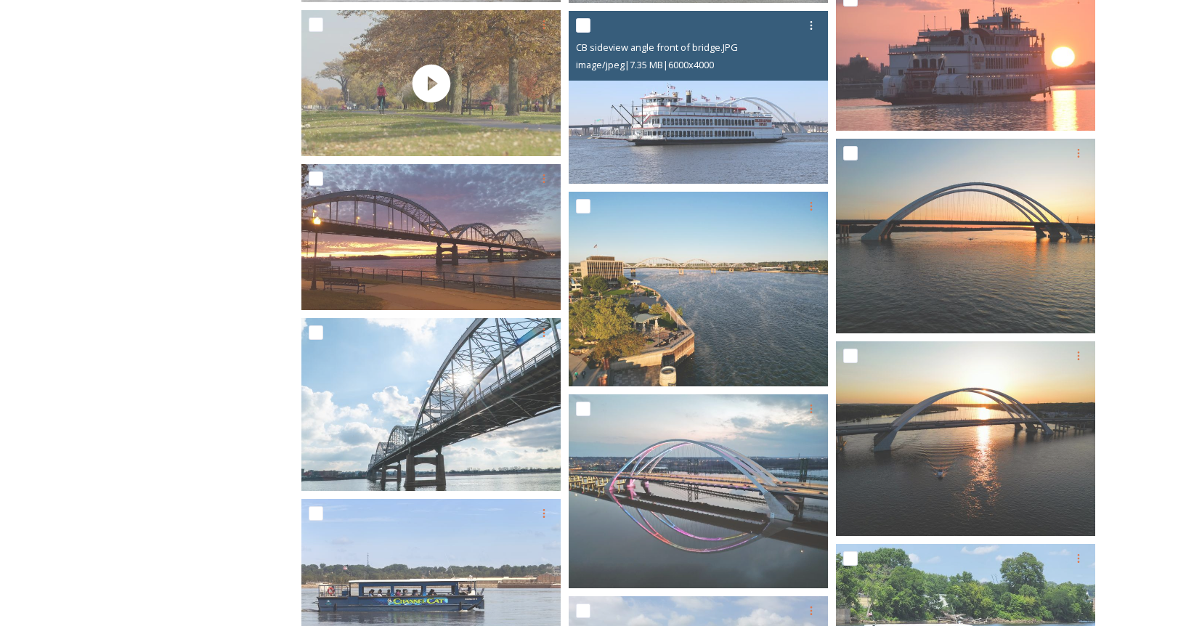
scroll to position [187, 0]
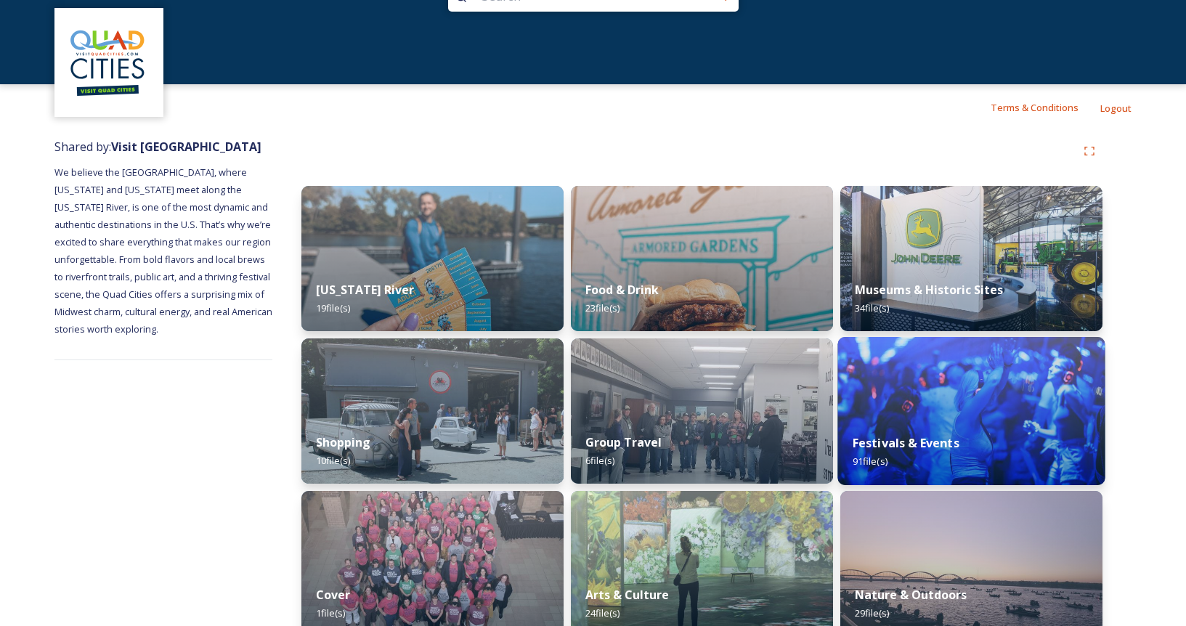
scroll to position [71, 0]
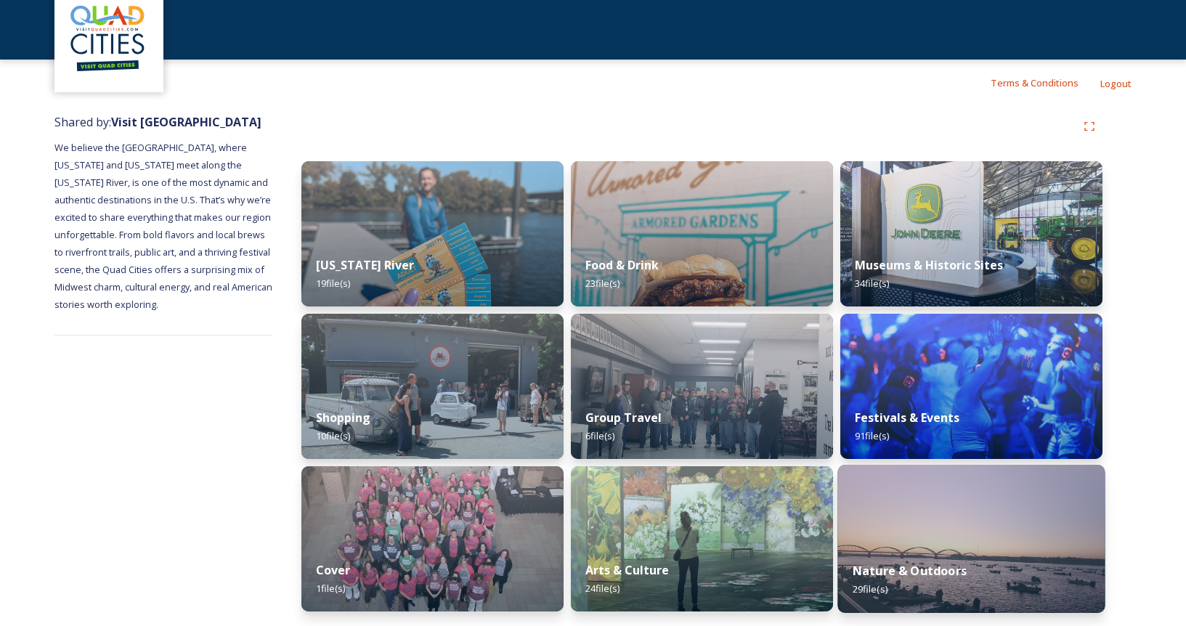
click at [959, 511] on img at bounding box center [970, 539] width 267 height 148
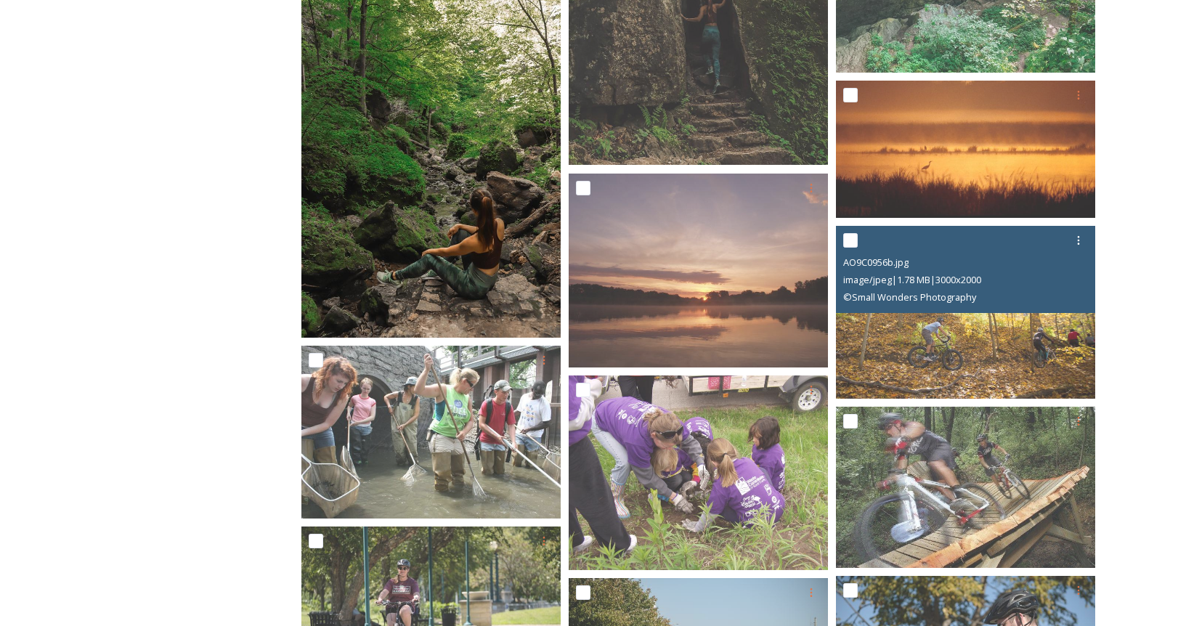
scroll to position [634, 0]
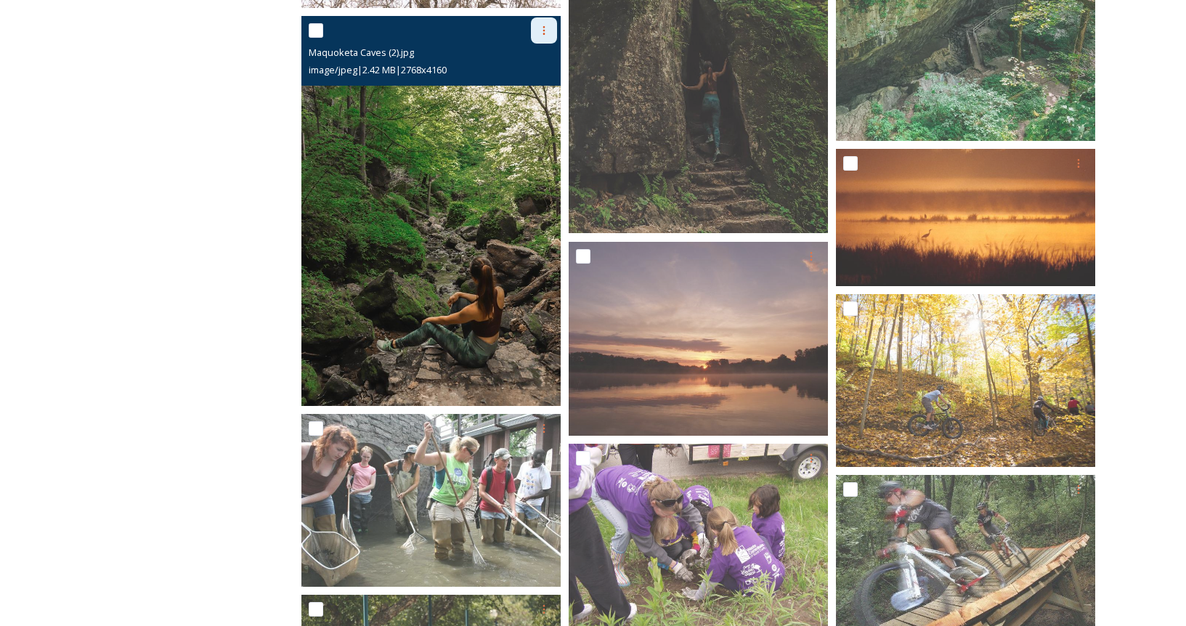
click at [539, 28] on icon at bounding box center [544, 31] width 12 height 12
click at [542, 86] on span "Download" at bounding box center [527, 91] width 44 height 14
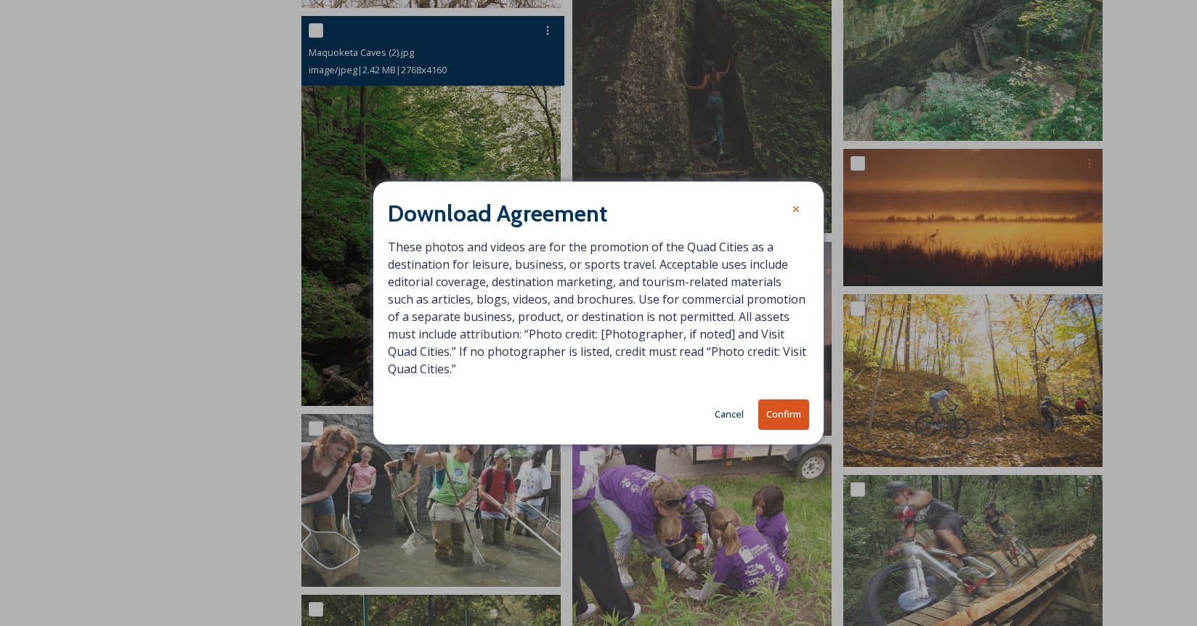
click at [789, 417] on button "Confirm" at bounding box center [783, 414] width 51 height 30
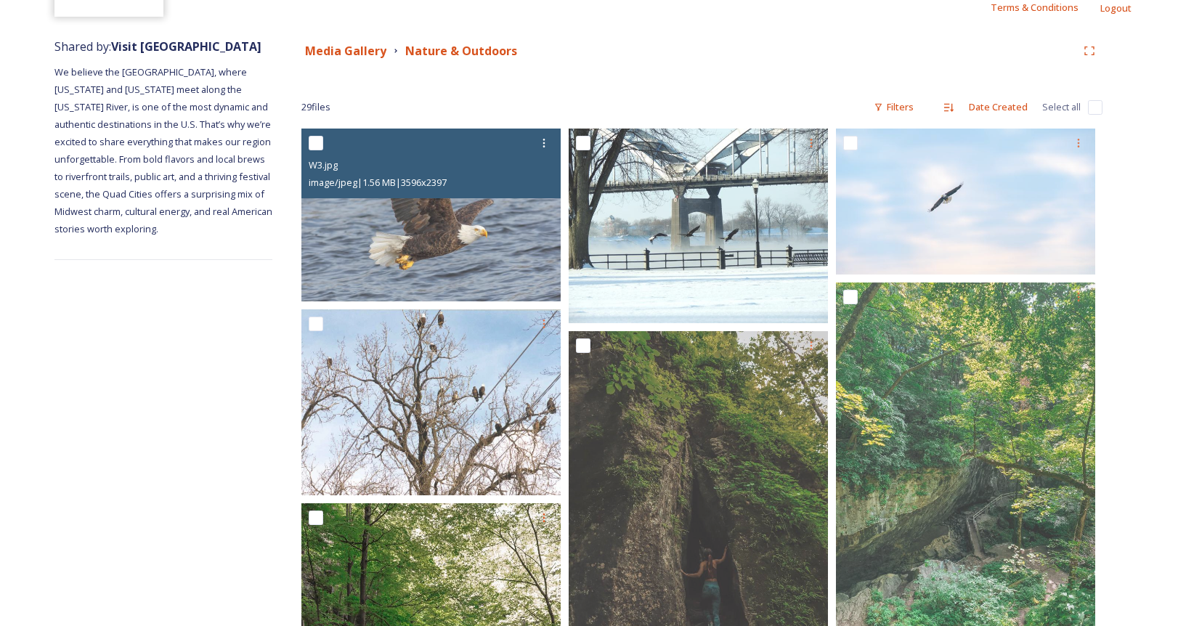
scroll to position [126, 0]
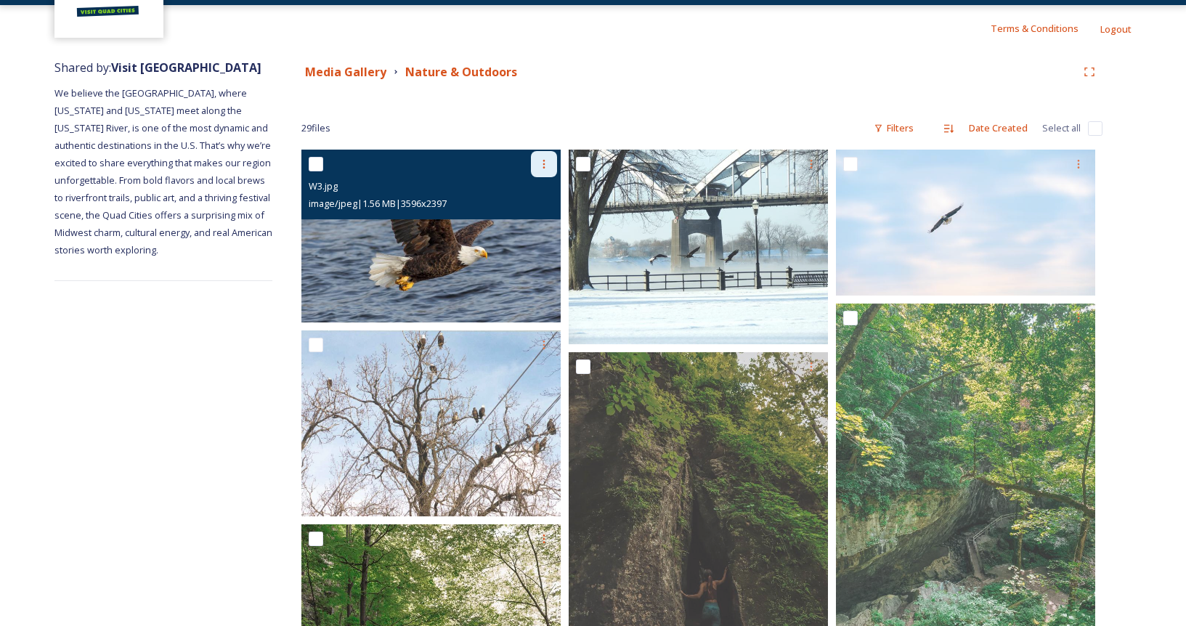
click at [542, 163] on icon at bounding box center [544, 164] width 12 height 12
click at [522, 226] on span "Download" at bounding box center [527, 224] width 44 height 14
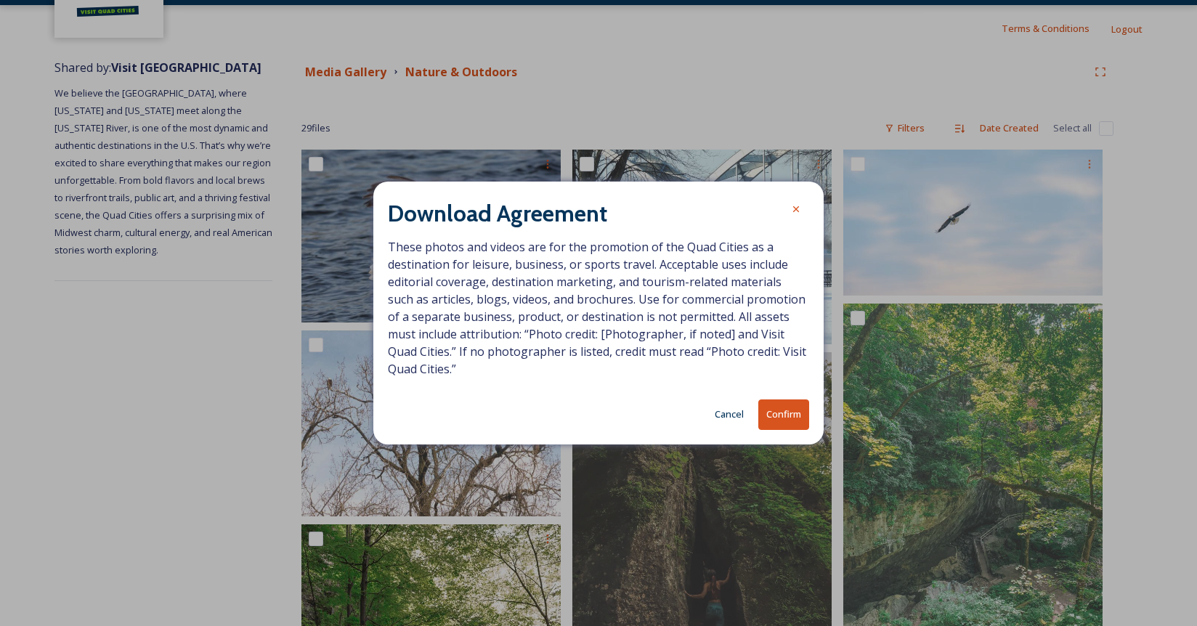
click at [784, 416] on button "Confirm" at bounding box center [783, 414] width 51 height 30
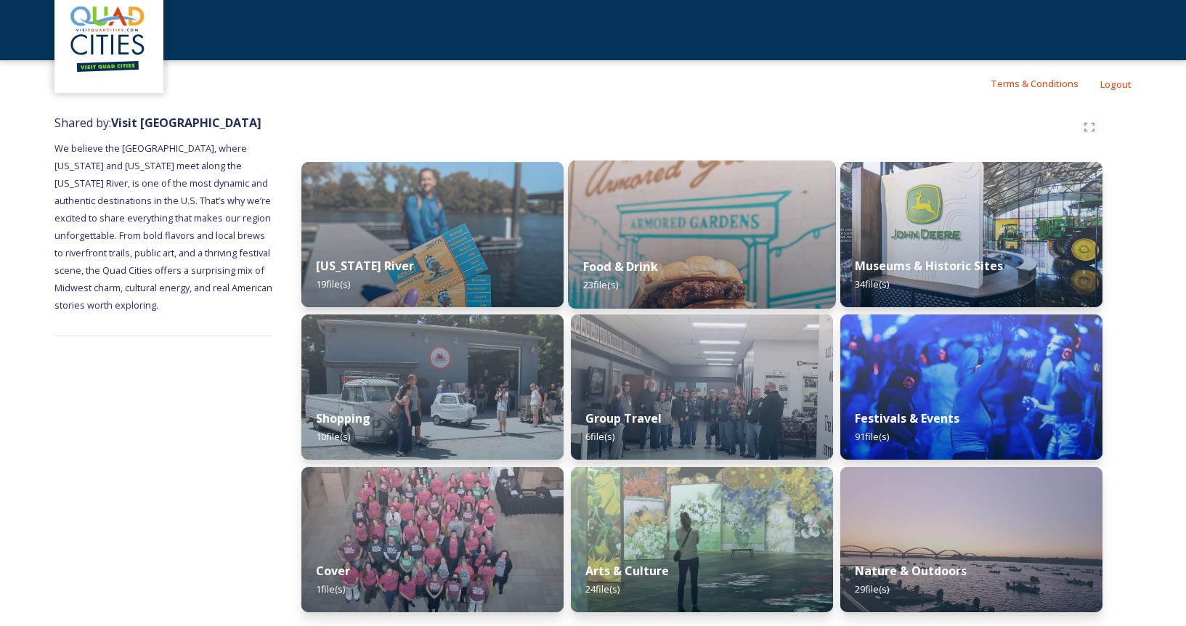
scroll to position [71, 0]
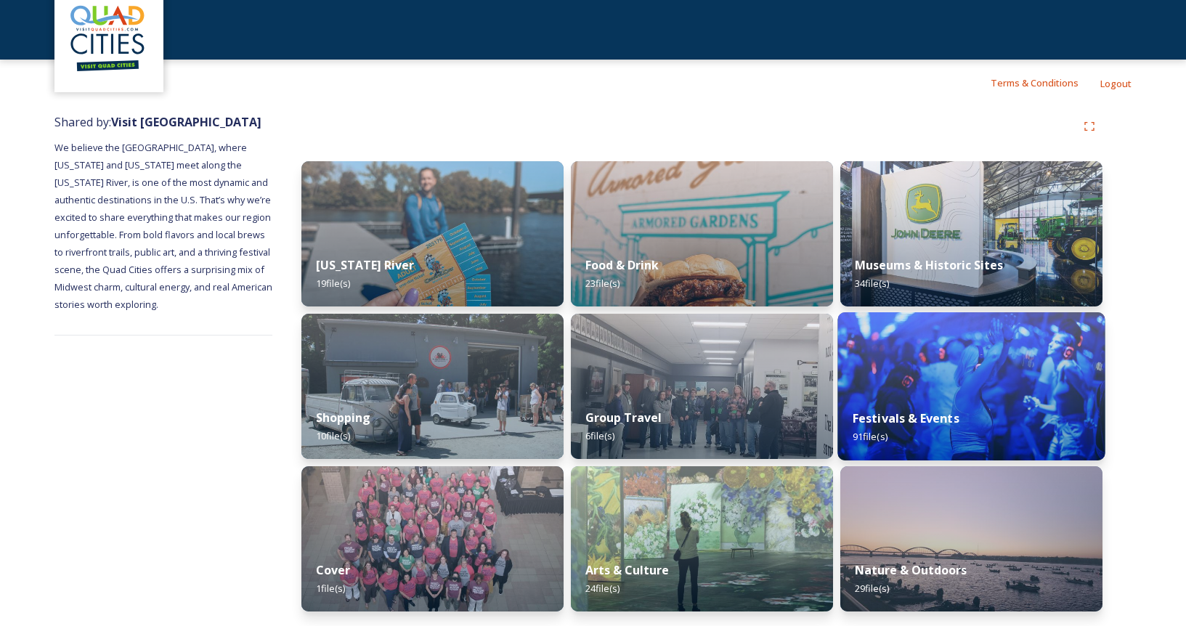
click at [970, 368] on img at bounding box center [970, 386] width 267 height 148
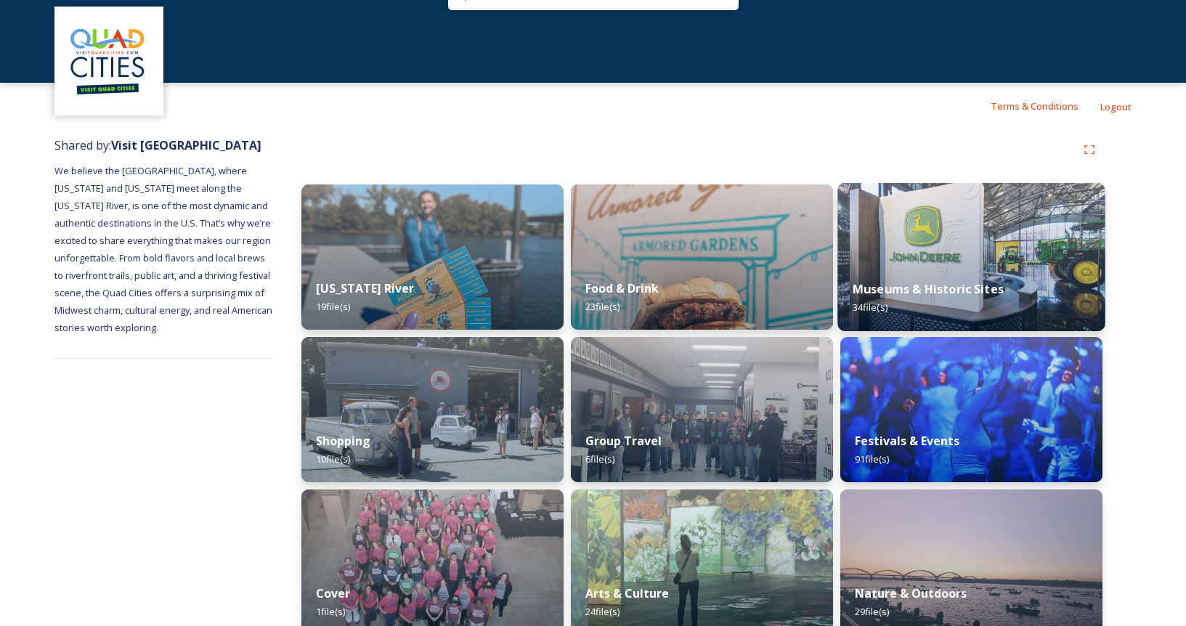
scroll to position [71, 0]
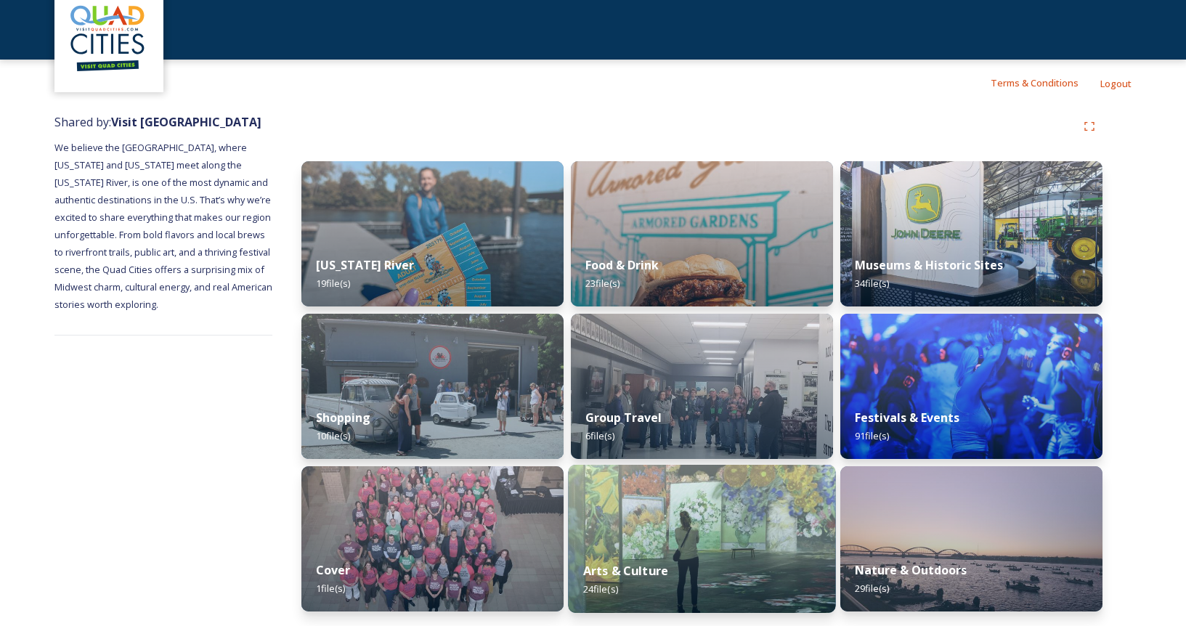
click at [717, 537] on img at bounding box center [701, 539] width 267 height 148
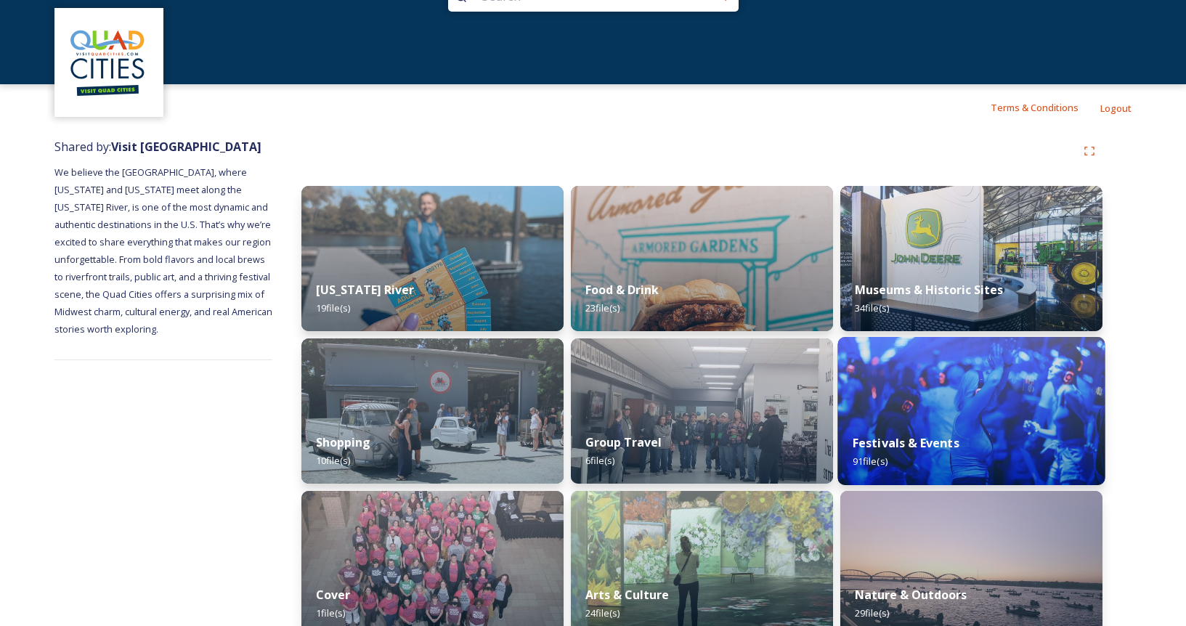
scroll to position [71, 0]
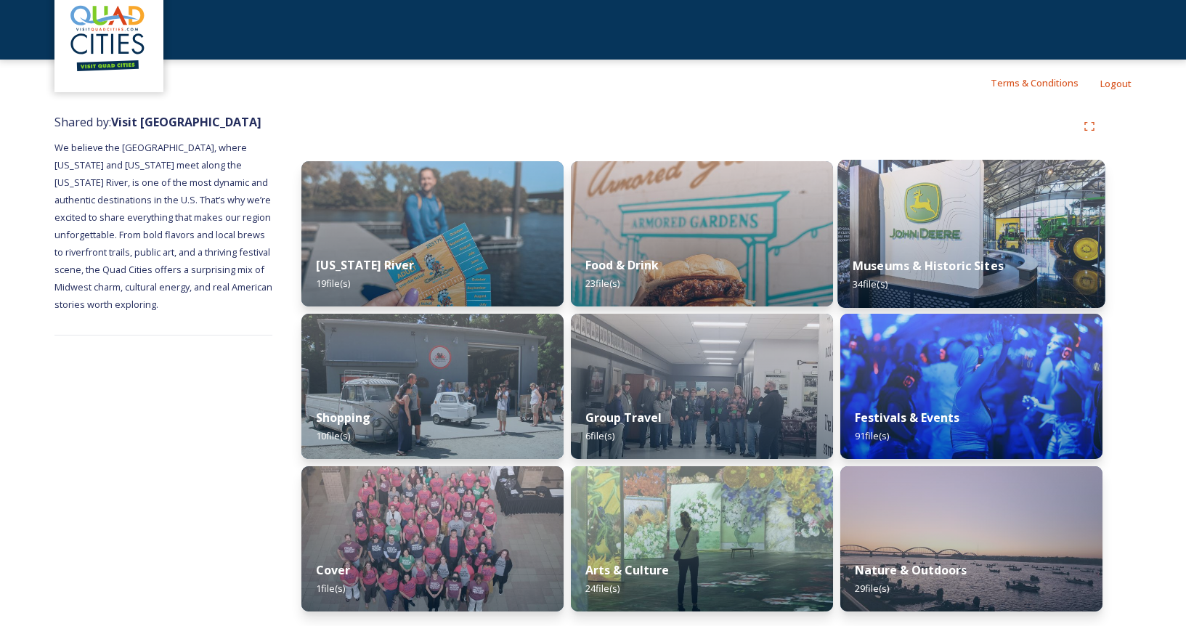
click at [900, 272] on strong "Museums & Historic Sites" at bounding box center [927, 266] width 151 height 16
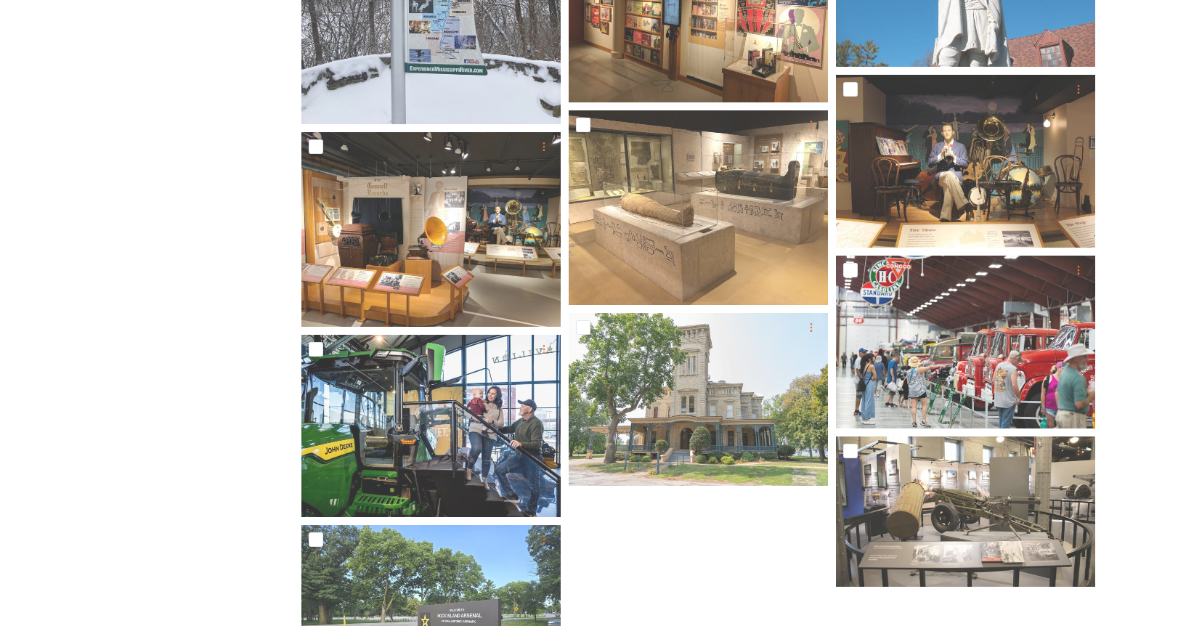
scroll to position [2166, 0]
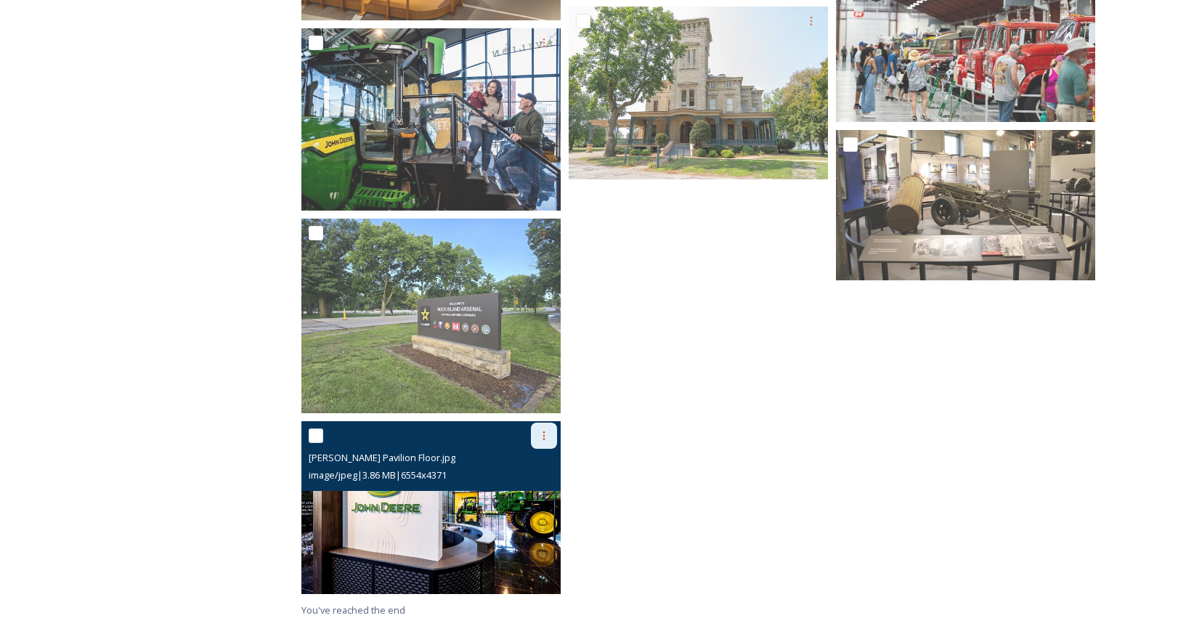
click at [548, 431] on icon at bounding box center [544, 436] width 12 height 12
click at [531, 496] on span "Download" at bounding box center [527, 496] width 44 height 14
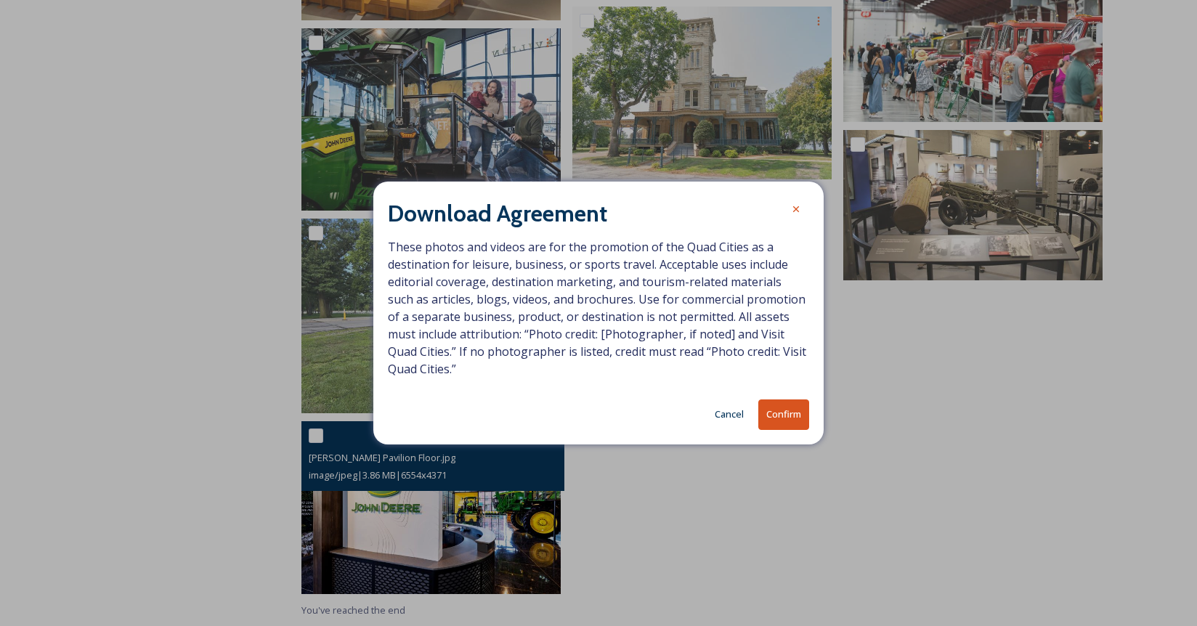
click at [782, 414] on button "Confirm" at bounding box center [783, 414] width 51 height 30
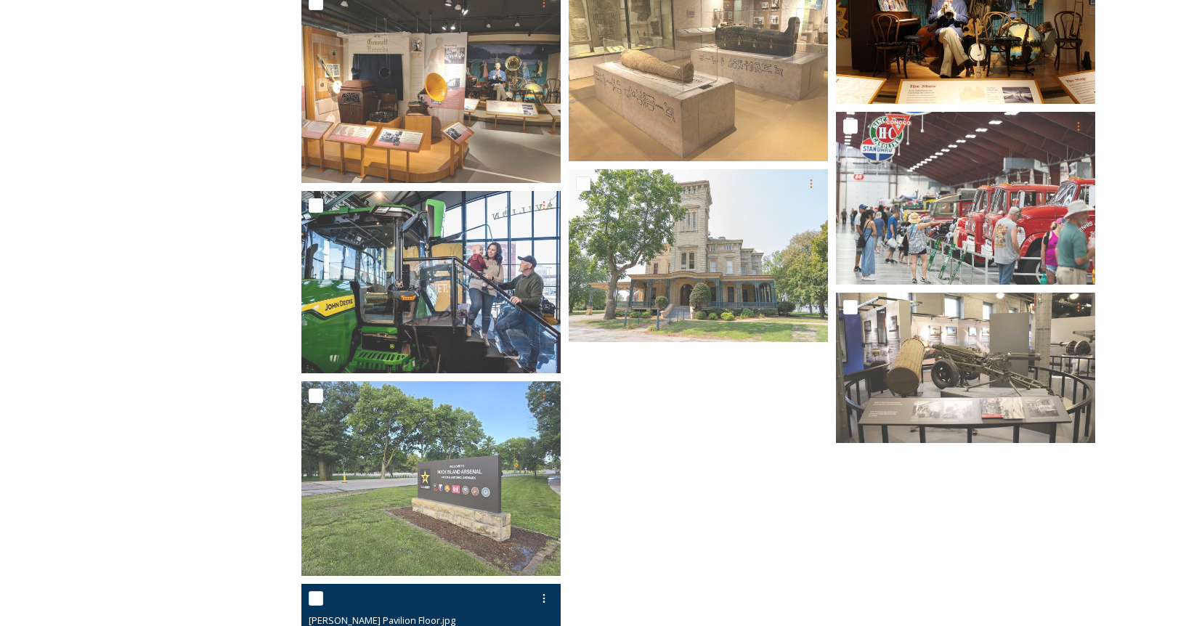
scroll to position [1730, 0]
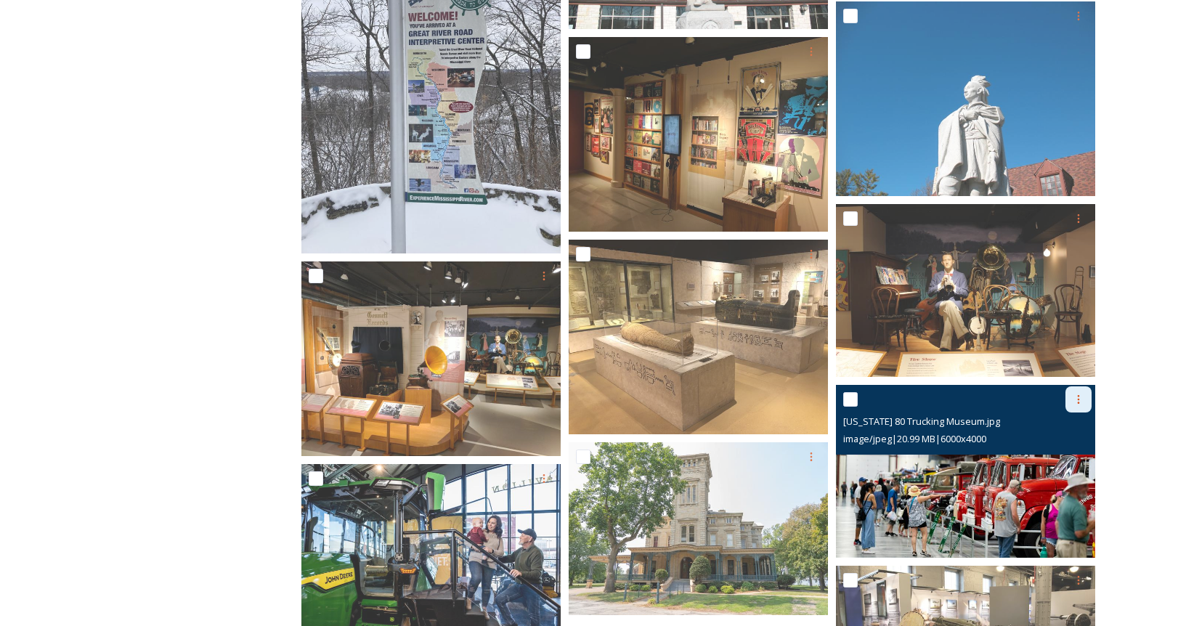
click at [1071, 399] on div at bounding box center [1078, 399] width 26 height 26
click at [1068, 461] on span "Download" at bounding box center [1061, 459] width 44 height 14
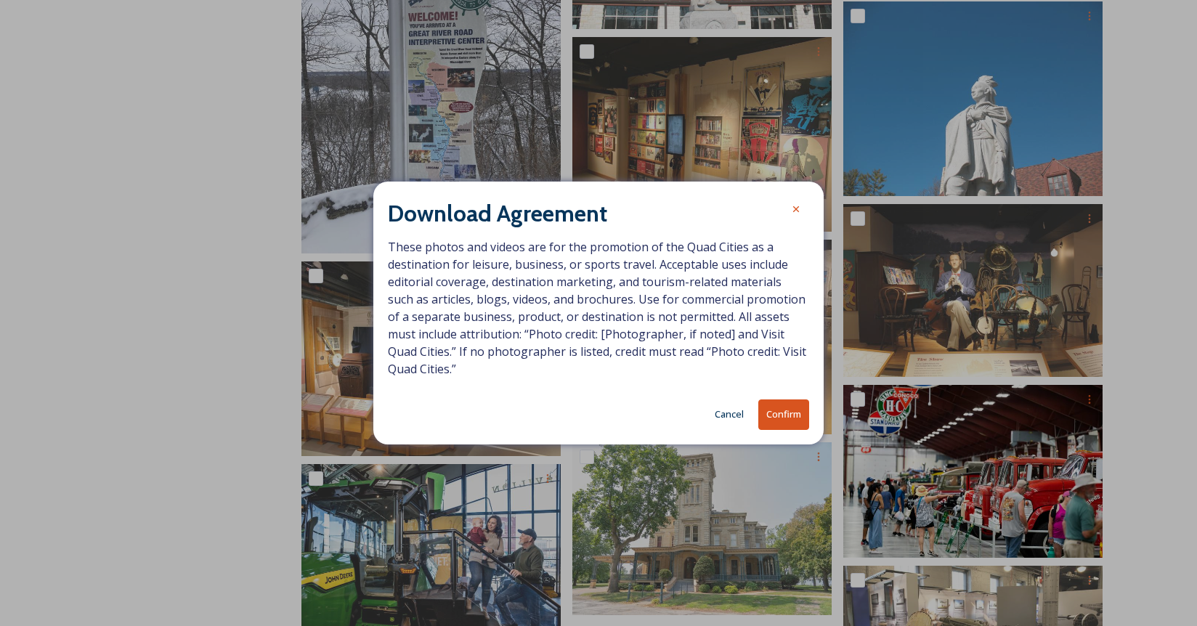
click at [781, 411] on button "Confirm" at bounding box center [783, 414] width 51 height 30
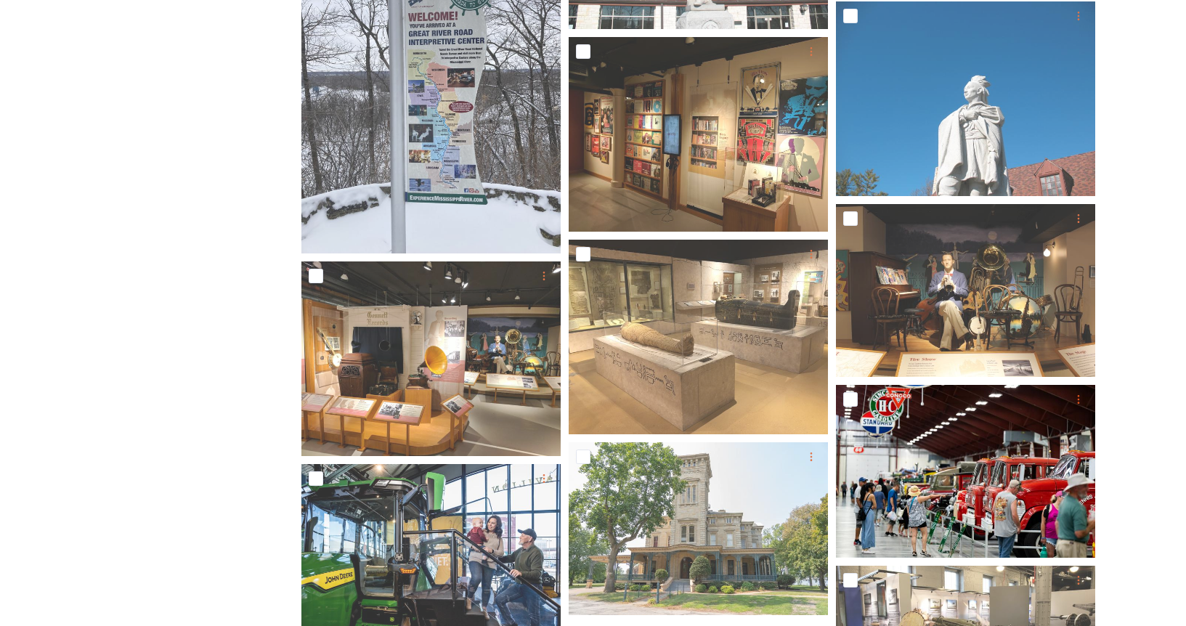
drag, startPoint x: 1152, startPoint y: 269, endPoint x: 1117, endPoint y: 267, distance: 34.9
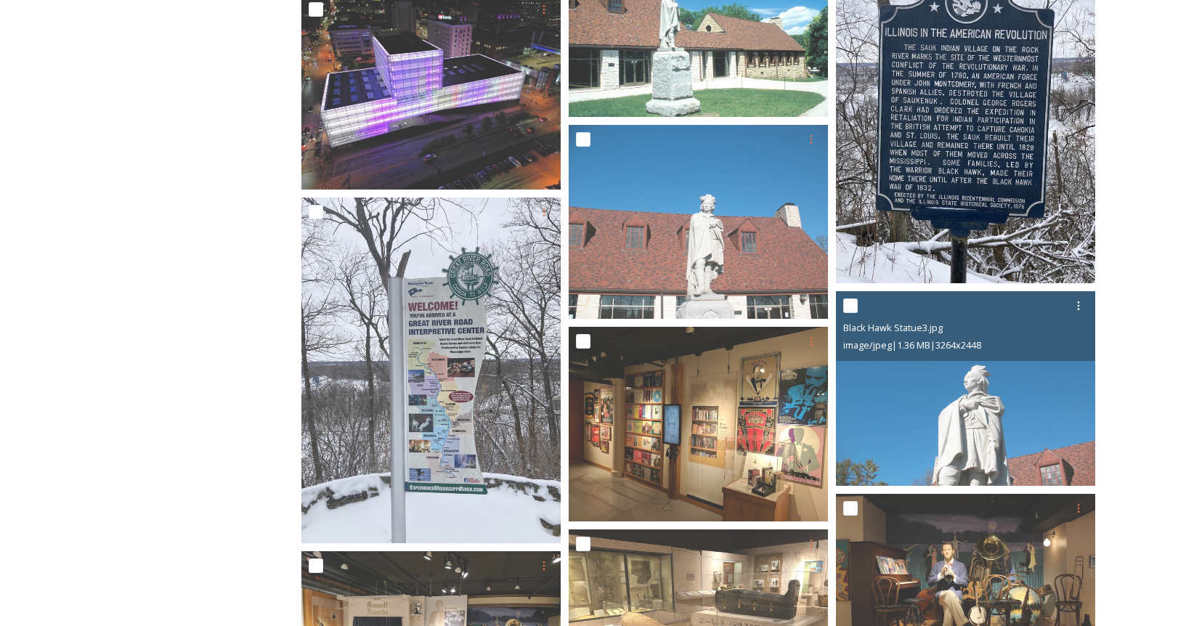
scroll to position [1440, 0]
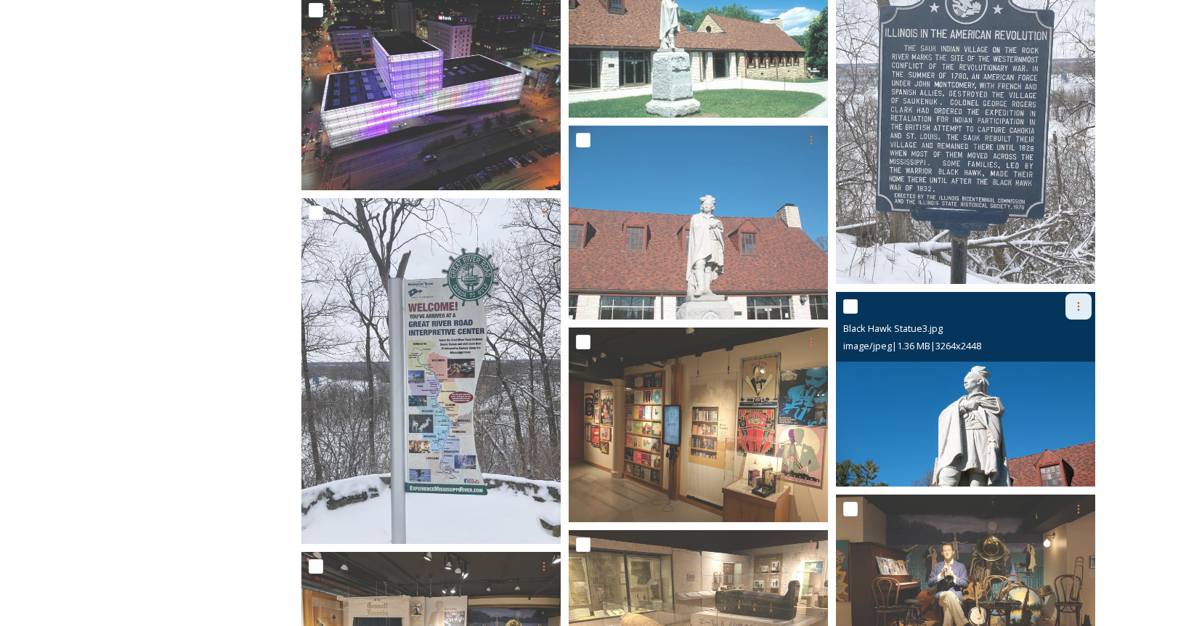
click at [1076, 303] on icon at bounding box center [1079, 307] width 12 height 12
click at [1049, 373] on span "Download" at bounding box center [1061, 366] width 44 height 14
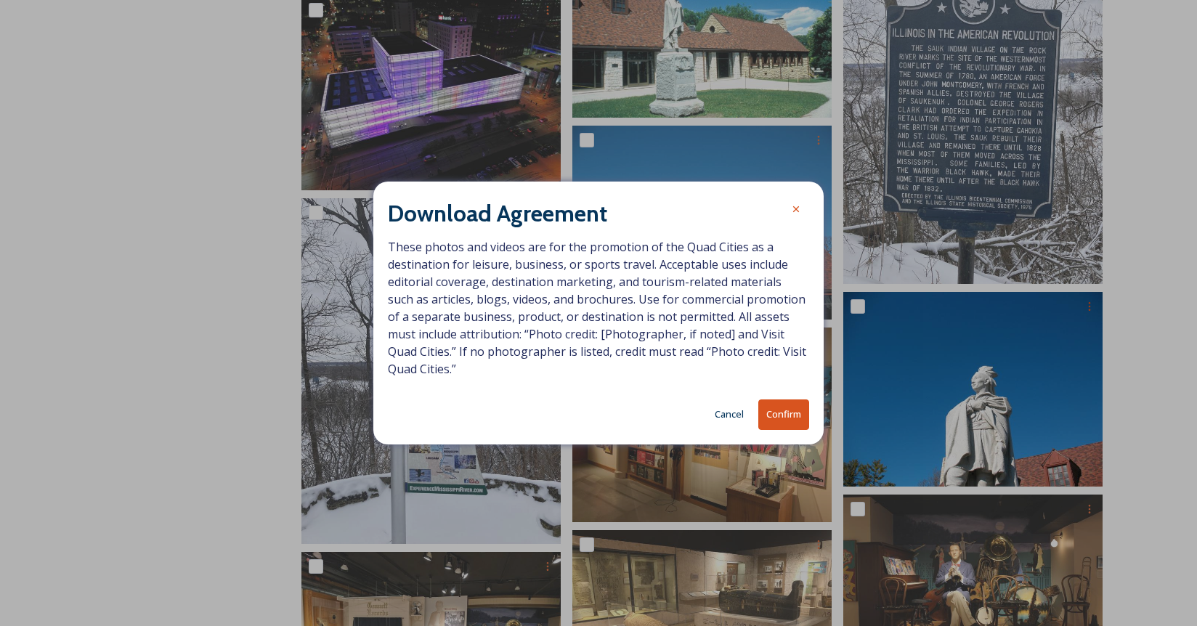
click at [785, 403] on button "Confirm" at bounding box center [783, 414] width 51 height 30
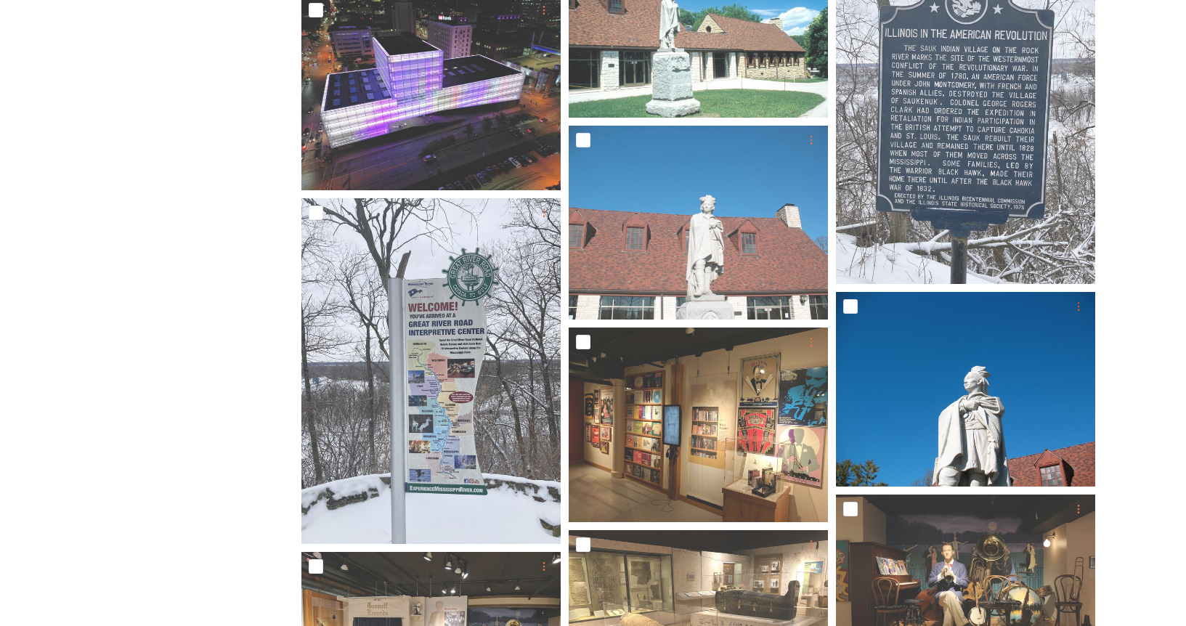
drag, startPoint x: 1158, startPoint y: 343, endPoint x: 1131, endPoint y: 340, distance: 27.7
click at [1158, 343] on div "Shared by: Visit Quad Cities We believe the Quad Cities, where Iowa and Illinoi…" at bounding box center [593, 44] width 1186 height 2615
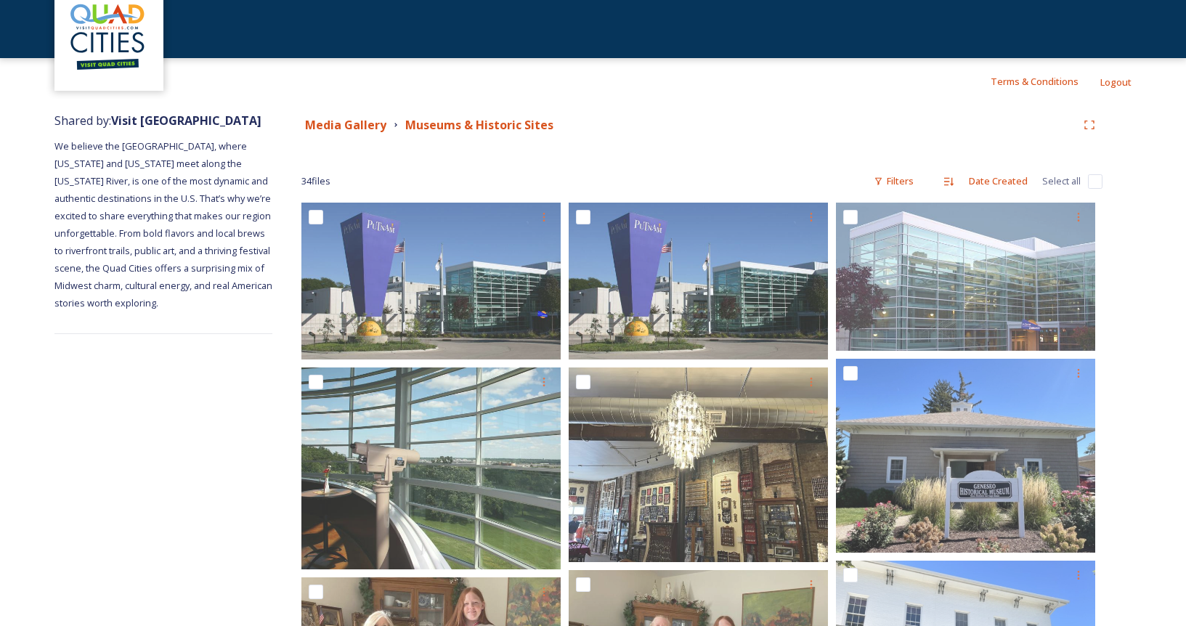
scroll to position [60, 0]
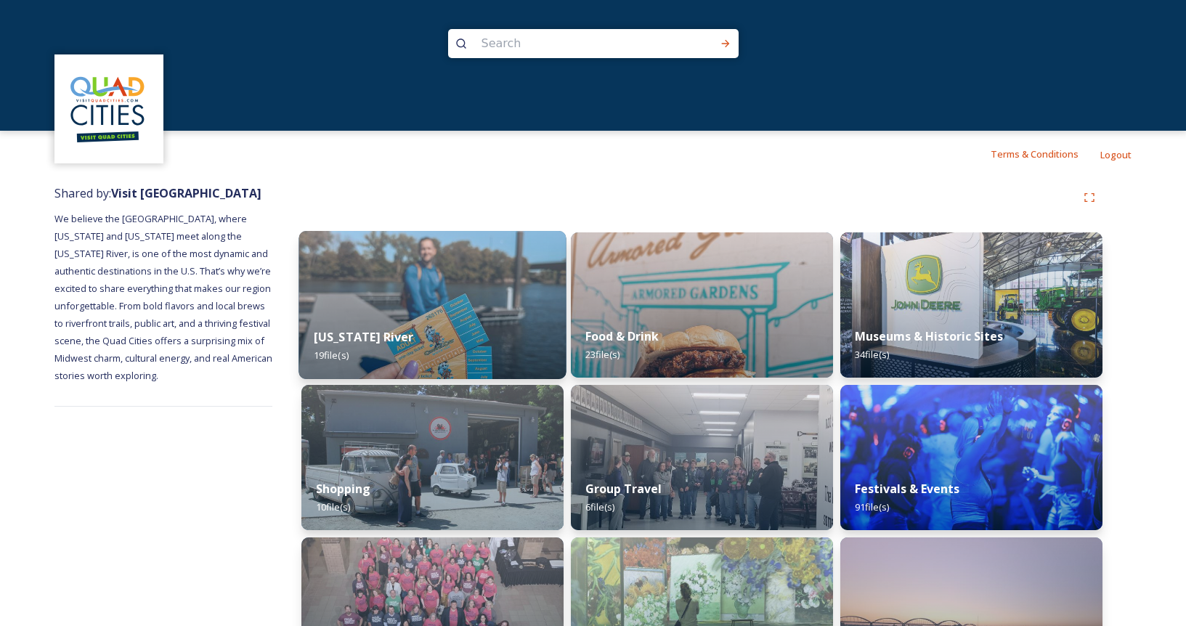
click at [453, 295] on img at bounding box center [431, 305] width 267 height 148
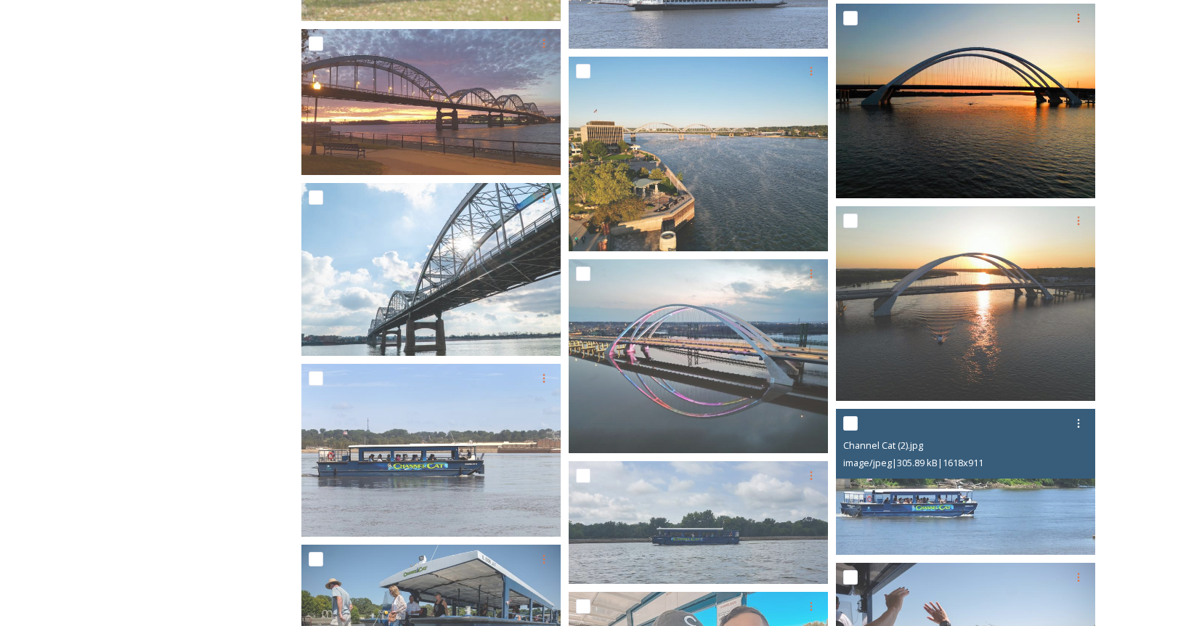
scroll to position [871, 0]
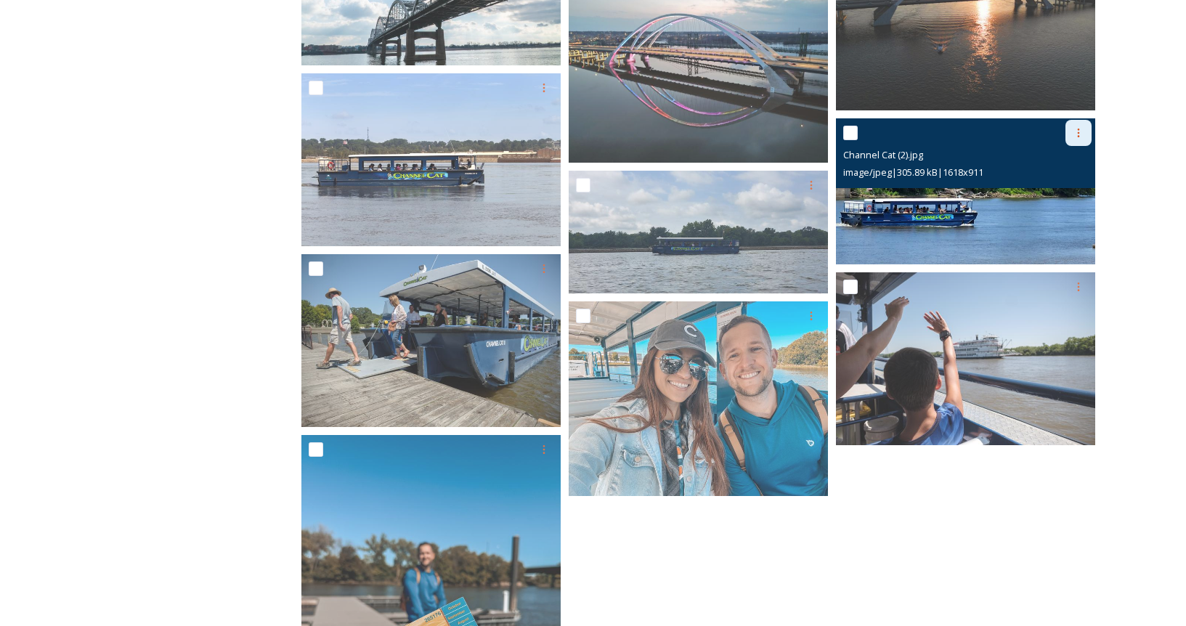
click at [1078, 131] on icon at bounding box center [1079, 133] width 12 height 12
click at [1059, 192] on span "Download" at bounding box center [1061, 193] width 44 height 14
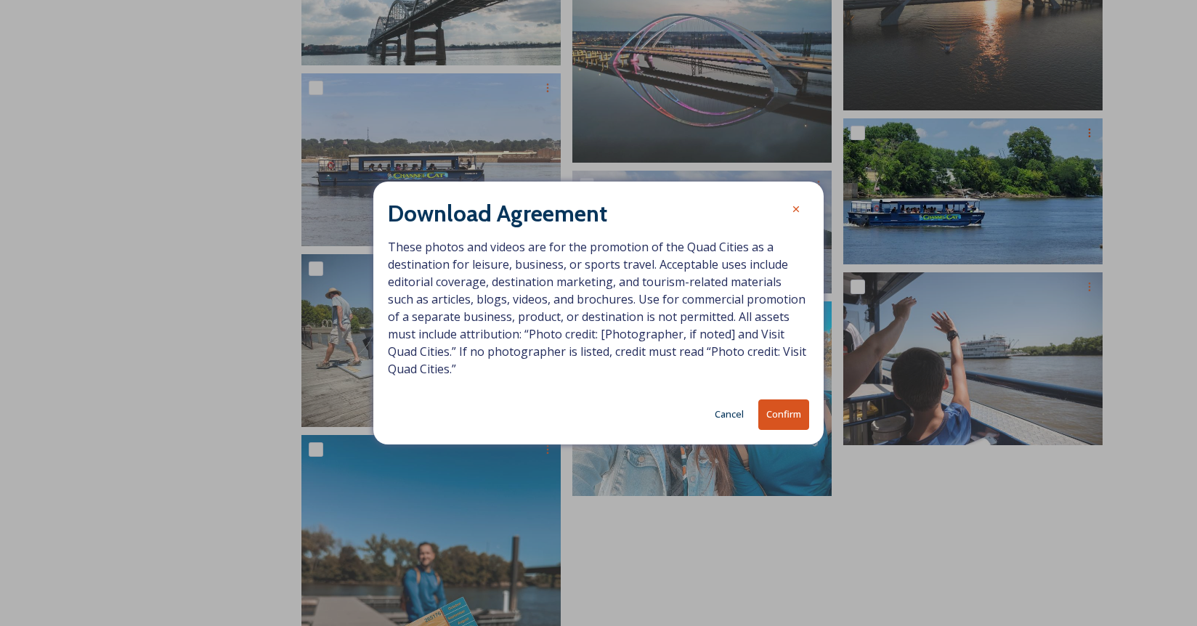
click at [785, 418] on button "Confirm" at bounding box center [783, 414] width 51 height 30
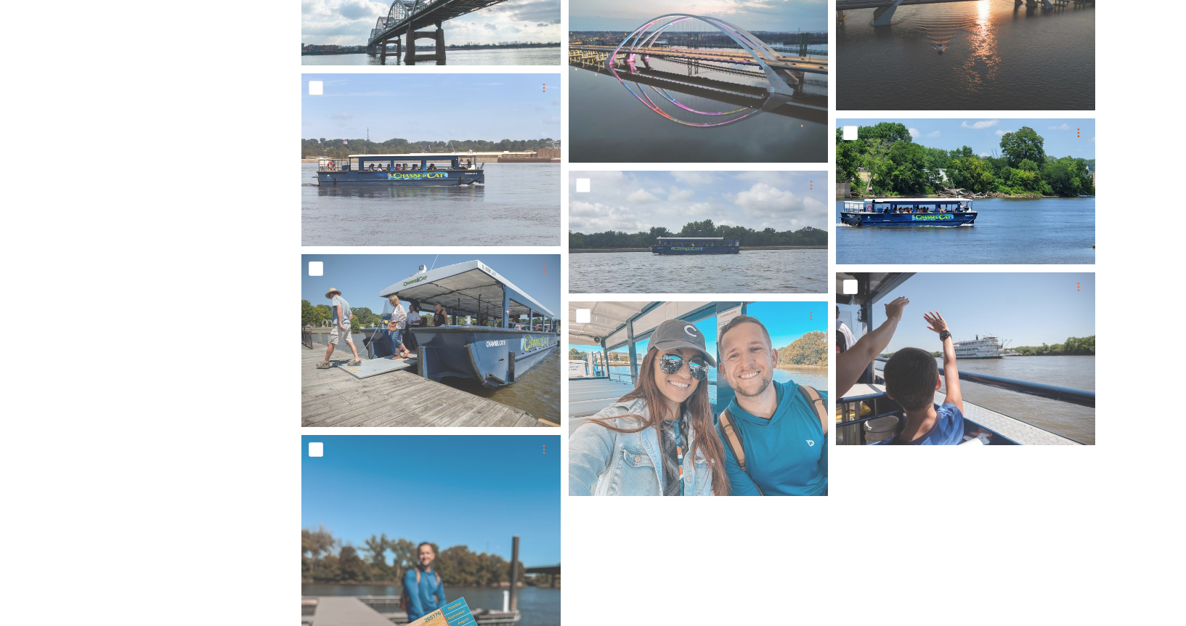
click at [1052, 519] on div at bounding box center [969, 96] width 266 height 1384
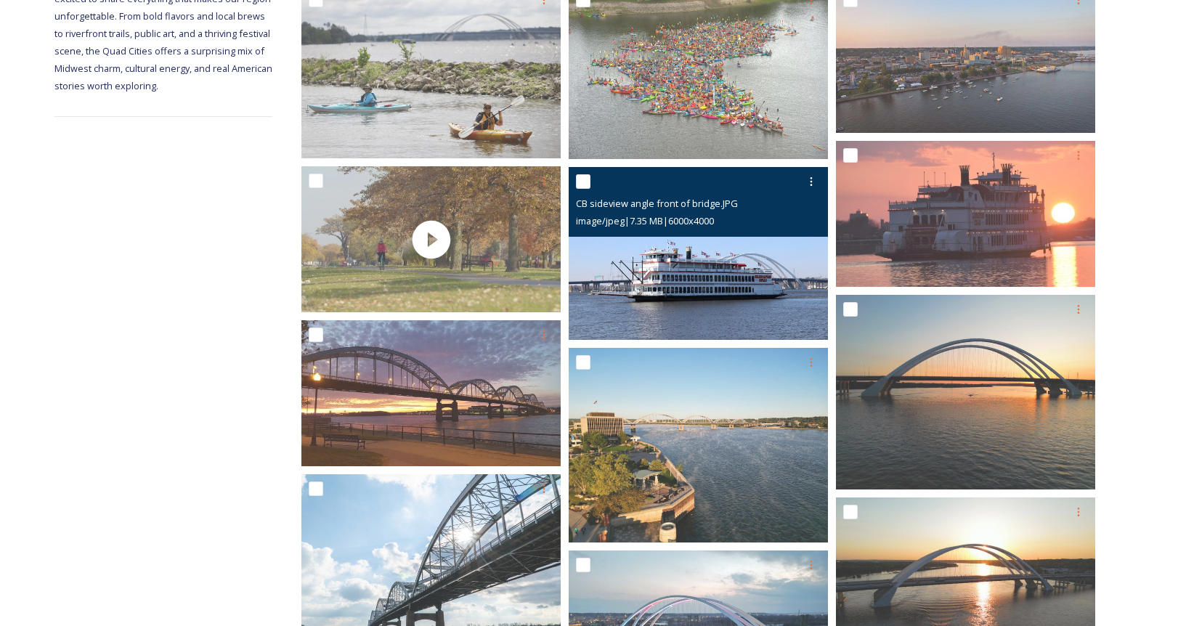
scroll to position [290, 0]
click at [810, 179] on icon at bounding box center [811, 181] width 12 height 12
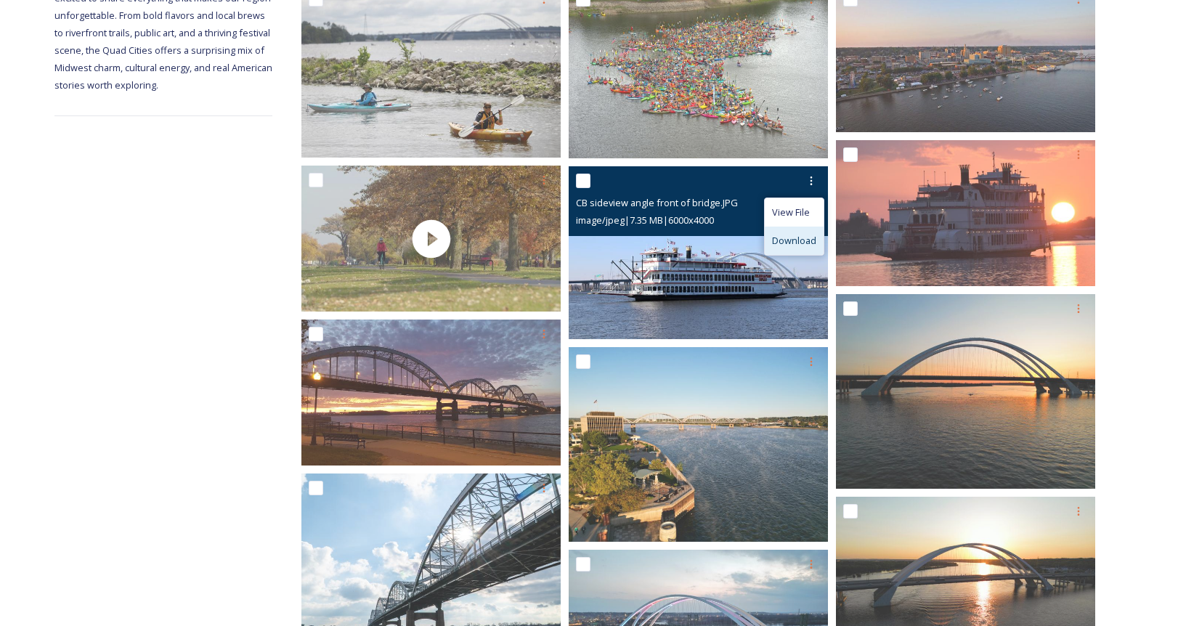
click at [793, 238] on span "Download" at bounding box center [794, 241] width 44 height 14
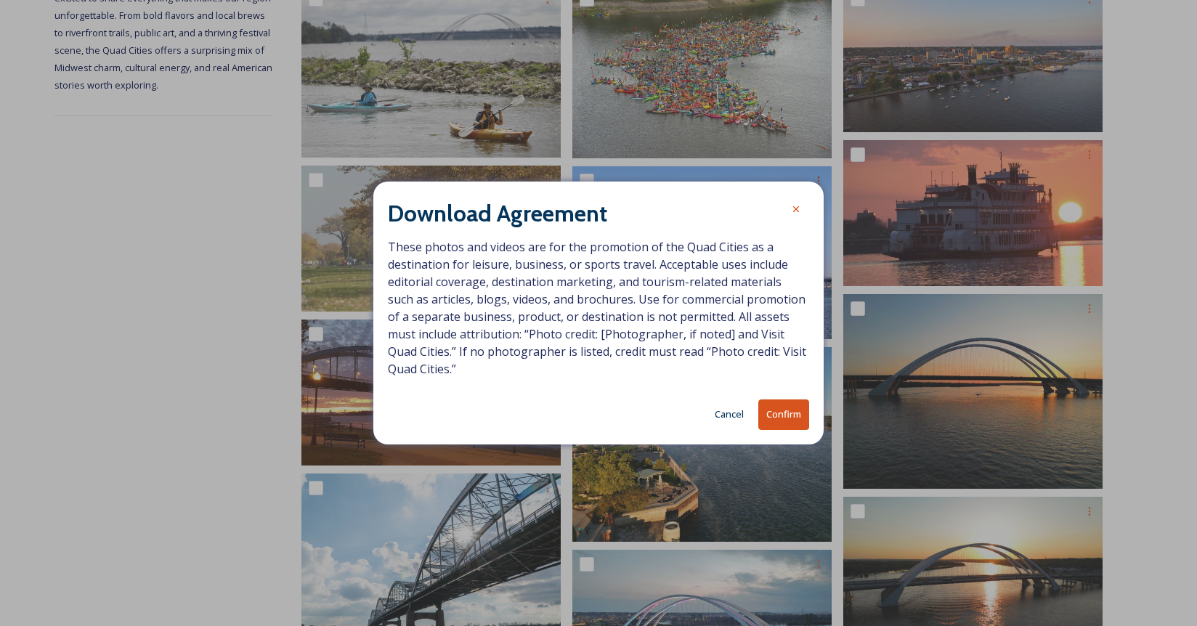
click at [782, 416] on button "Confirm" at bounding box center [783, 414] width 51 height 30
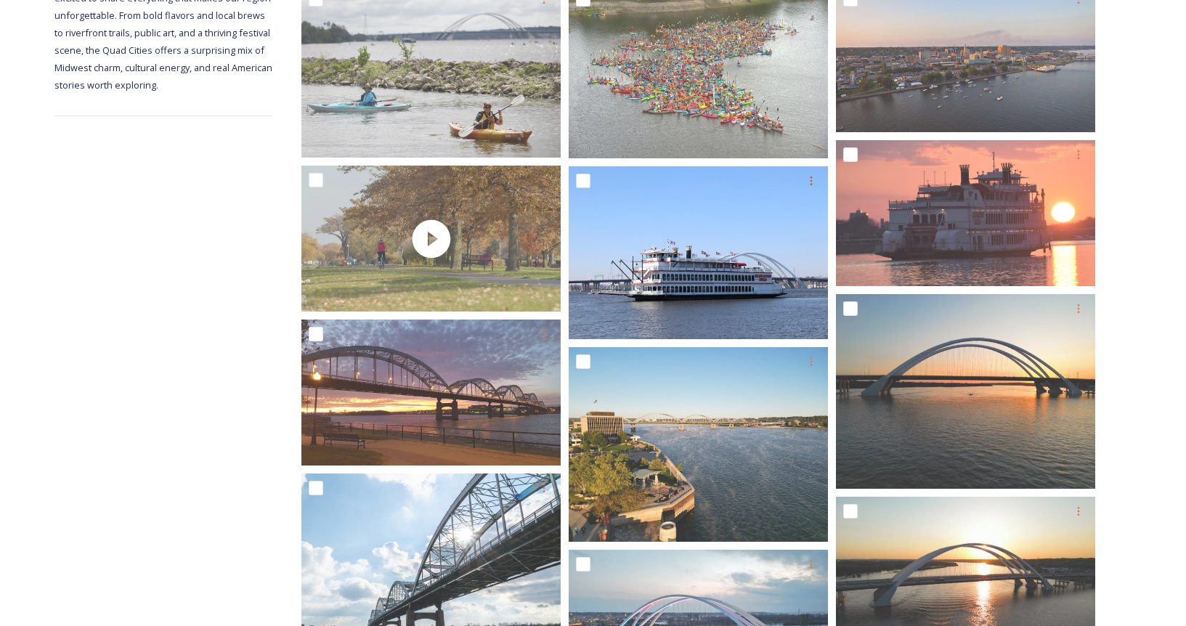
drag, startPoint x: 1168, startPoint y: 314, endPoint x: 1141, endPoint y: 321, distance: 28.4
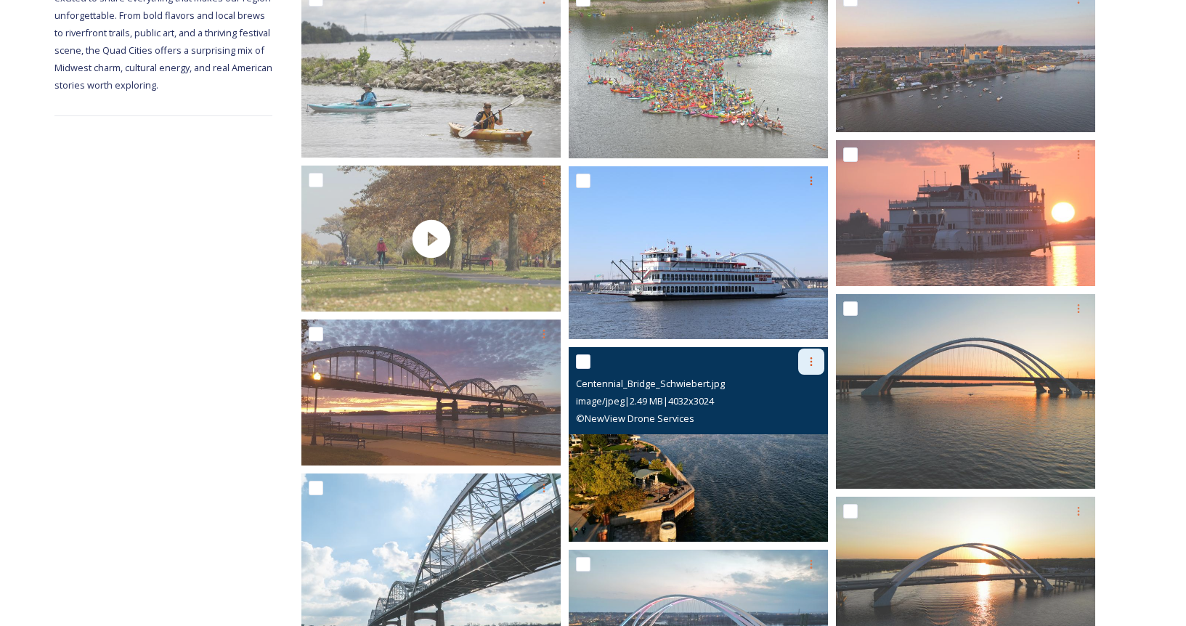
click at [813, 358] on icon at bounding box center [811, 362] width 12 height 12
click at [786, 428] on span "Download" at bounding box center [794, 422] width 44 height 14
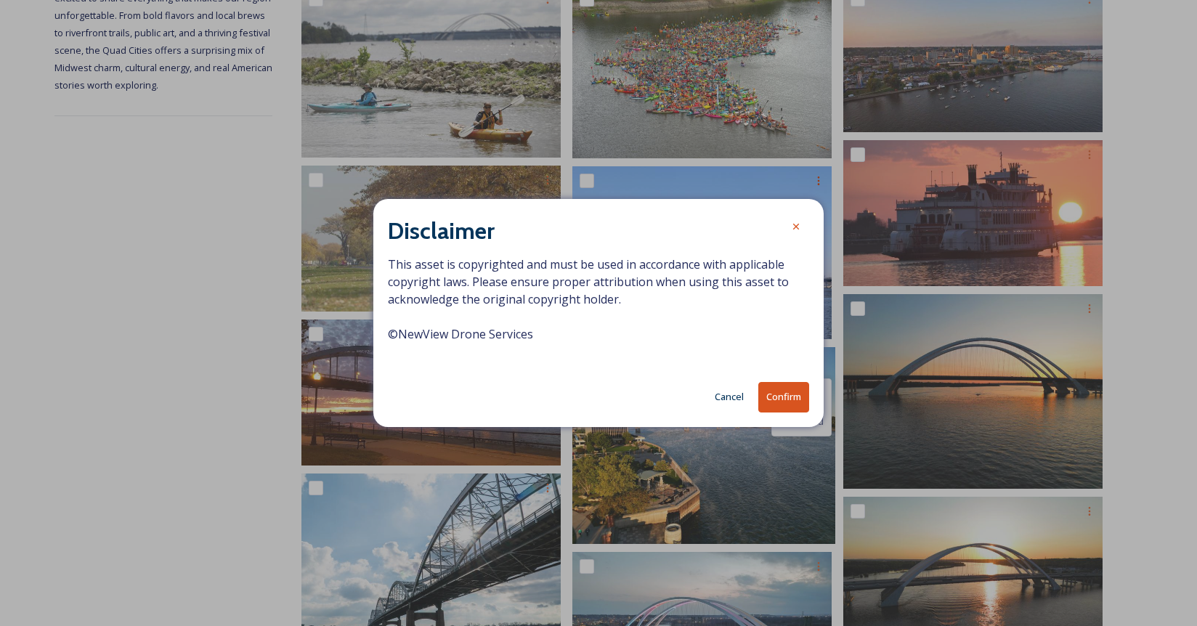
click at [779, 400] on button "Confirm" at bounding box center [783, 397] width 51 height 30
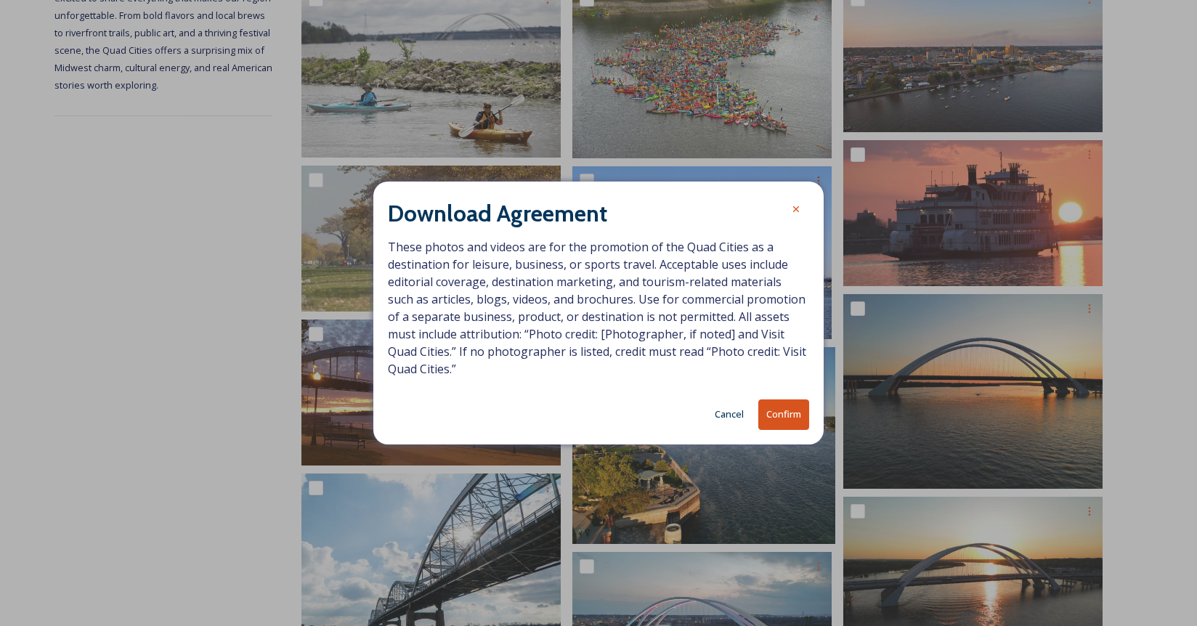
click at [781, 402] on button "Confirm" at bounding box center [783, 414] width 51 height 30
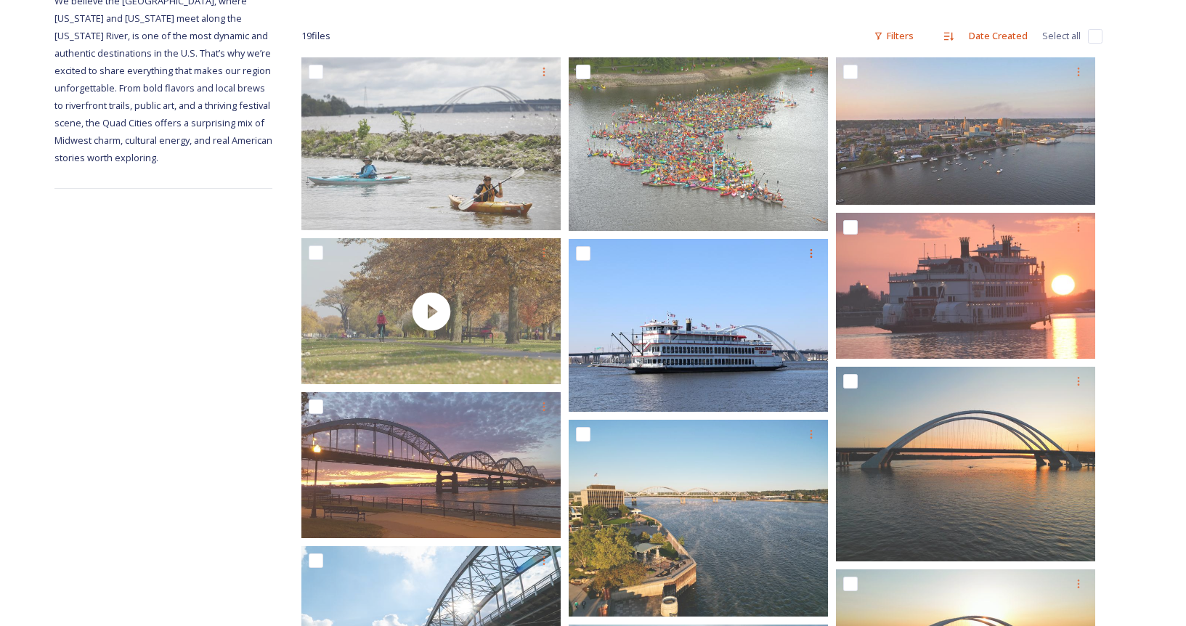
drag, startPoint x: 1161, startPoint y: 172, endPoint x: 1127, endPoint y: 164, distance: 35.1
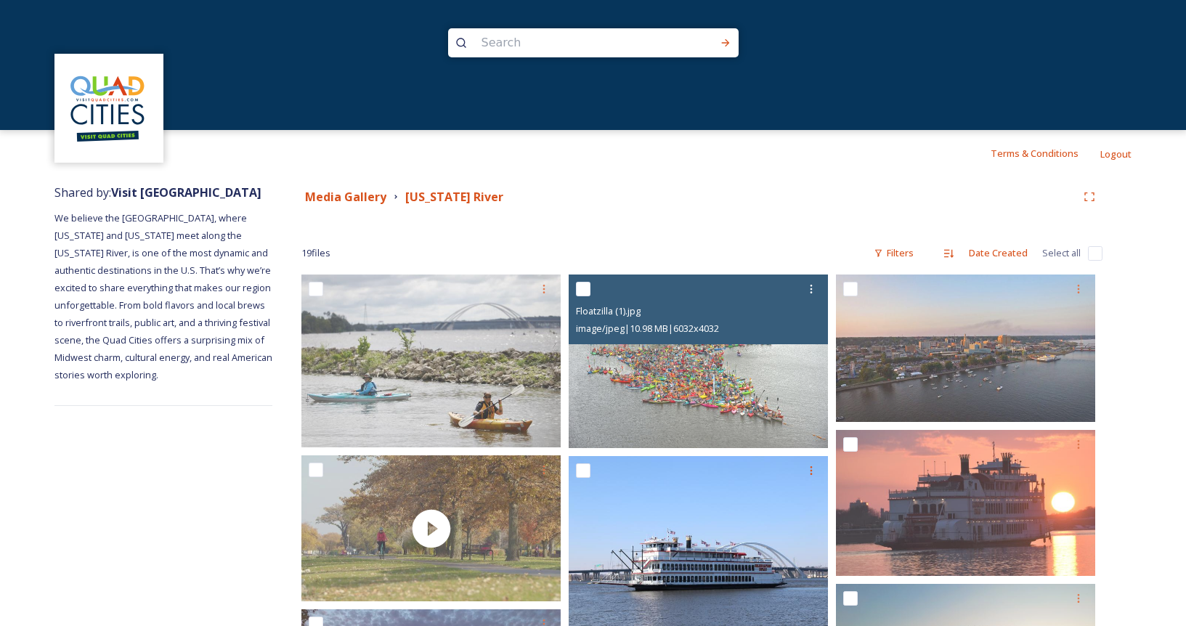
scroll to position [0, 0]
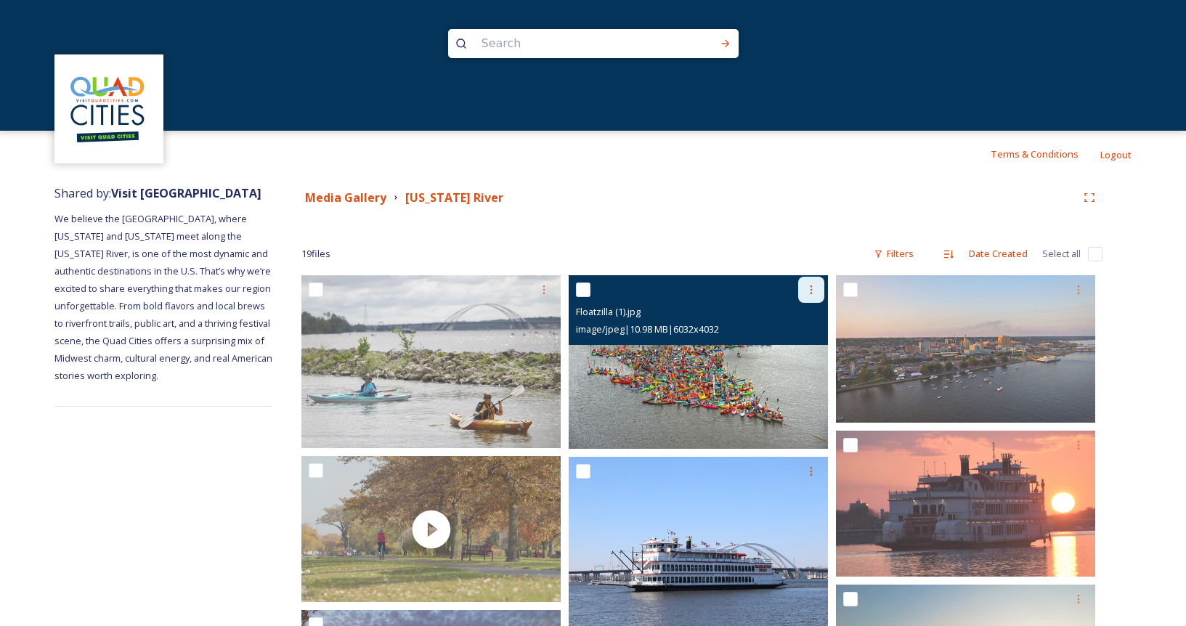
click at [814, 287] on icon at bounding box center [811, 290] width 12 height 12
click at [797, 357] on span "Download" at bounding box center [794, 350] width 44 height 14
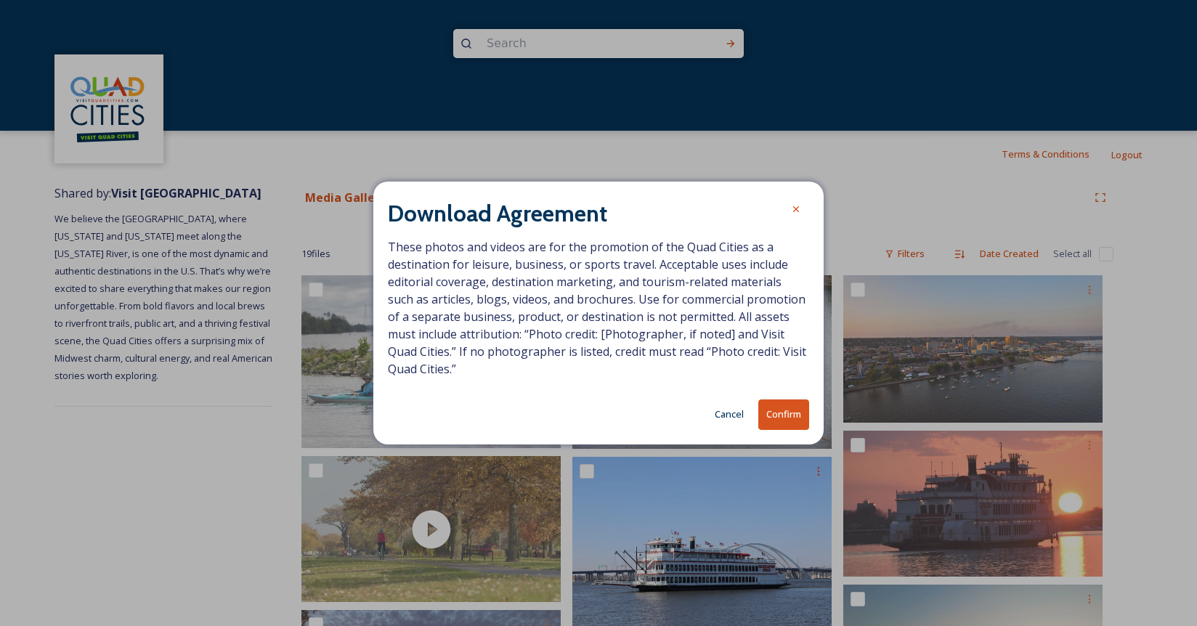
click at [778, 411] on button "Confirm" at bounding box center [783, 414] width 51 height 30
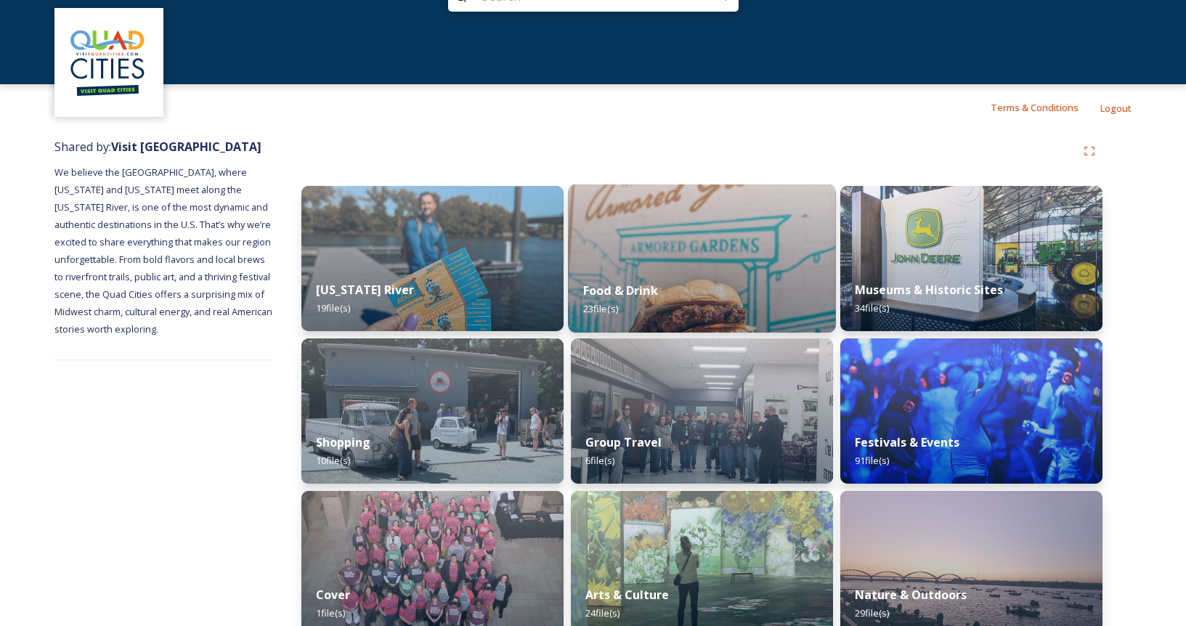
scroll to position [71, 0]
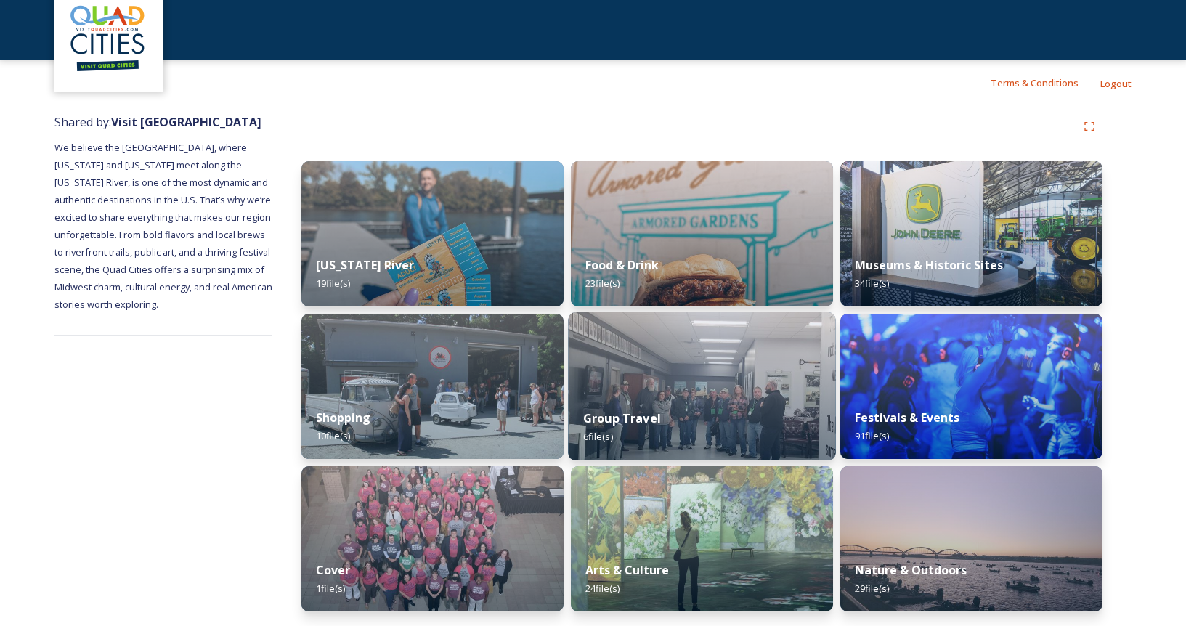
click at [787, 396] on div "Group Travel 6 file(s)" at bounding box center [701, 427] width 267 height 66
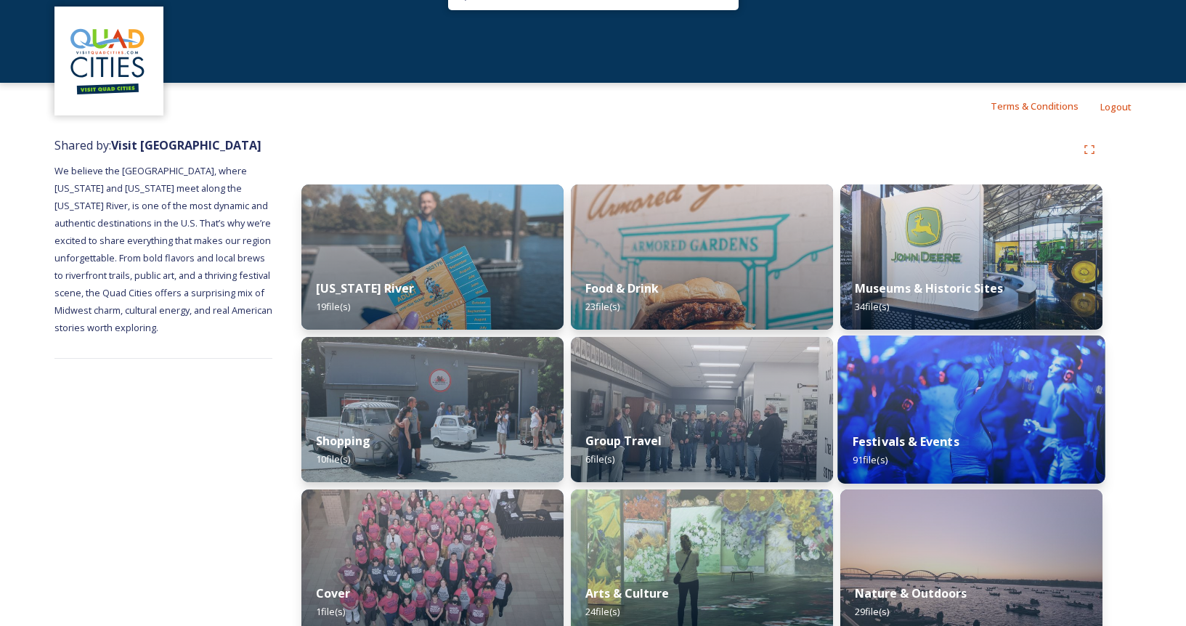
scroll to position [71, 0]
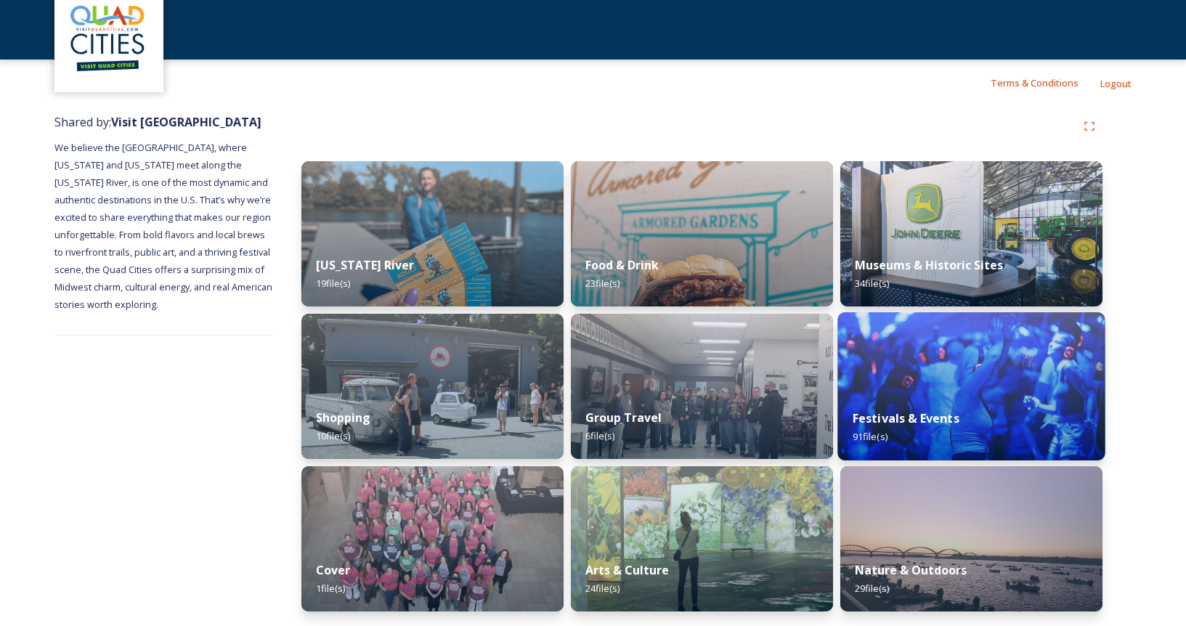
click at [957, 378] on img at bounding box center [970, 386] width 267 height 148
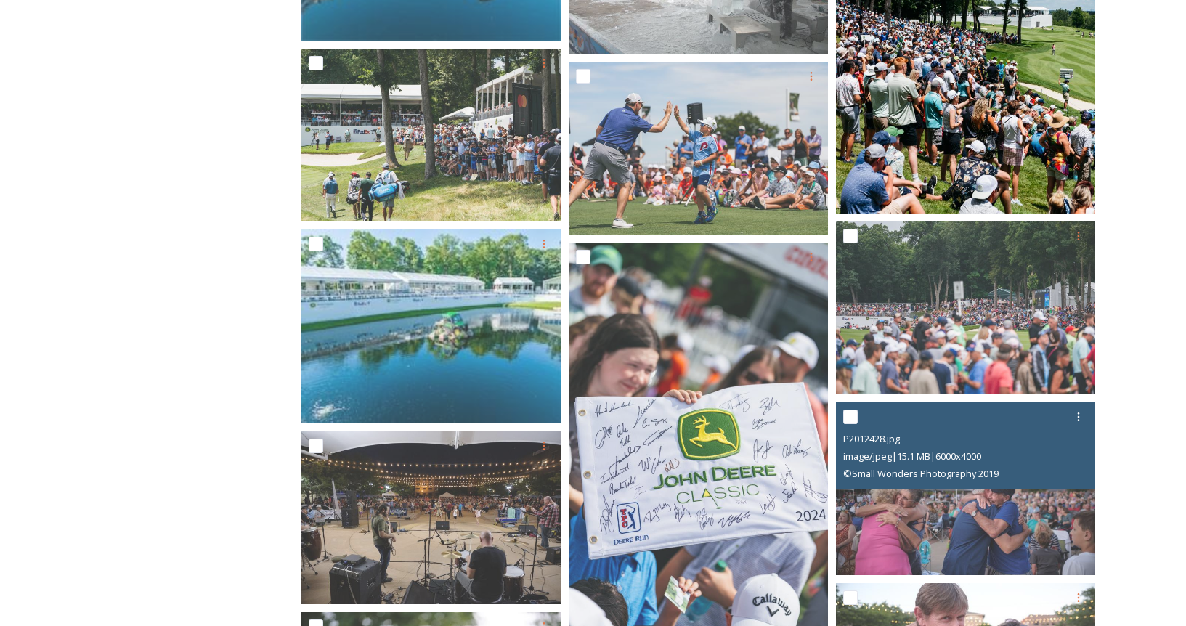
scroll to position [1017, 0]
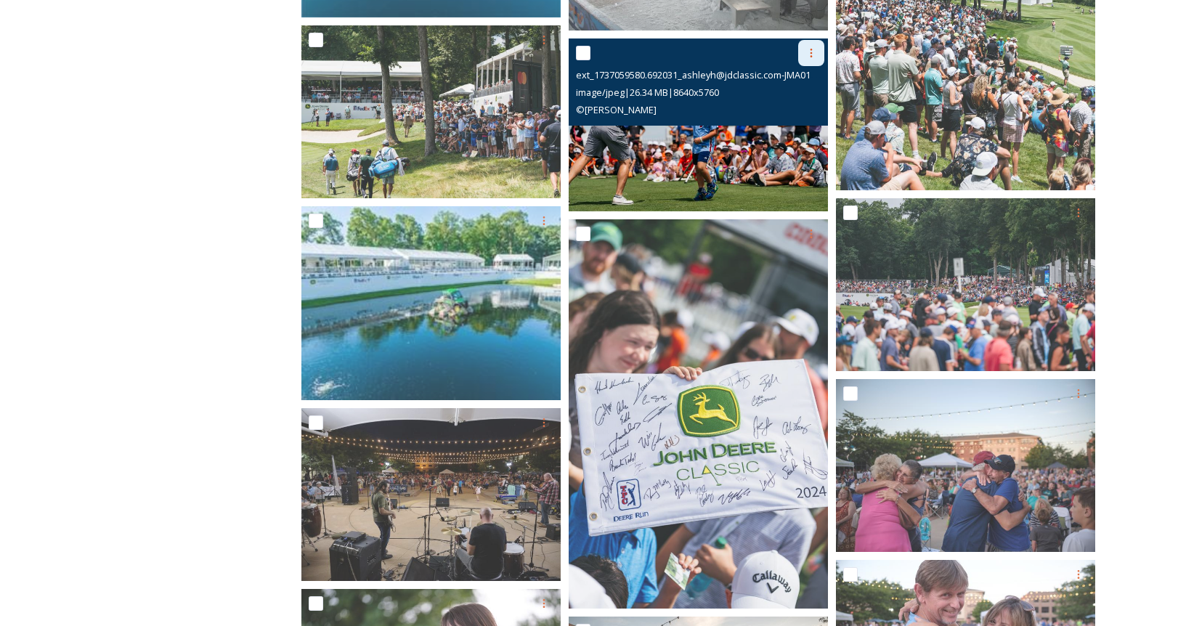
click at [813, 44] on div at bounding box center [811, 53] width 26 height 26
click at [791, 110] on span "Download" at bounding box center [794, 114] width 44 height 14
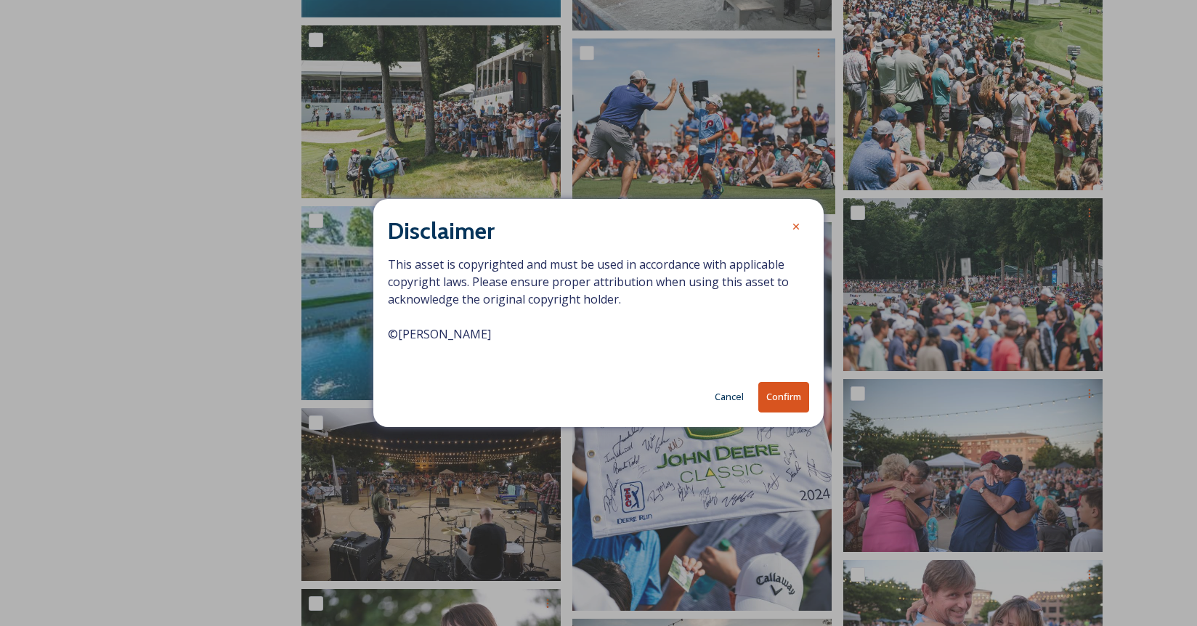
click at [790, 396] on button "Confirm" at bounding box center [783, 397] width 51 height 30
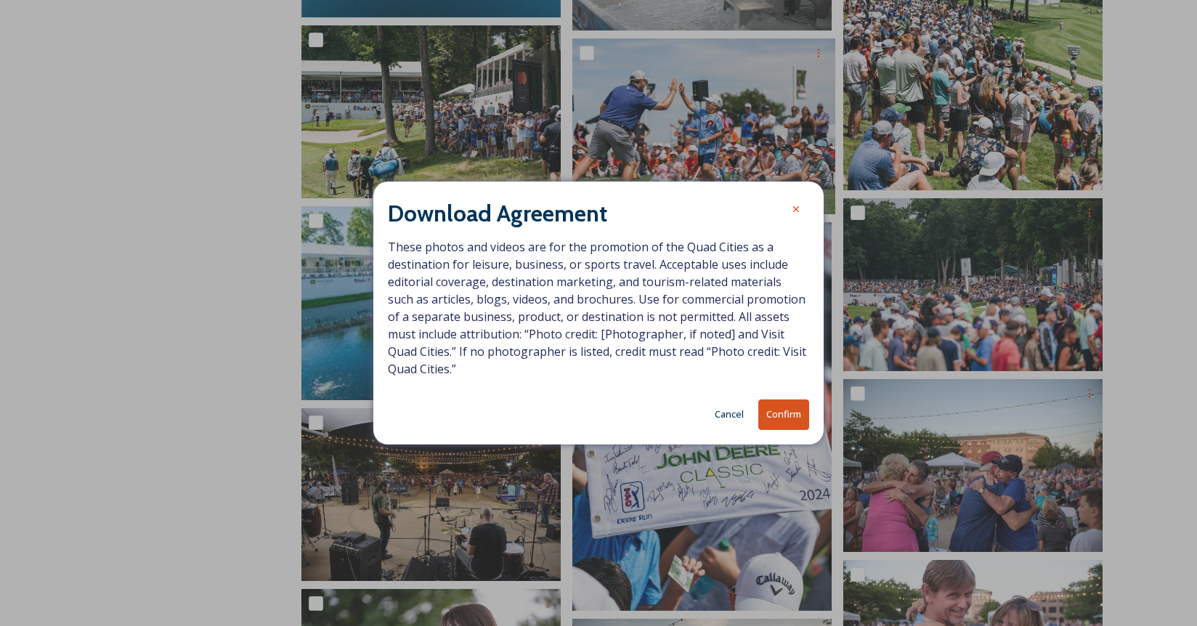
click at [779, 425] on button "Confirm" at bounding box center [783, 414] width 51 height 30
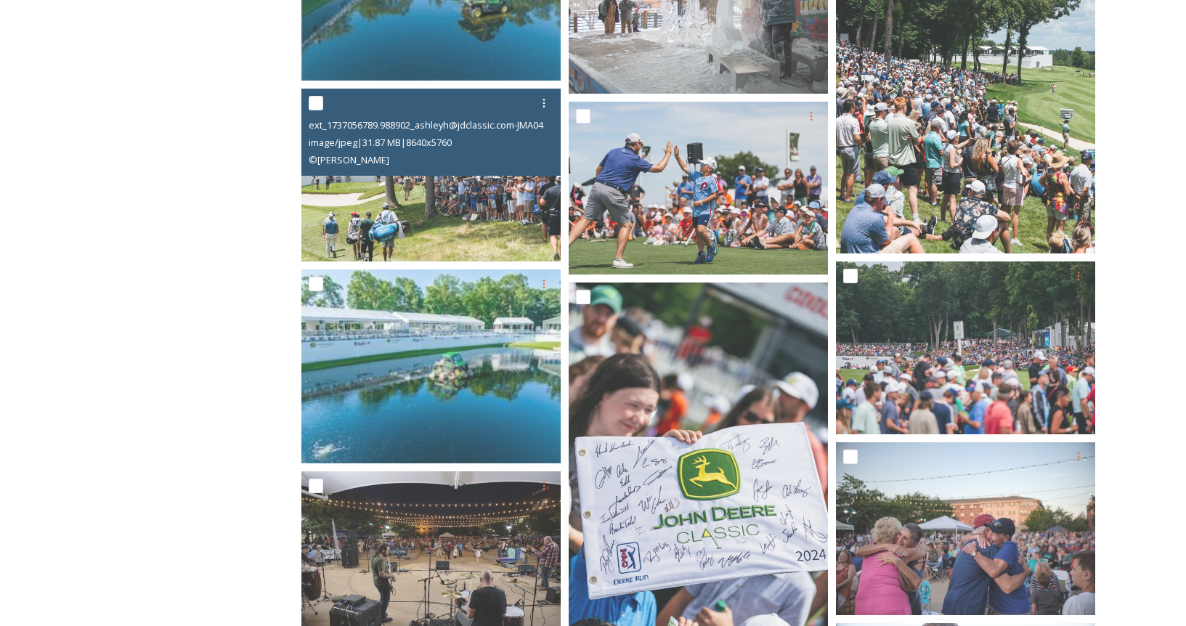
scroll to position [810, 0]
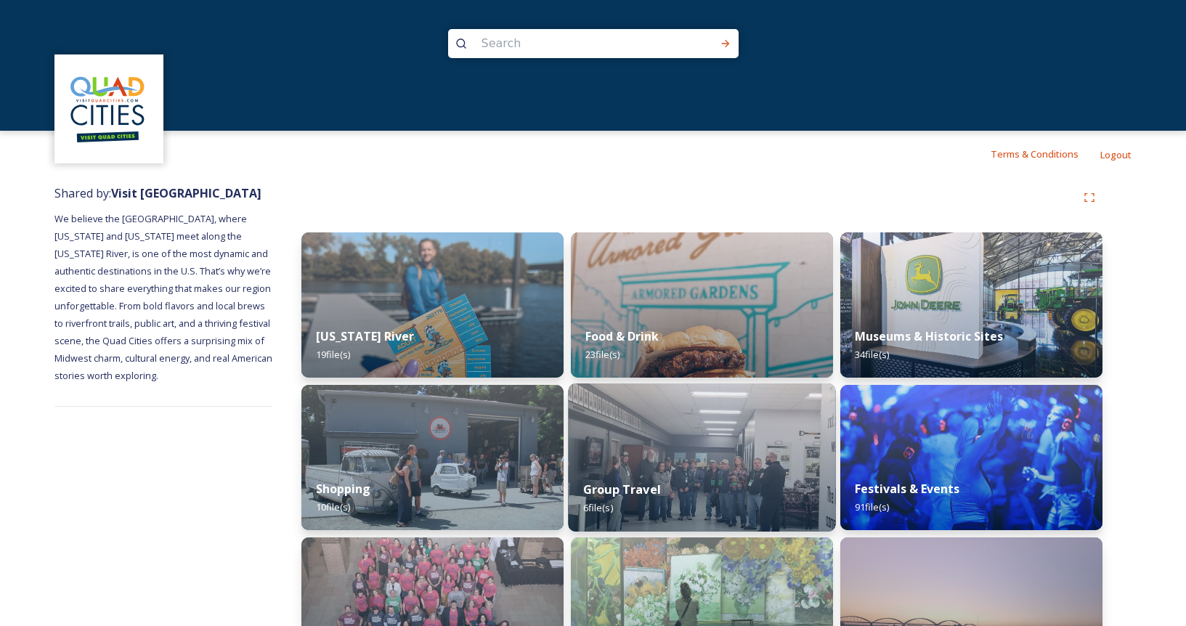
scroll to position [71, 0]
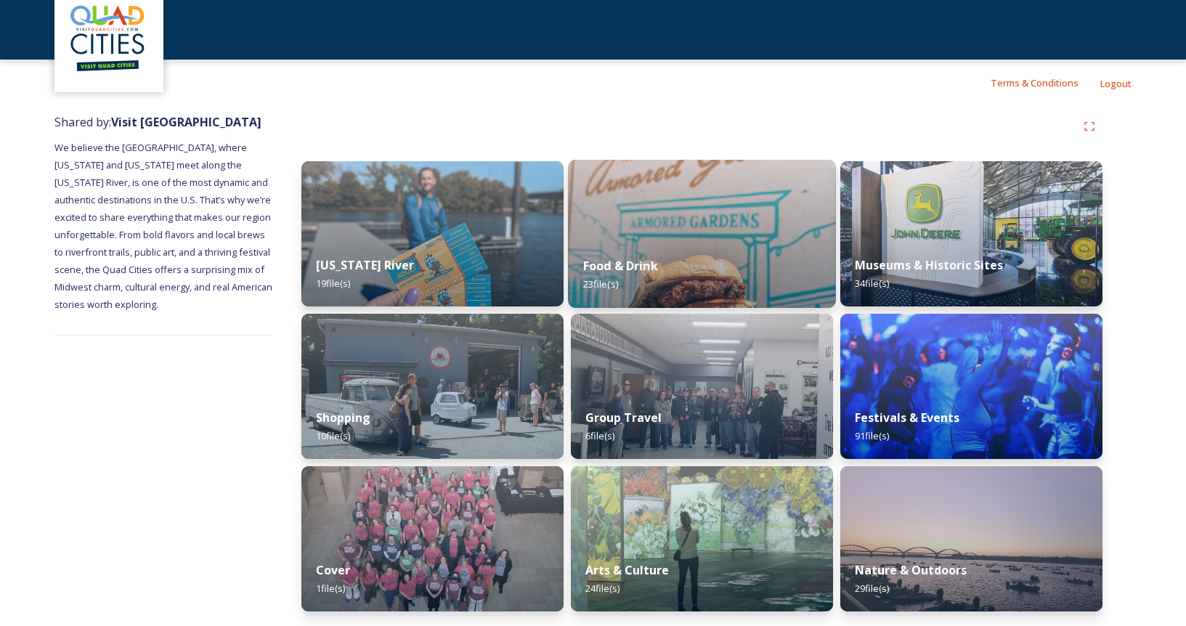
click at [646, 274] on strong "Food & Drink" at bounding box center [620, 266] width 75 height 16
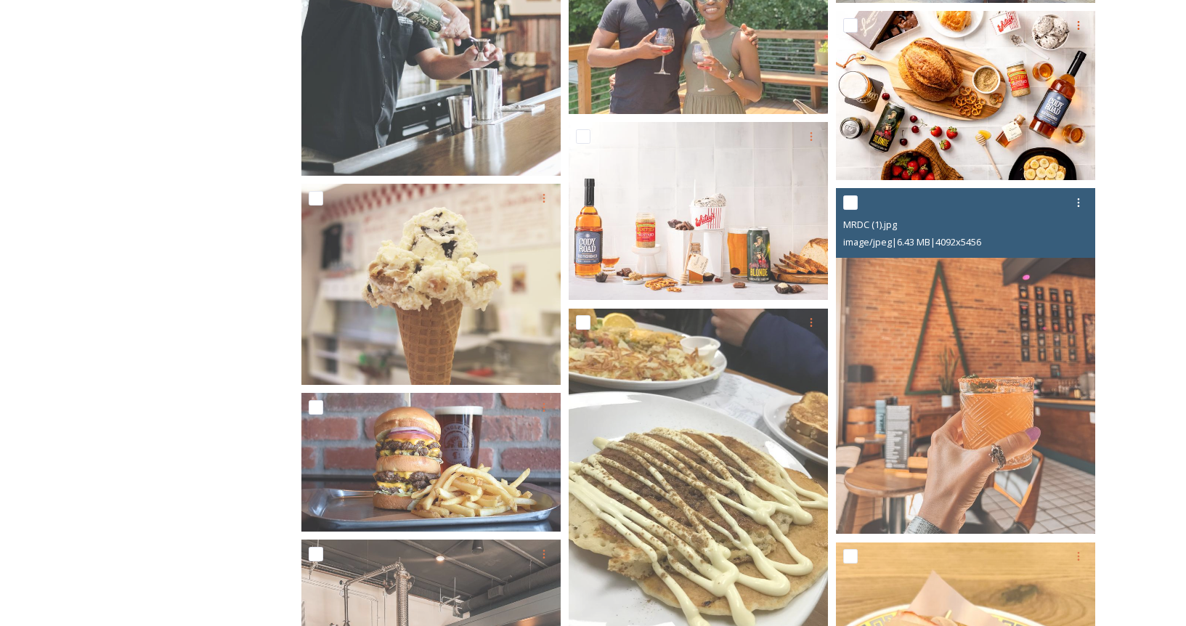
scroll to position [871, 0]
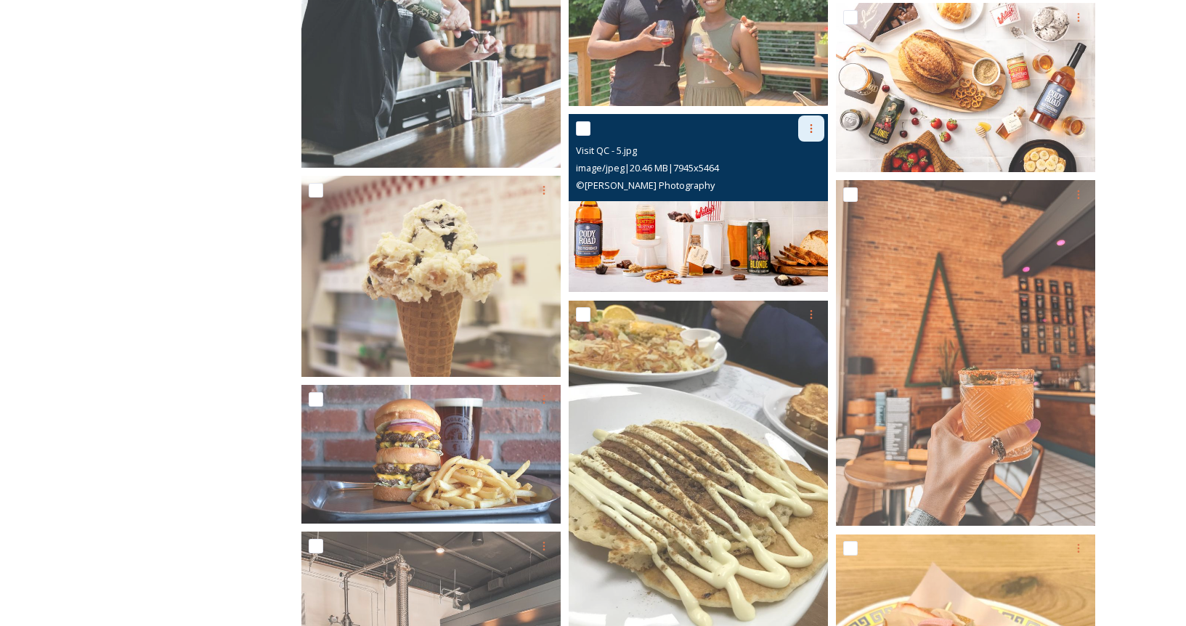
click at [810, 119] on div at bounding box center [811, 128] width 26 height 26
click at [793, 182] on span "Download" at bounding box center [794, 189] width 44 height 14
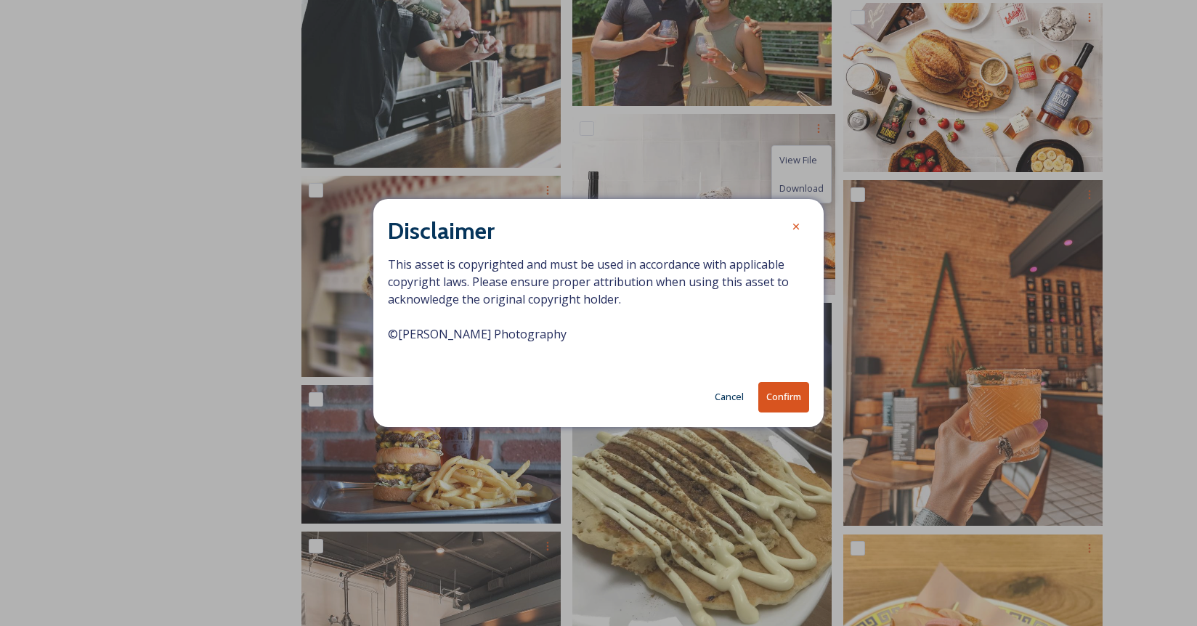
click at [789, 396] on button "Confirm" at bounding box center [783, 397] width 51 height 30
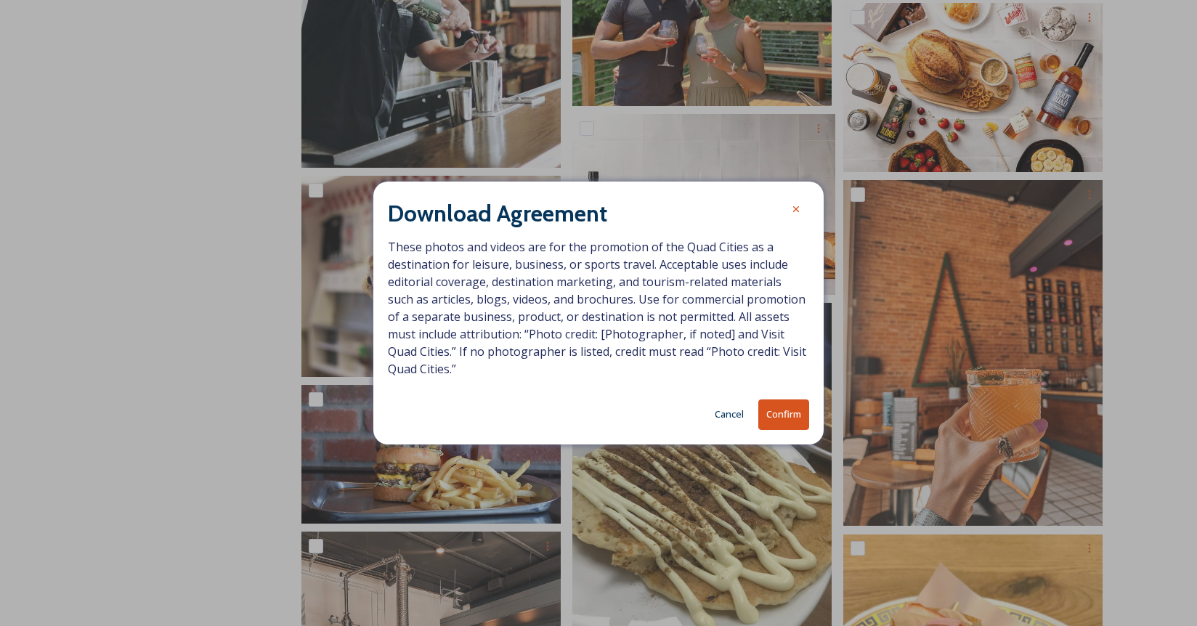
click at [785, 412] on button "Confirm" at bounding box center [783, 414] width 51 height 30
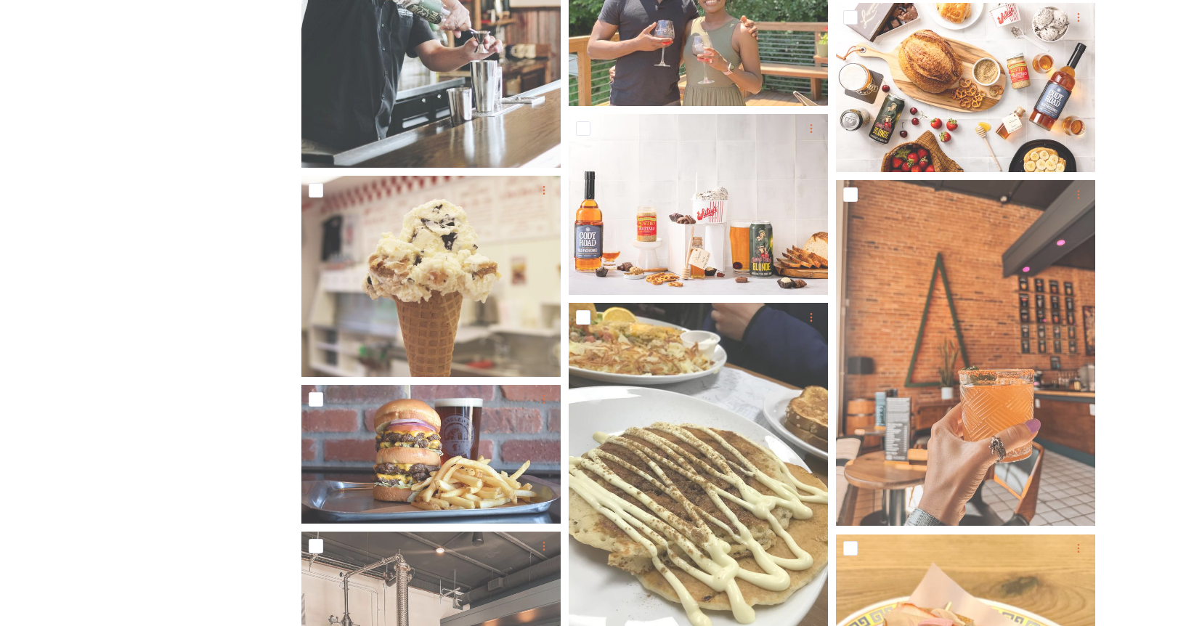
click at [1152, 423] on div "Shared by: Visit Quad Cities We believe the Quad Cities, where Iowa and Illinoi…" at bounding box center [593, 447] width 1186 height 2283
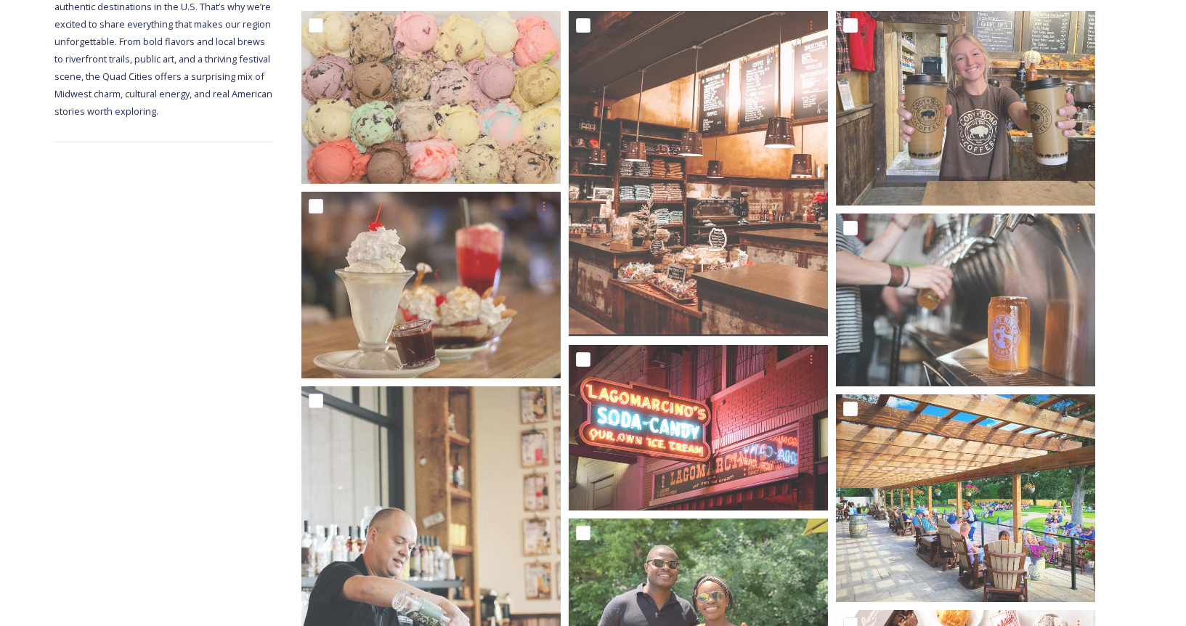
scroll to position [0, 0]
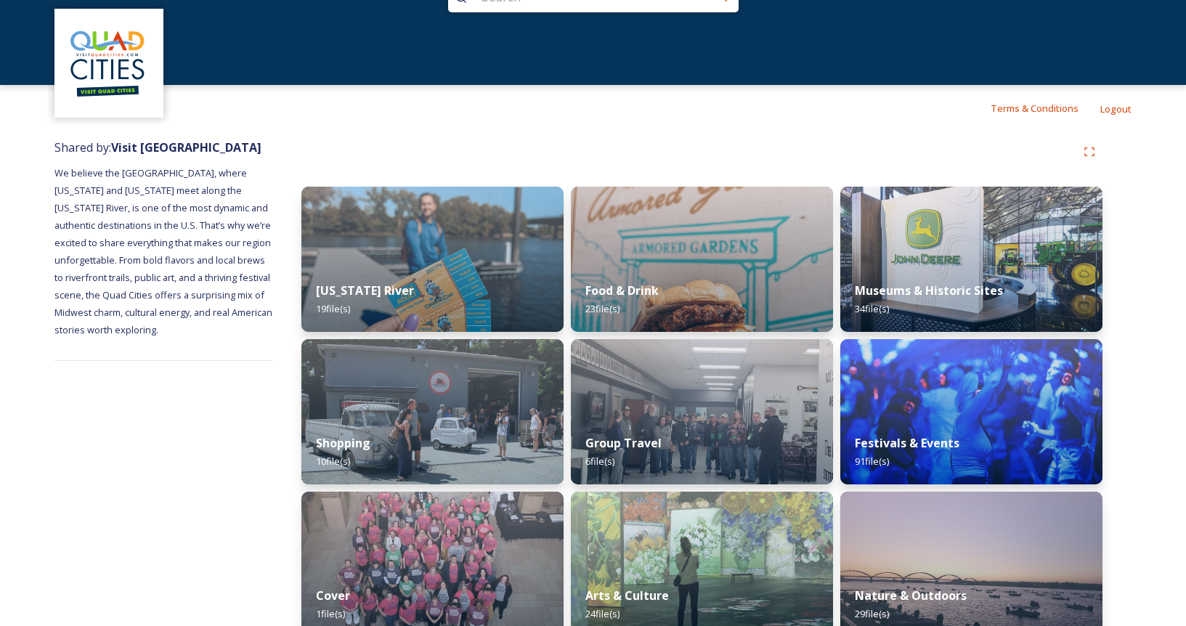
scroll to position [71, 0]
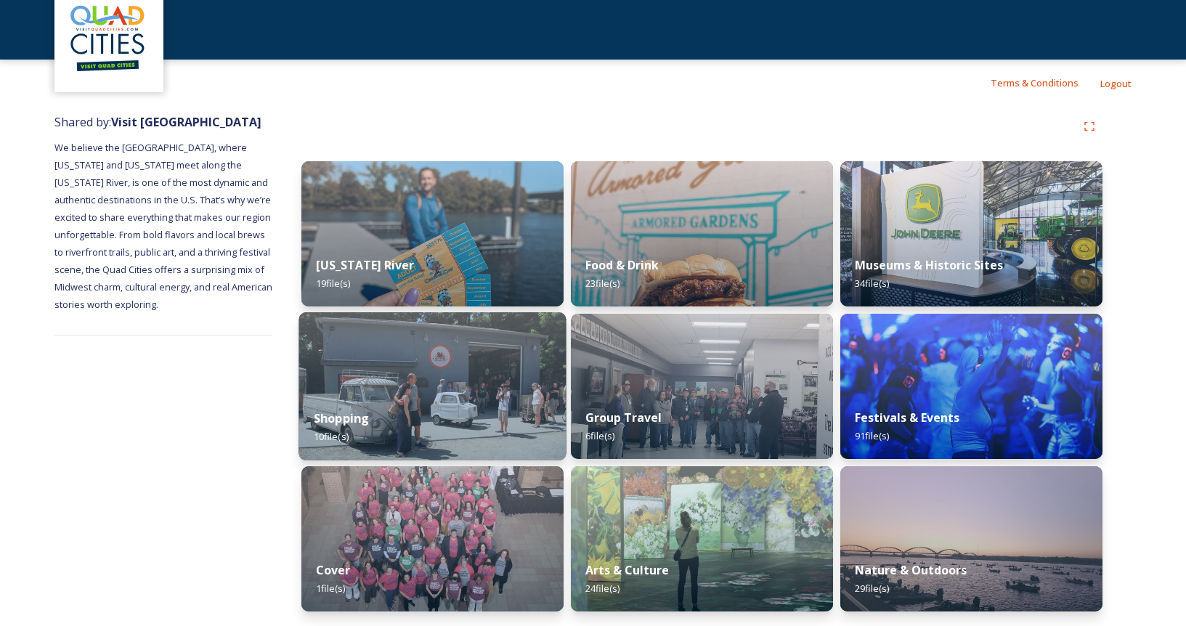
click at [426, 370] on img at bounding box center [431, 386] width 267 height 148
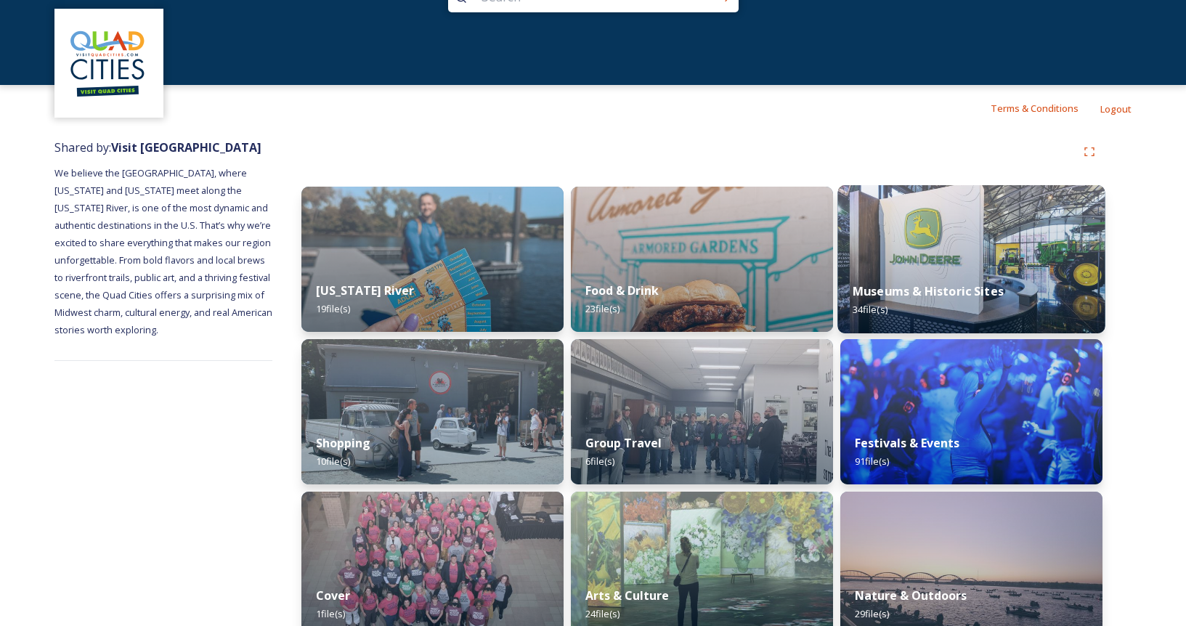
scroll to position [71, 0]
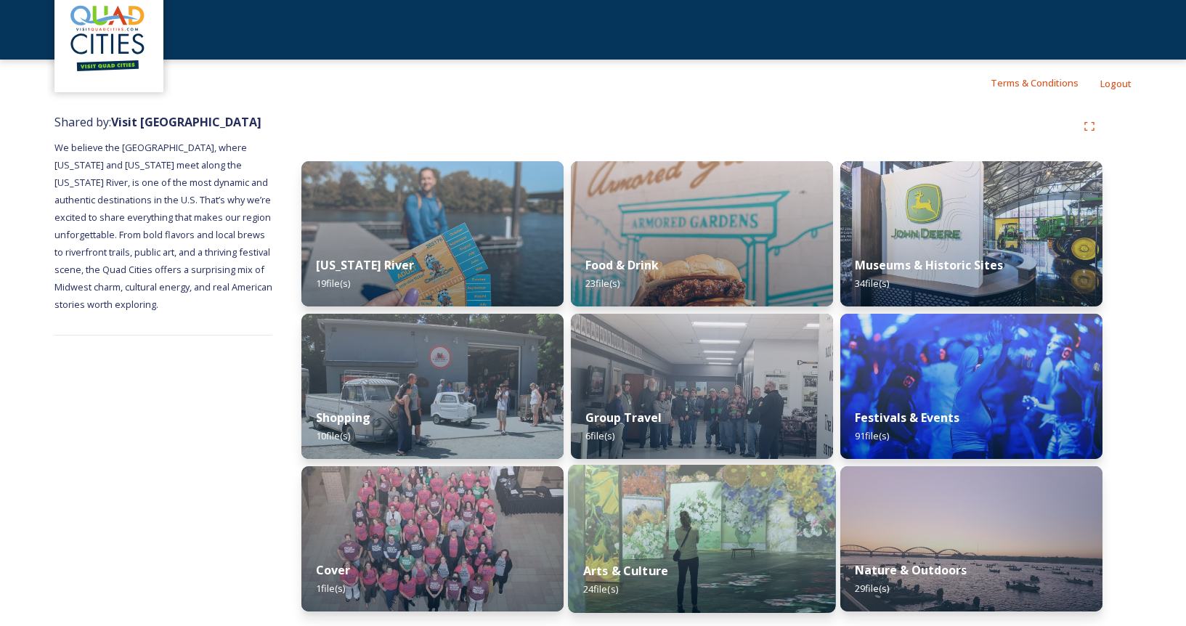
click at [653, 531] on img at bounding box center [701, 539] width 267 height 148
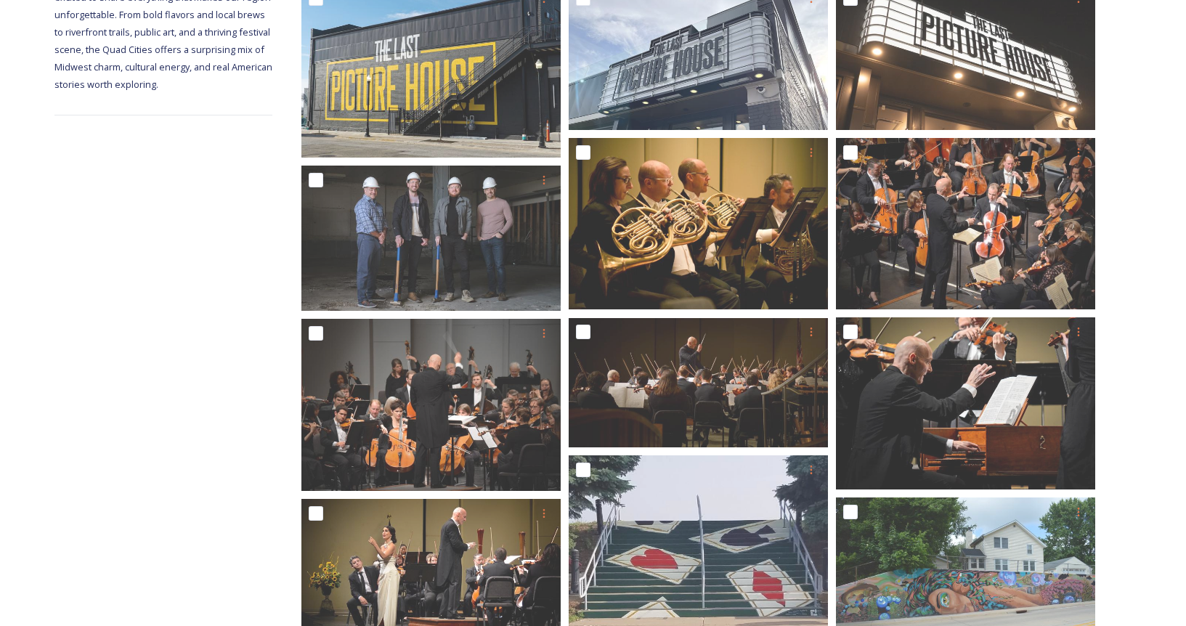
scroll to position [290, 0]
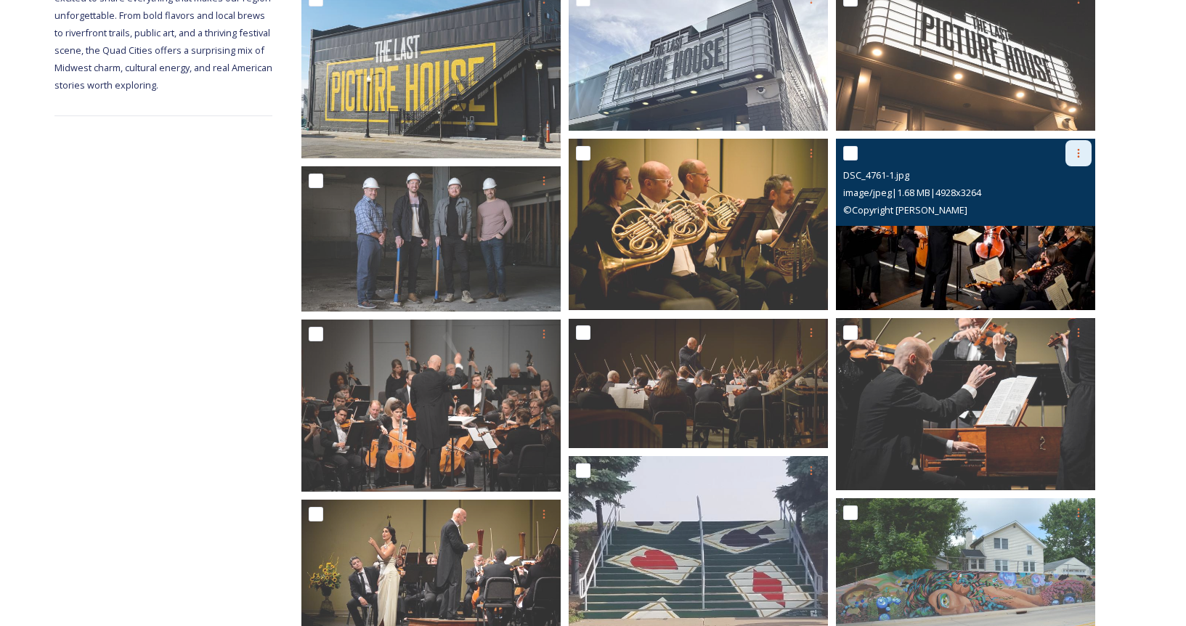
click at [1076, 155] on icon at bounding box center [1079, 153] width 12 height 12
click at [1064, 215] on span "Download" at bounding box center [1061, 213] width 44 height 14
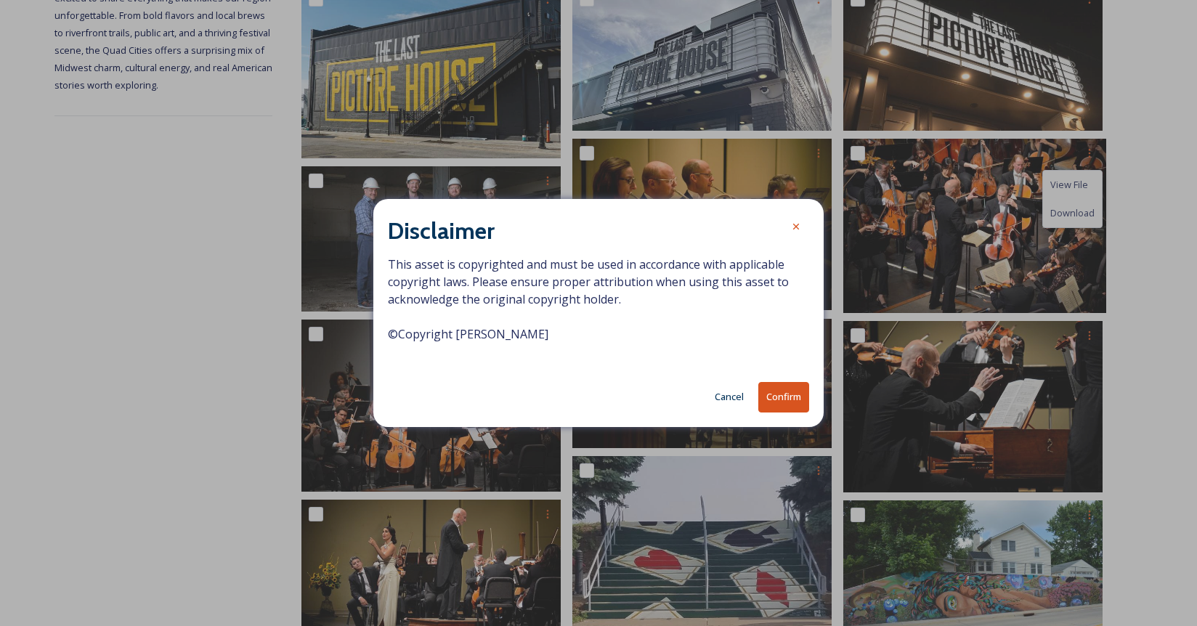
click at [797, 394] on button "Confirm" at bounding box center [783, 397] width 51 height 30
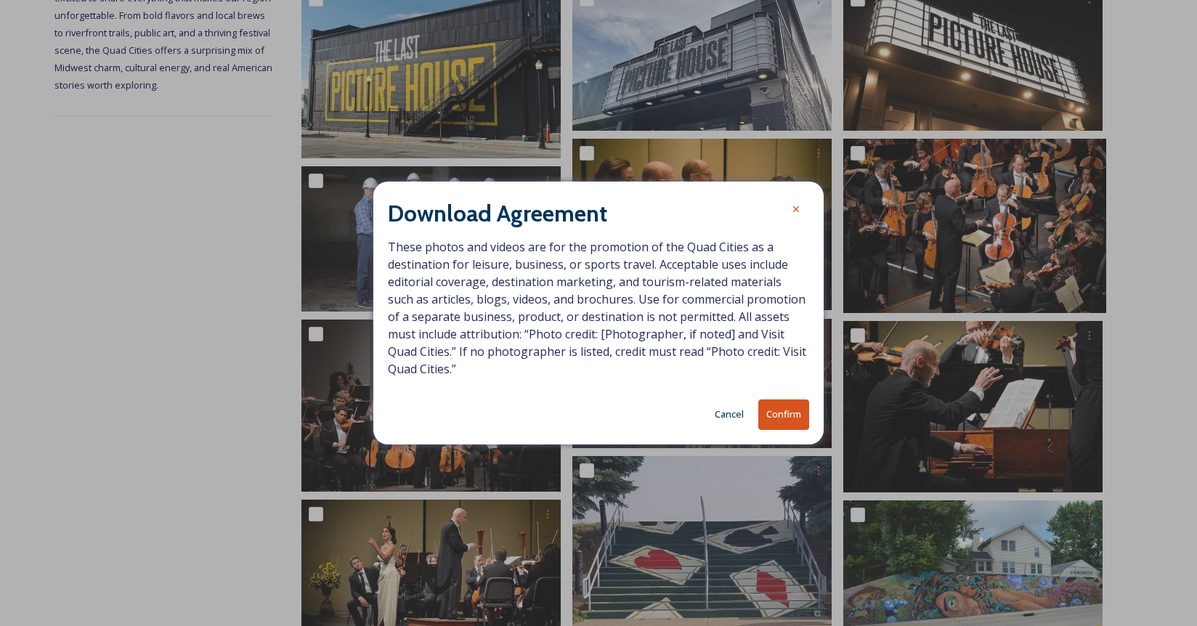
click at [794, 424] on button "Confirm" at bounding box center [783, 414] width 51 height 30
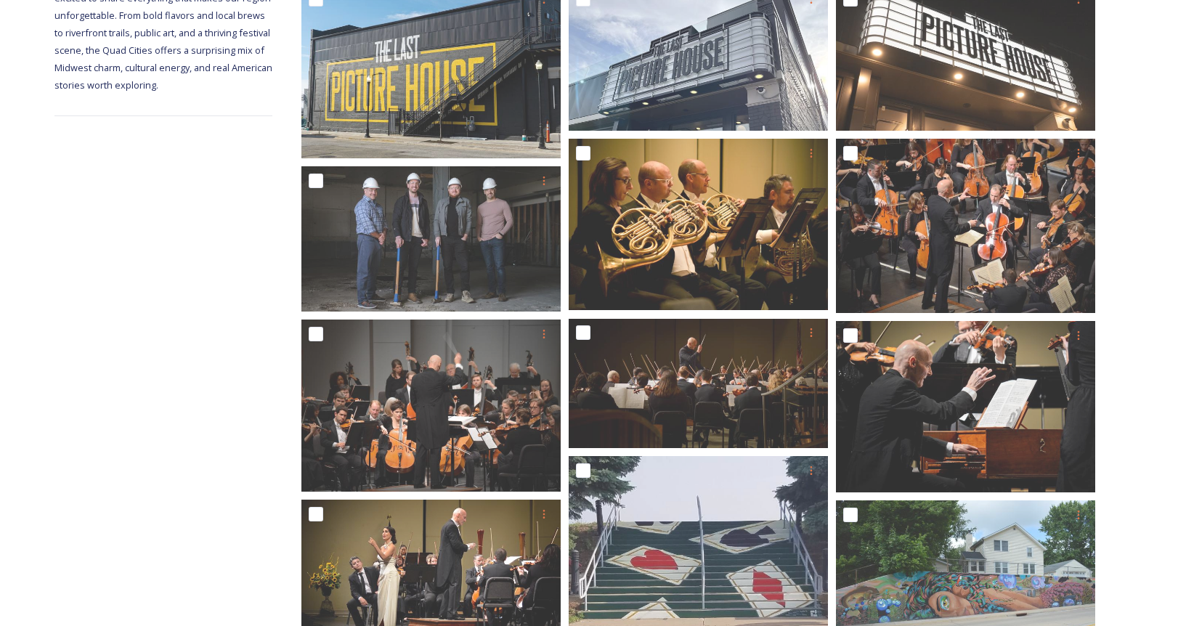
drag, startPoint x: 1156, startPoint y: 425, endPoint x: 1157, endPoint y: 415, distance: 9.6
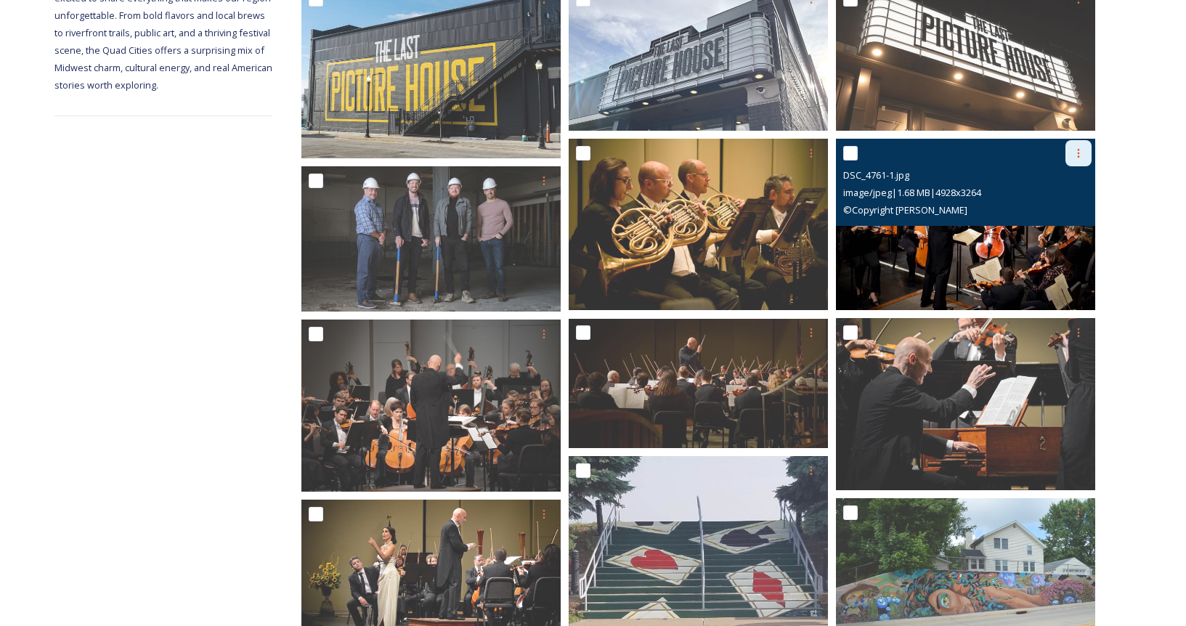
click at [1078, 156] on icon at bounding box center [1079, 153] width 2 height 9
click at [1069, 211] on span "Download" at bounding box center [1061, 213] width 44 height 14
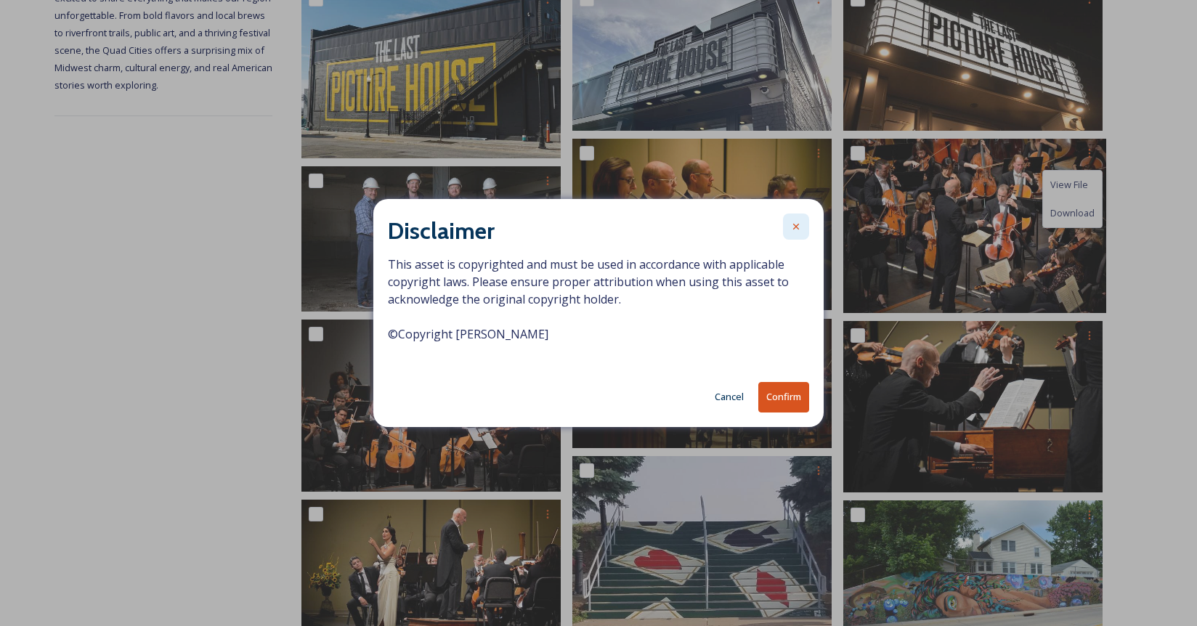
click at [800, 218] on div at bounding box center [796, 226] width 26 height 26
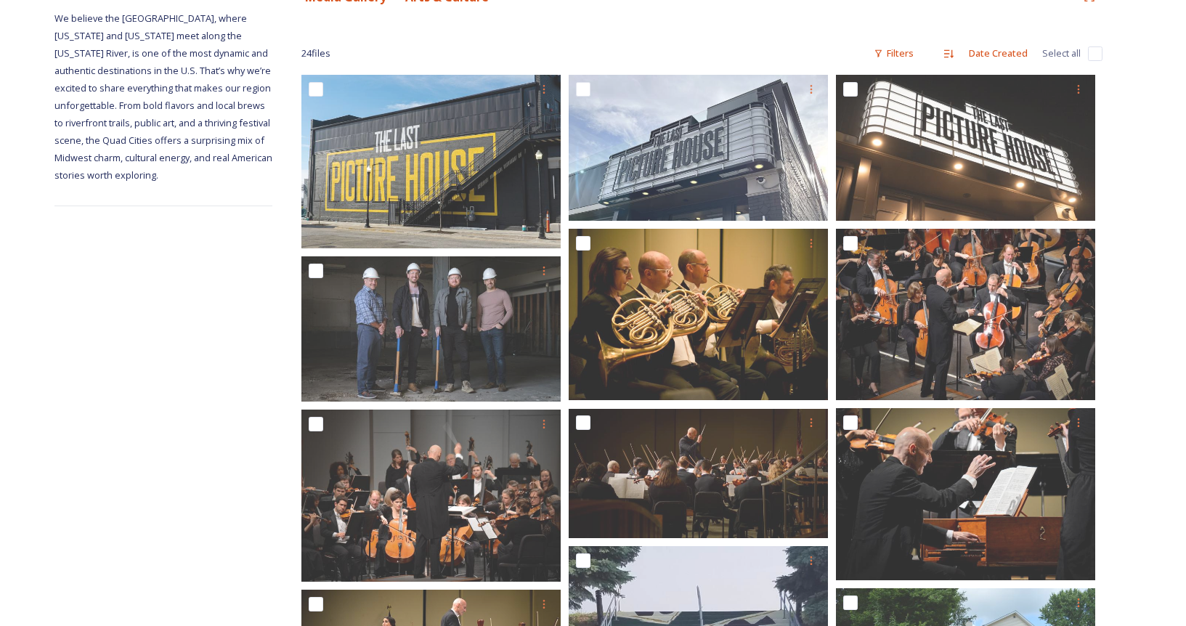
scroll to position [0, 0]
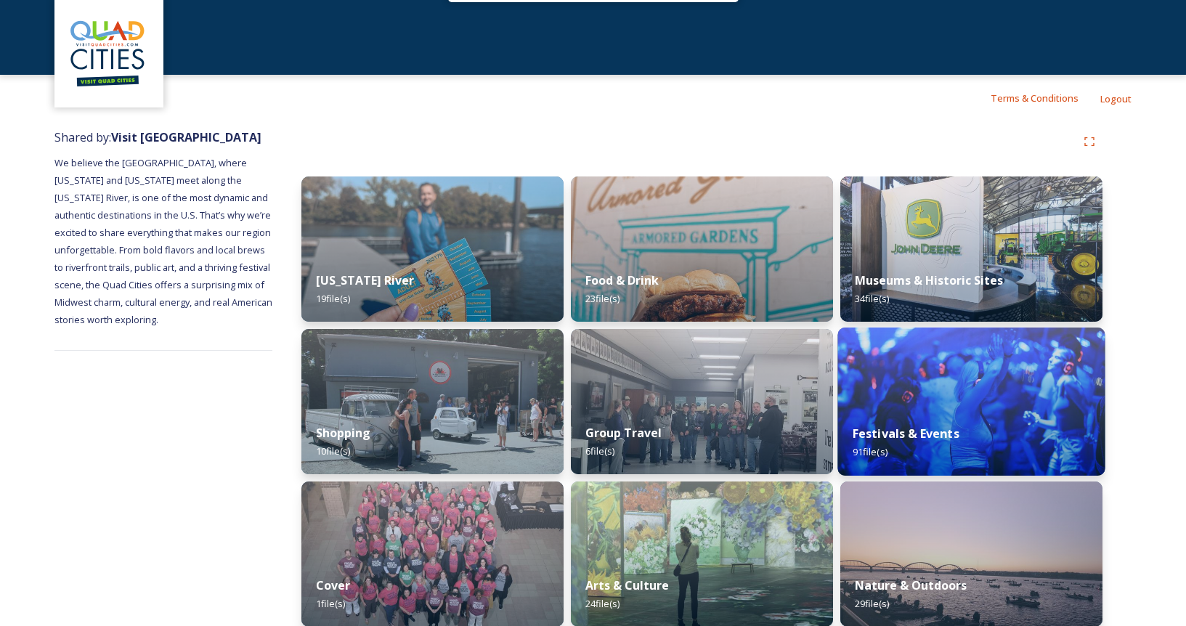
scroll to position [71, 0]
